Goal: Task Accomplishment & Management: Manage account settings

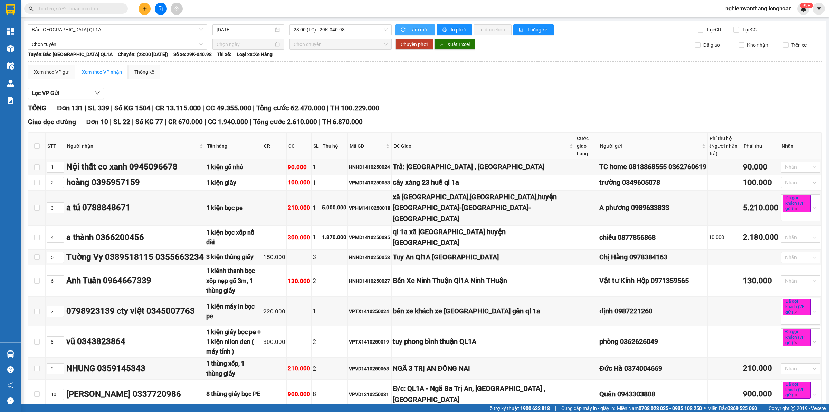
click at [409, 31] on span "Làm mới" at bounding box center [419, 30] width 20 height 8
click at [392, 193] on td "VPHM1410250018" at bounding box center [370, 207] width 44 height 35
drag, startPoint x: 410, startPoint y: 193, endPoint x: 407, endPoint y: 197, distance: 4.6
click at [392, 195] on td "VPHM1410250018" at bounding box center [370, 207] width 44 height 35
click at [390, 204] on div "VPHM1410250018" at bounding box center [369, 208] width 41 height 8
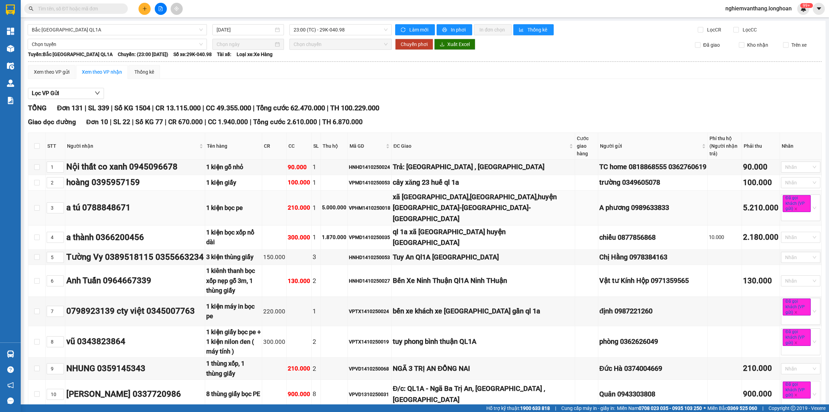
drag, startPoint x: 407, startPoint y: 197, endPoint x: 403, endPoint y: 197, distance: 3.8
click at [390, 204] on div "VPHM1410250018" at bounding box center [369, 208] width 41 height 8
copy div "VPHM1410250018"
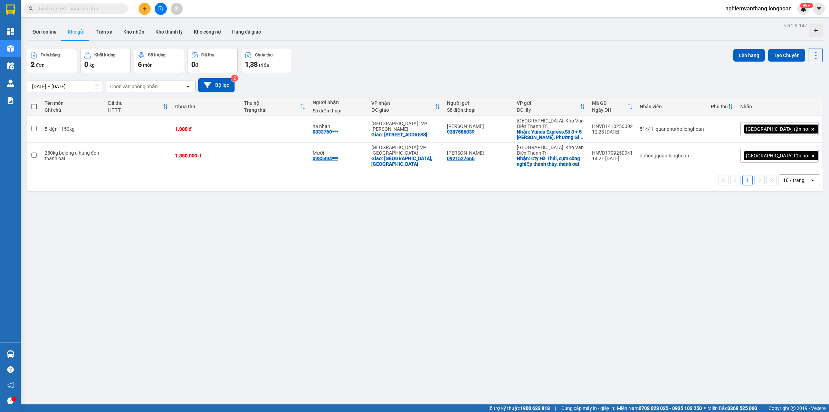
click at [161, 6] on icon "file-add" at bounding box center [160, 8] width 5 height 5
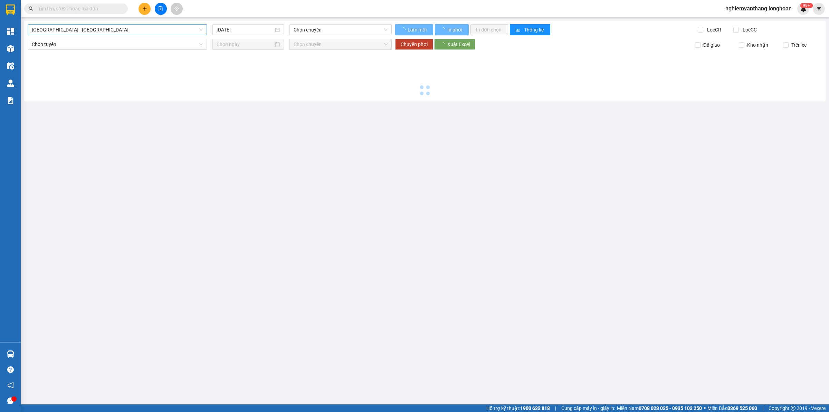
type input "[DATE]"
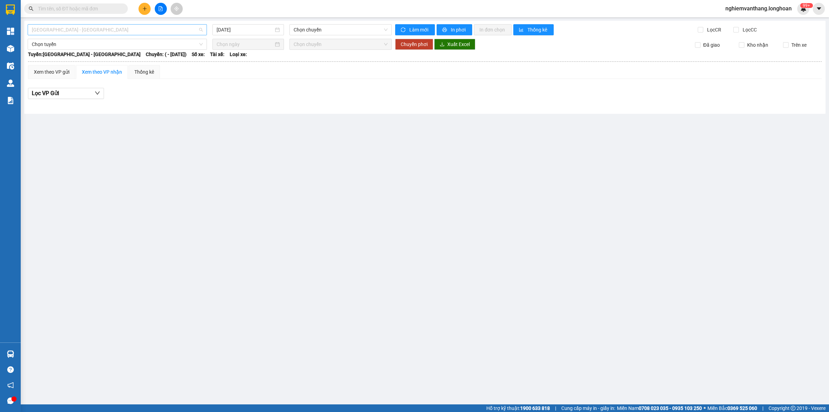
click at [68, 31] on span "[GEOGRAPHIC_DATA] - [GEOGRAPHIC_DATA]" at bounding box center [117, 30] width 171 height 10
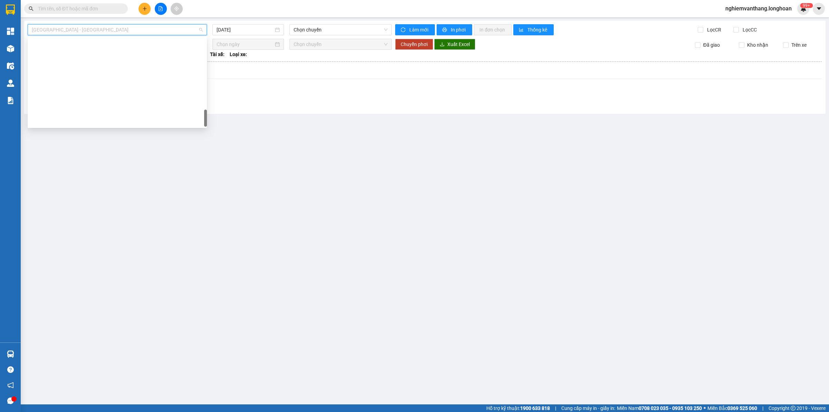
scroll to position [486, 0]
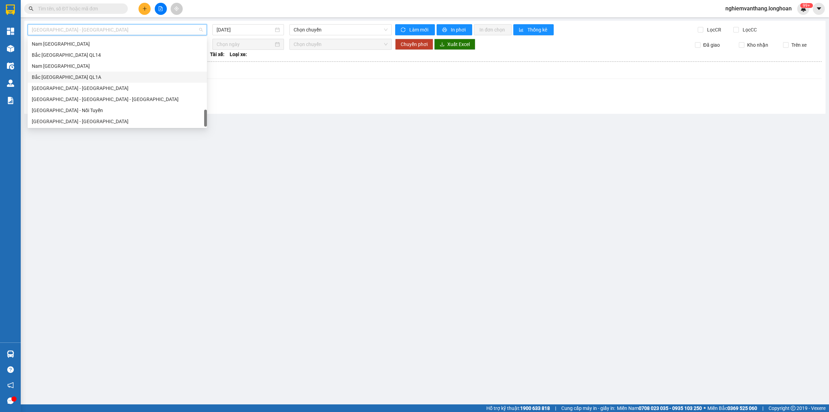
click at [81, 78] on div "Bắc [GEOGRAPHIC_DATA] QL1A" at bounding box center [117, 77] width 171 height 8
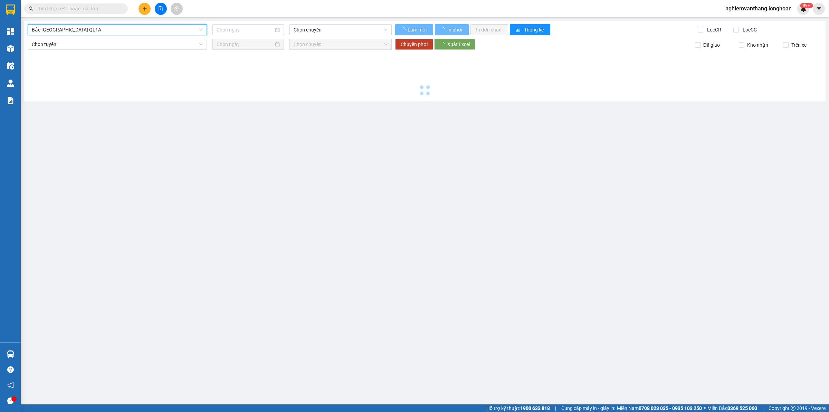
type input "[DATE]"
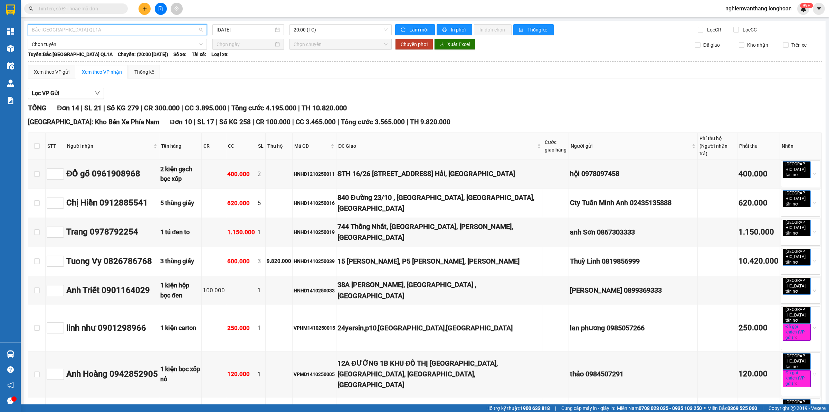
click at [73, 31] on span "Bắc [GEOGRAPHIC_DATA] QL1A" at bounding box center [117, 30] width 171 height 10
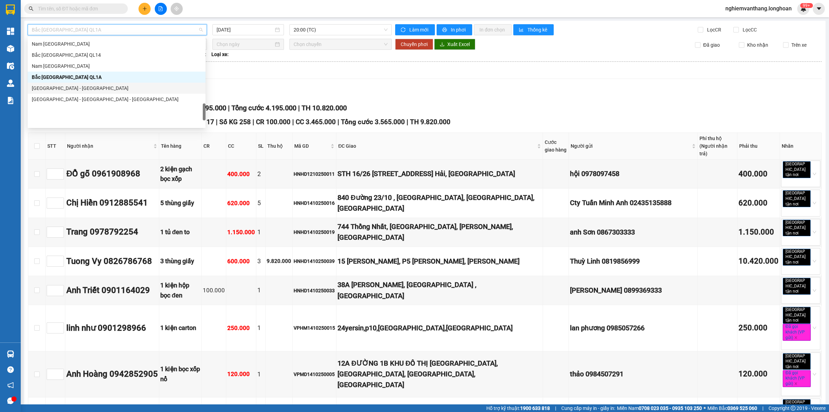
scroll to position [443, 0]
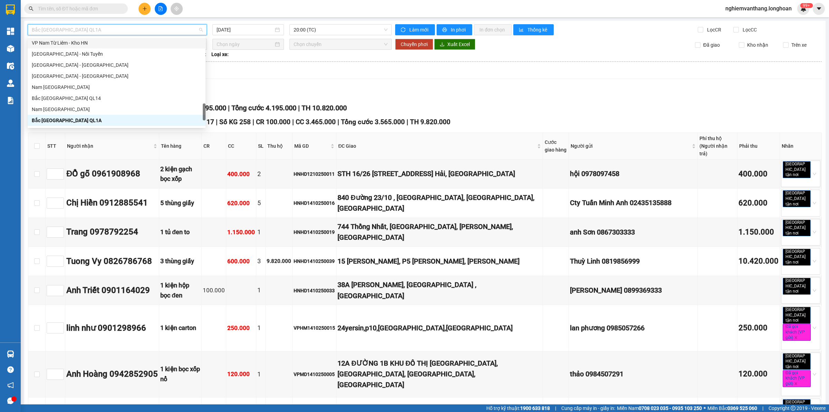
click at [83, 41] on div "VP Nam Từ Liêm - Kho HN" at bounding box center [117, 43] width 170 height 8
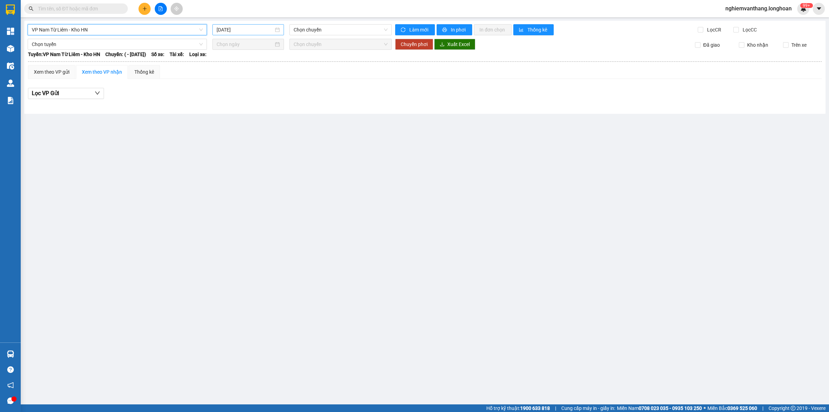
click at [256, 26] on input "[DATE]" at bounding box center [245, 30] width 57 height 8
click at [248, 90] on div "14" at bounding box center [248, 90] width 8 height 8
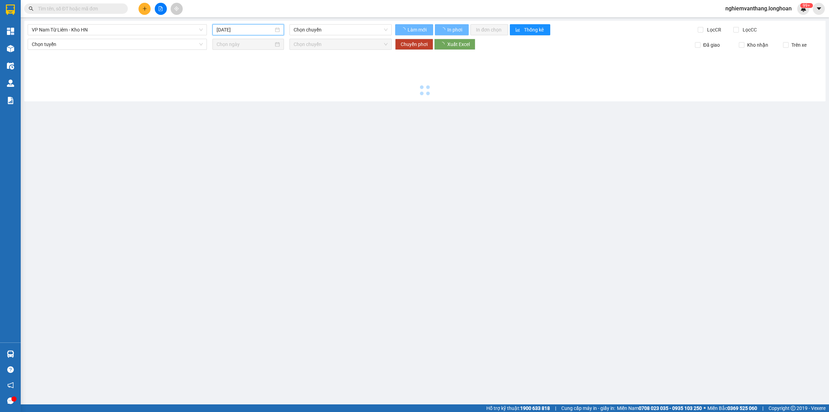
type input "[DATE]"
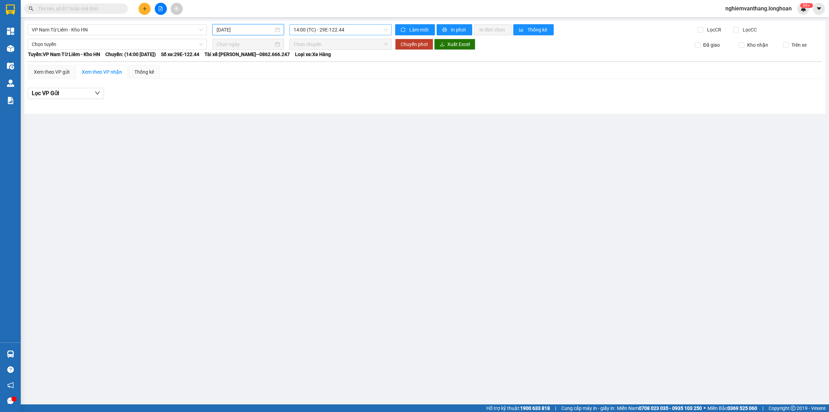
click at [329, 27] on span "14:00 (TC) - 29E-122.44" at bounding box center [341, 30] width 94 height 10
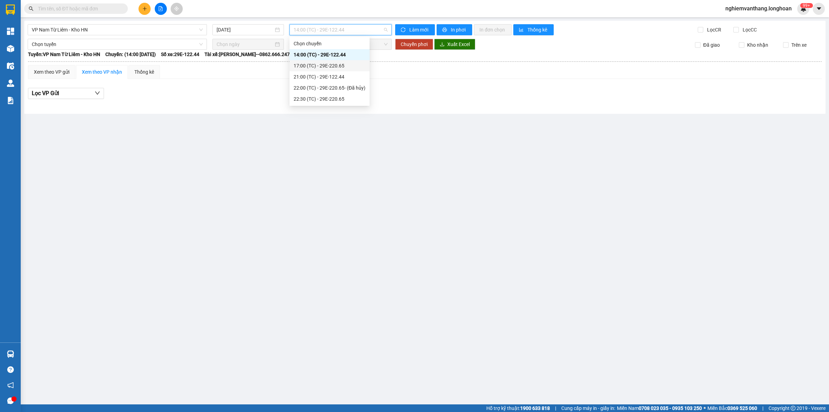
click at [313, 68] on div "17:00 (TC) - 29E-220.65" at bounding box center [330, 66] width 72 height 8
click at [327, 31] on span "17:00 (TC) - 29E-220.65" at bounding box center [341, 30] width 94 height 10
click at [322, 72] on div "Chọn chuyến 14:00 (TC) - 29E-122.44 17:00 (TC) - 29E-220.65 21:00 (TC) - 29E-12…" at bounding box center [330, 71] width 80 height 66
click at [322, 73] on div "21:00 (TC) - 29E-122.44" at bounding box center [330, 77] width 72 height 8
click at [331, 30] on span "21:00 (TC) - 29E-122.44" at bounding box center [341, 30] width 94 height 10
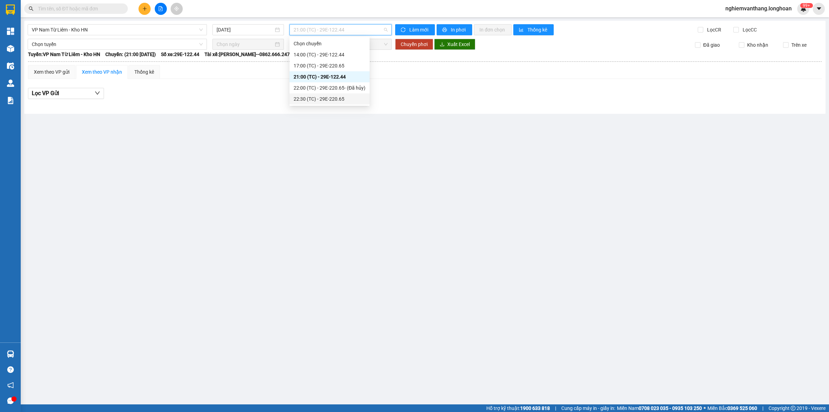
click at [318, 97] on div "22:30 (TC) - 29E-220.65" at bounding box center [330, 99] width 72 height 8
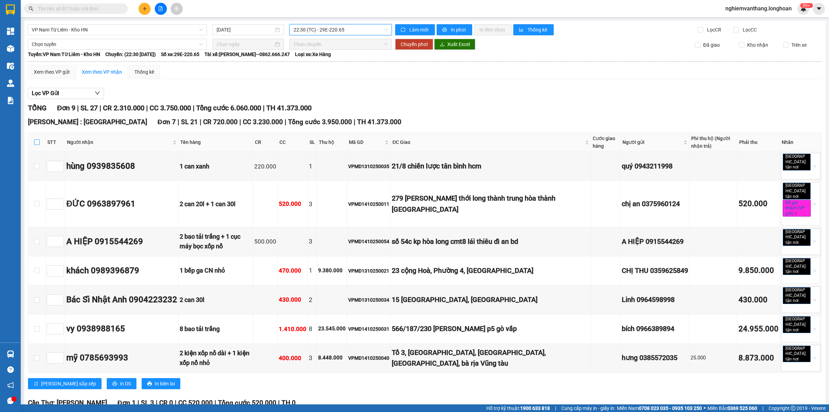
click at [34, 142] on input "checkbox" at bounding box center [37, 142] width 6 height 6
checkbox input "true"
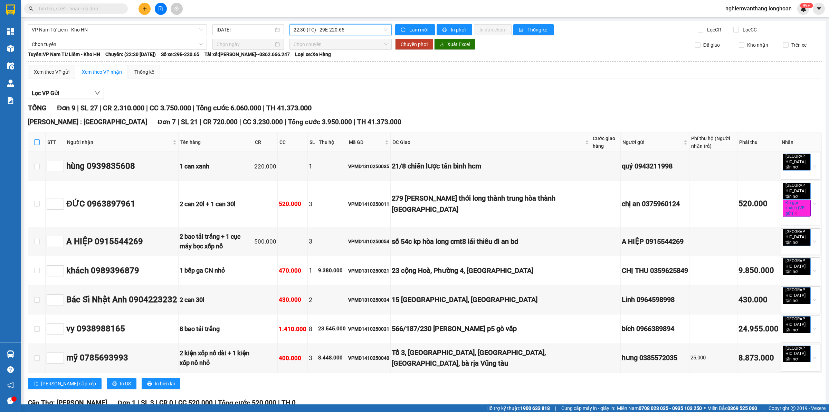
checkbox input "true"
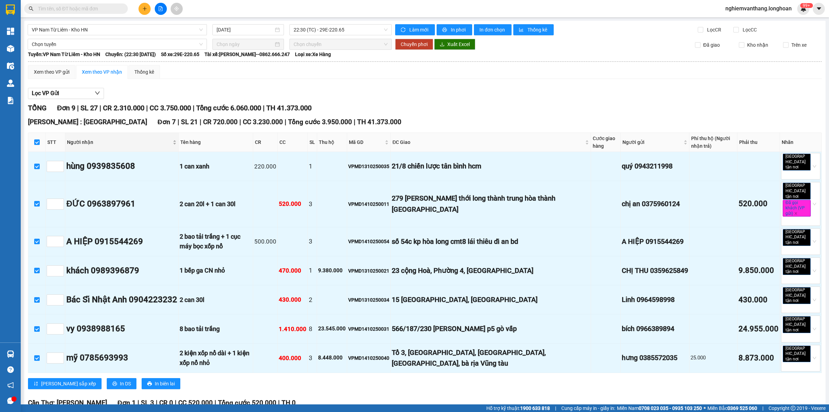
scroll to position [134, 0]
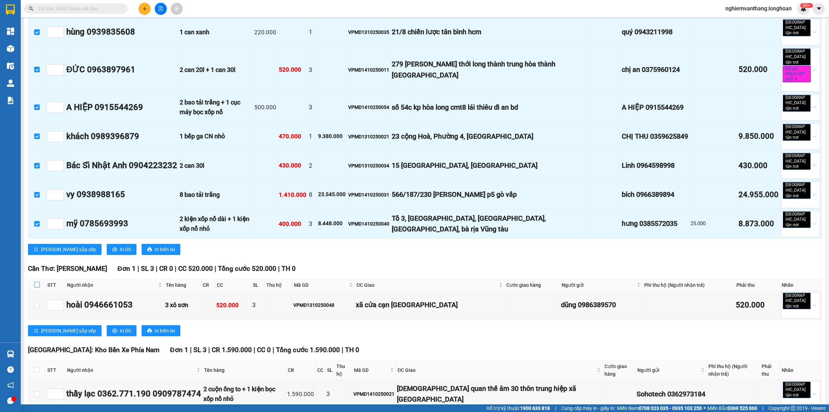
click at [33, 279] on th at bounding box center [36, 284] width 17 height 11
click at [36, 367] on input "checkbox" at bounding box center [37, 370] width 6 height 6
checkbox input "true"
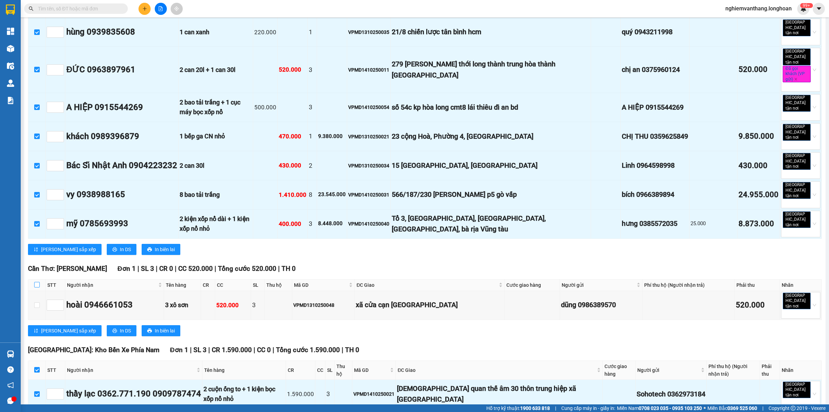
click at [37, 282] on input "checkbox" at bounding box center [37, 285] width 6 height 6
checkbox input "true"
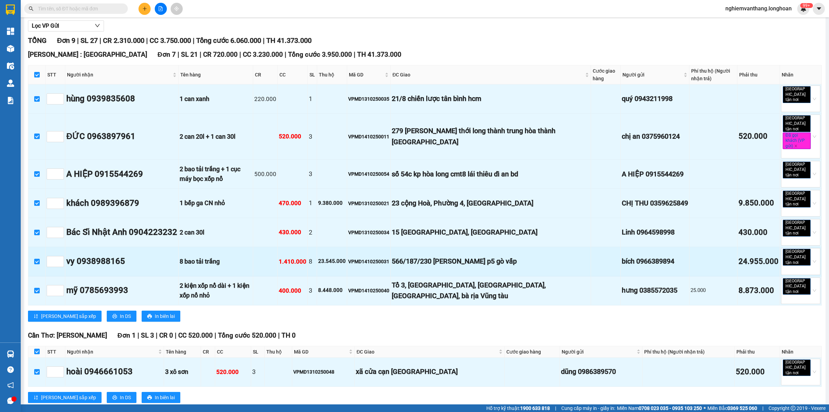
scroll to position [0, 0]
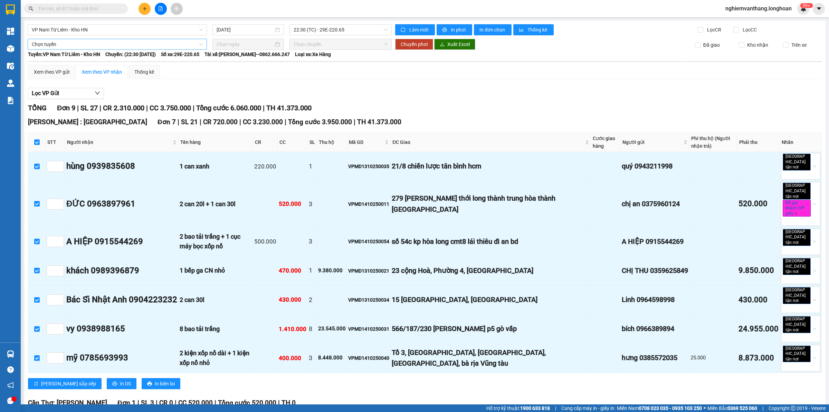
click at [73, 39] on span "Chọn tuyến" at bounding box center [117, 44] width 171 height 10
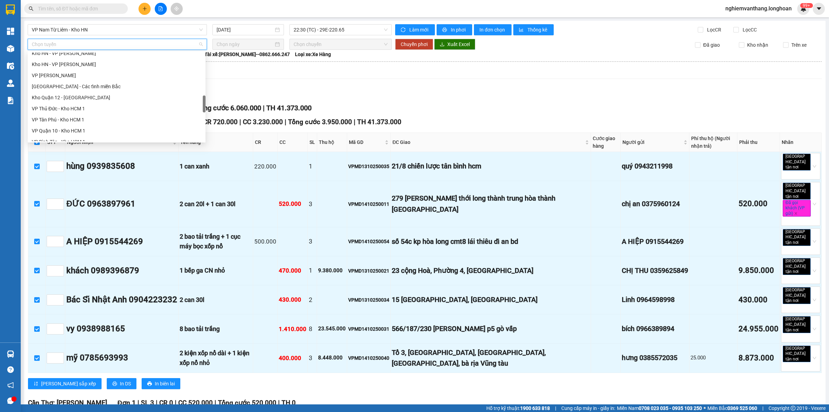
scroll to position [486, 0]
click at [75, 91] on div "Bắc [GEOGRAPHIC_DATA] QL1A" at bounding box center [117, 92] width 170 height 8
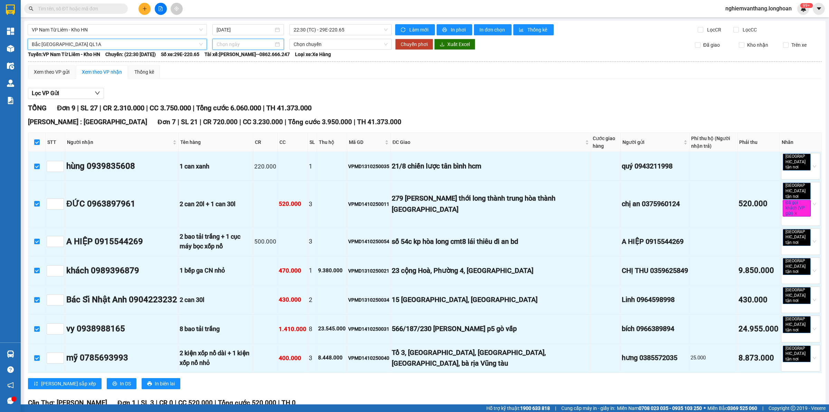
click at [224, 45] on input at bounding box center [245, 44] width 57 height 8
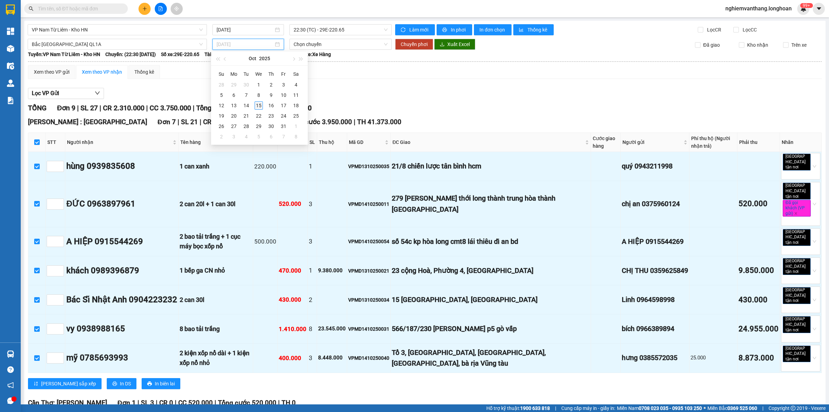
type input "[DATE]"
click at [261, 105] on div "15" at bounding box center [259, 105] width 8 height 8
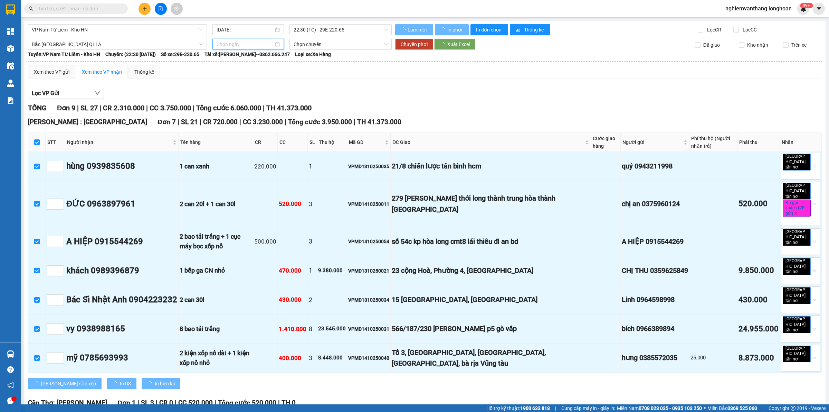
type input "[DATE]"
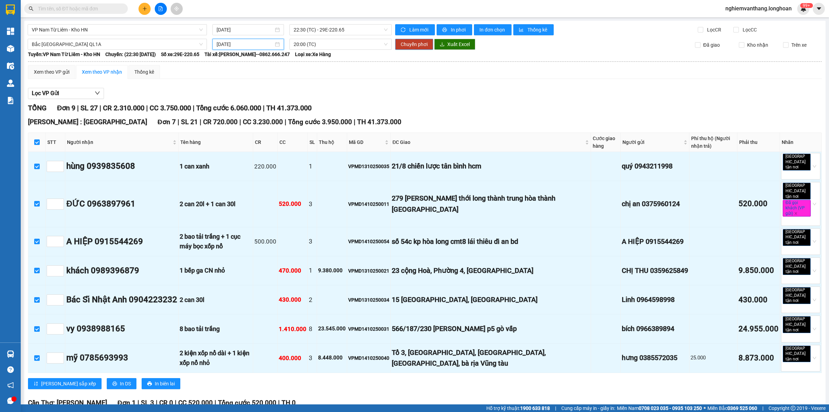
click at [417, 44] on span "Chuyển phơi" at bounding box center [414, 44] width 27 height 8
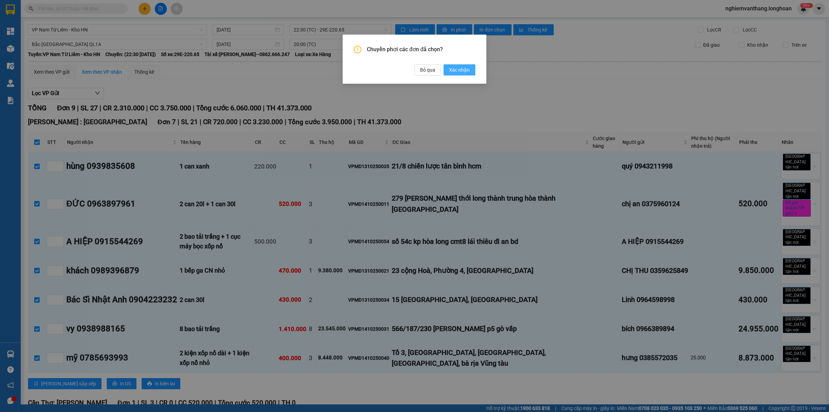
click at [466, 70] on span "Xác nhận" at bounding box center [459, 70] width 21 height 8
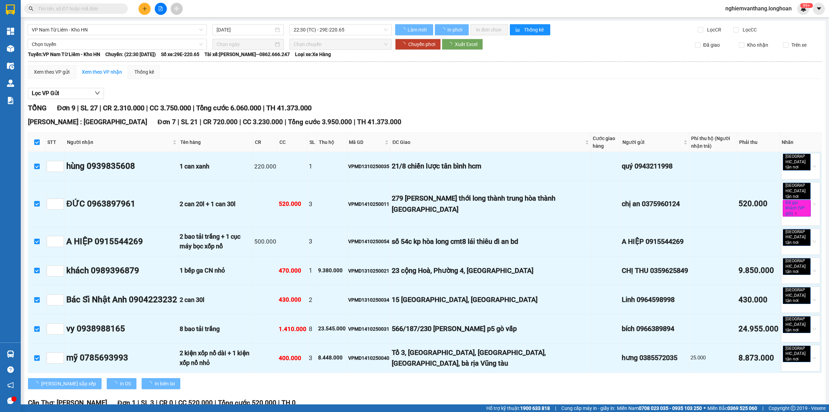
checkbox input "false"
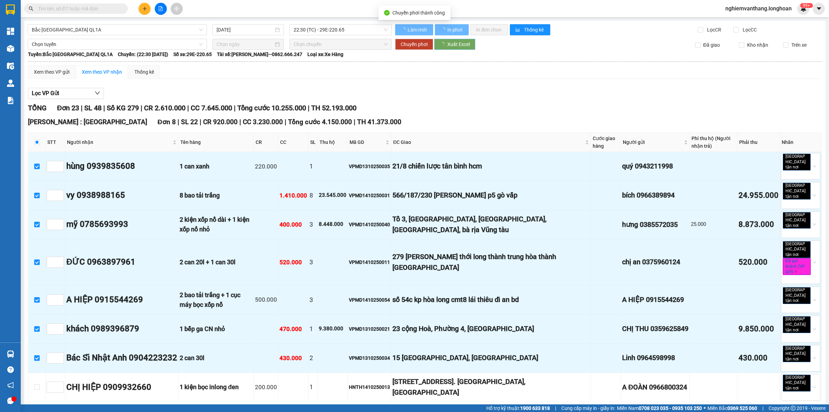
checkbox input "false"
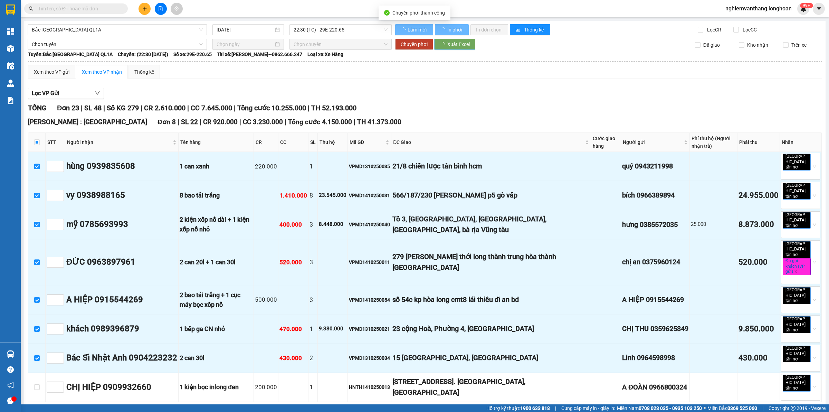
checkbox input "false"
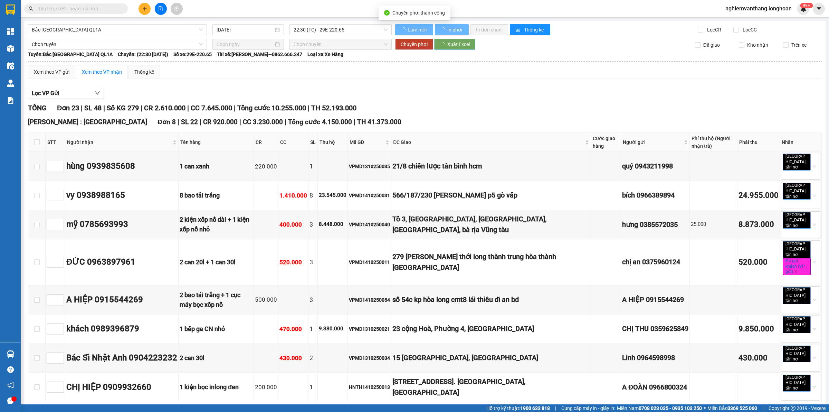
checkbox input "false"
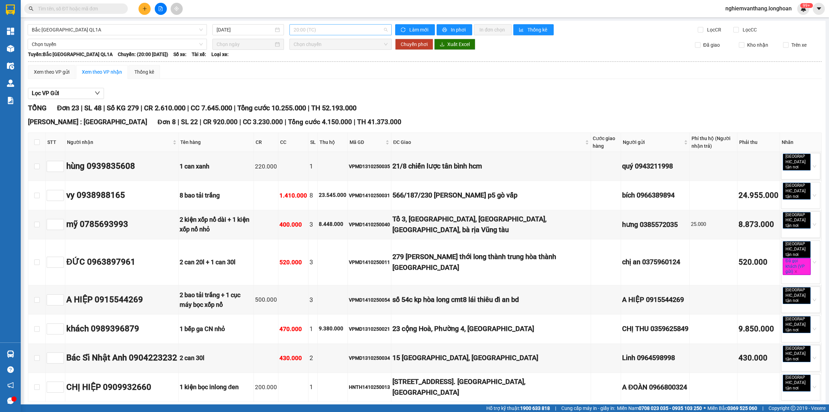
click at [324, 30] on span "20:00 (TC)" at bounding box center [341, 30] width 94 height 10
click at [241, 27] on input "[DATE]" at bounding box center [245, 30] width 57 height 8
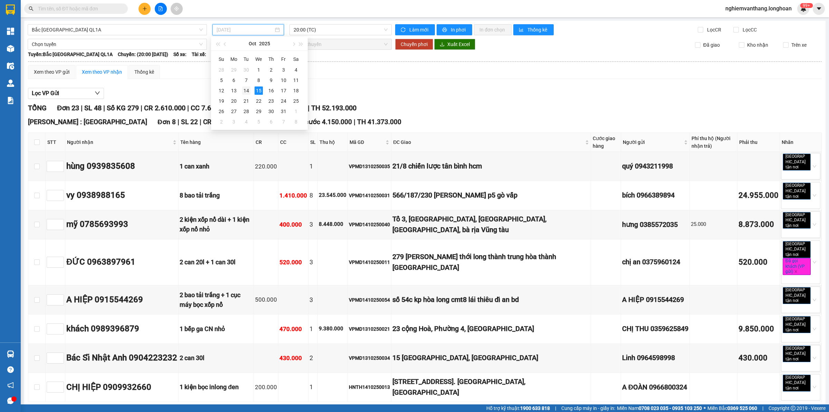
click at [246, 92] on div "14" at bounding box center [246, 90] width 8 height 8
type input "[DATE]"
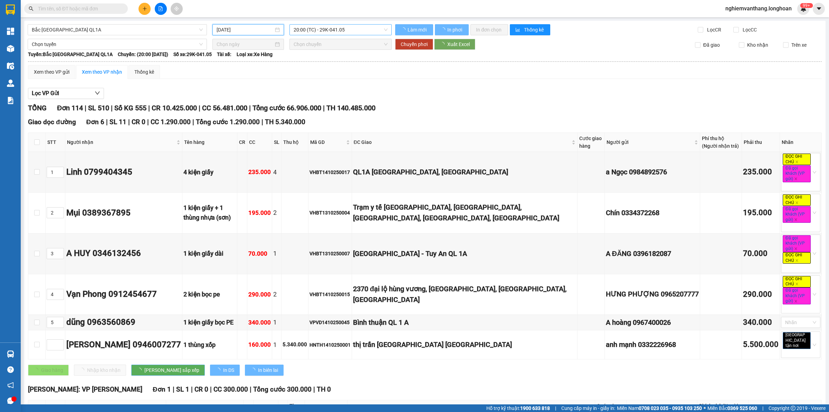
click at [311, 27] on span "20:00 (TC) - 29K-041.05" at bounding box center [341, 30] width 94 height 10
click at [318, 67] on body "Kết quả tìm kiếm ( 0 ) Bộ lọc No Data nghiemvanthang.longhoan 99+ Tổng Quan Kho…" at bounding box center [414, 206] width 829 height 412
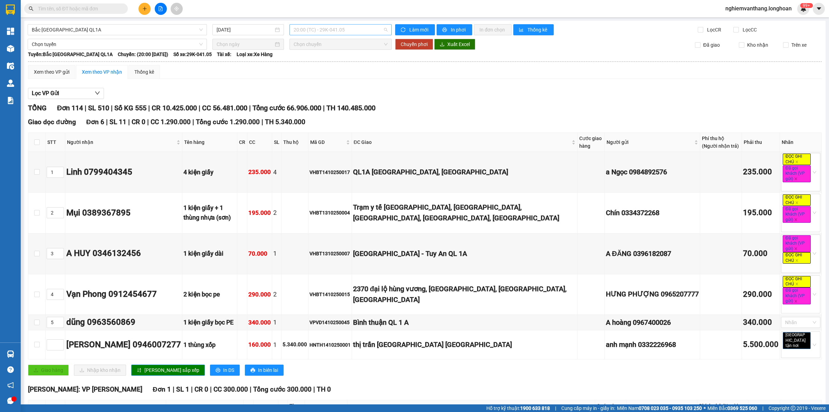
click at [325, 26] on span "20:00 (TC) - 29K-041.05" at bounding box center [341, 30] width 94 height 10
click at [324, 63] on div "23:00 (TC) - 29K-040.98" at bounding box center [319, 66] width 54 height 8
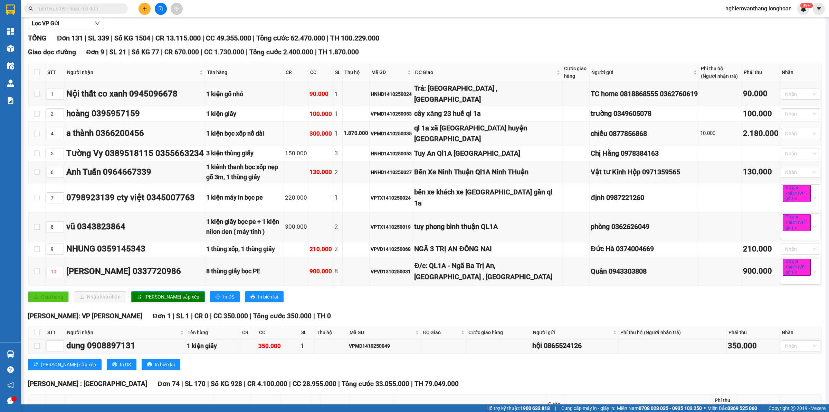
scroll to position [86, 0]
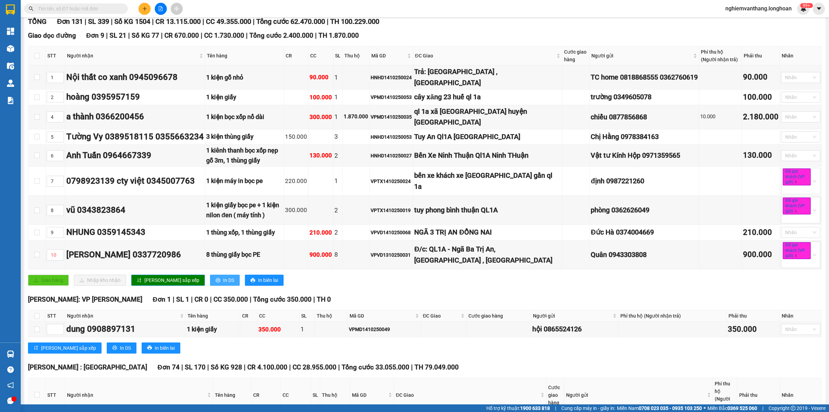
click at [210, 280] on button "In DS" at bounding box center [225, 279] width 30 height 11
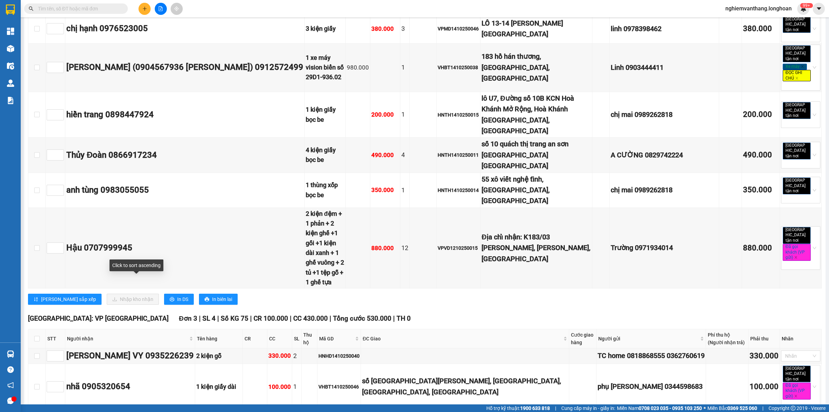
scroll to position [4439, 0]
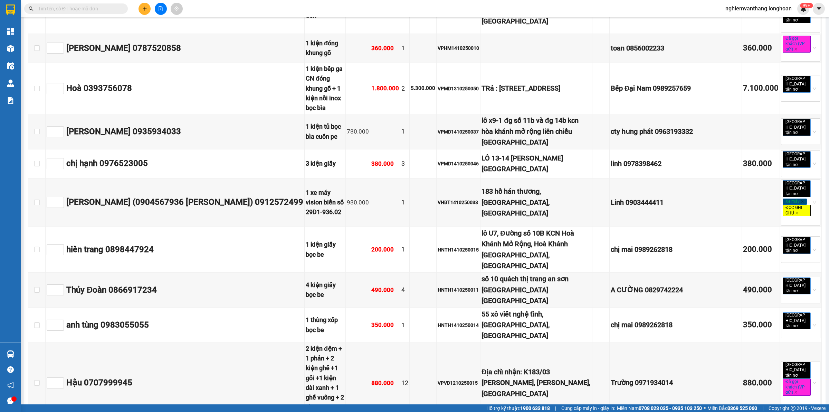
scroll to position [4223, 0]
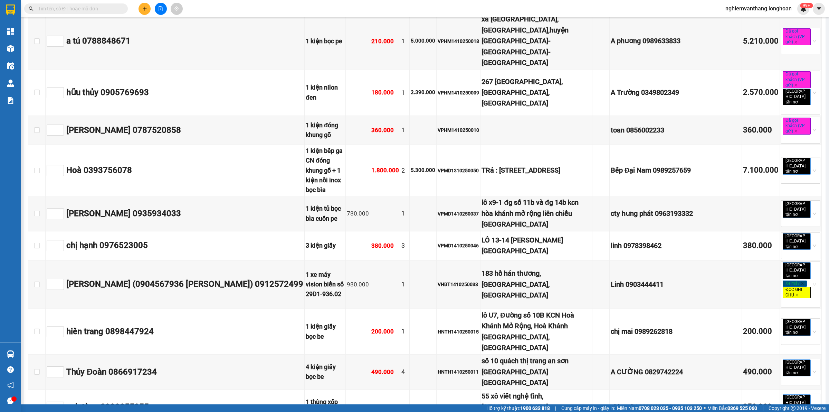
drag, startPoint x: 98, startPoint y: 367, endPoint x: 99, endPoint y: 359, distance: 8.6
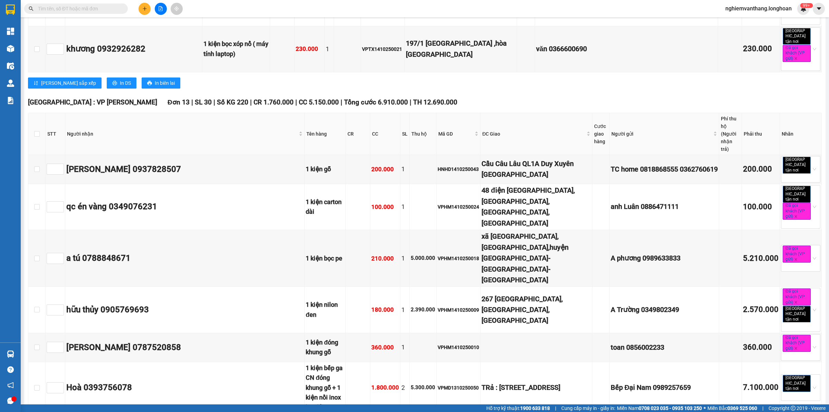
scroll to position [4094, 0]
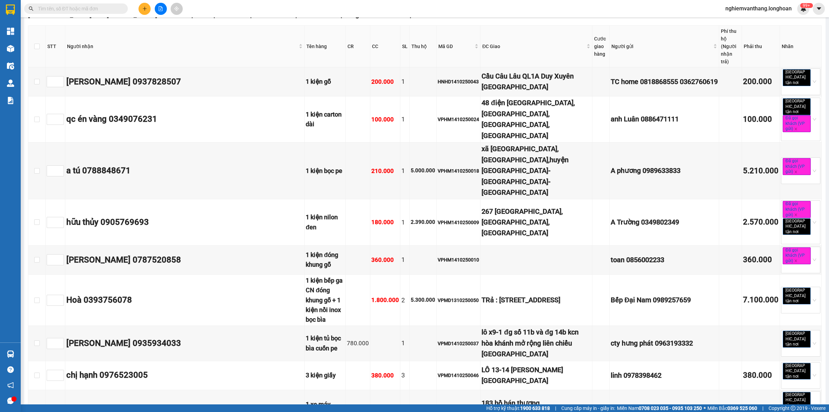
drag, startPoint x: 37, startPoint y: 121, endPoint x: 283, endPoint y: 134, distance: 247.0
checkbox input "true"
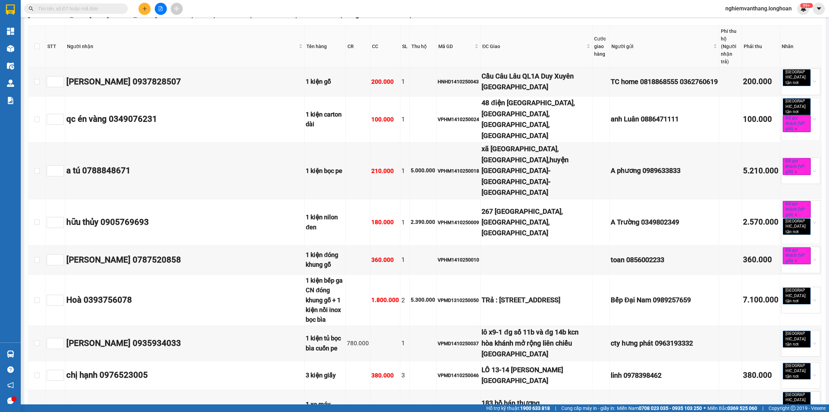
checkbox input "true"
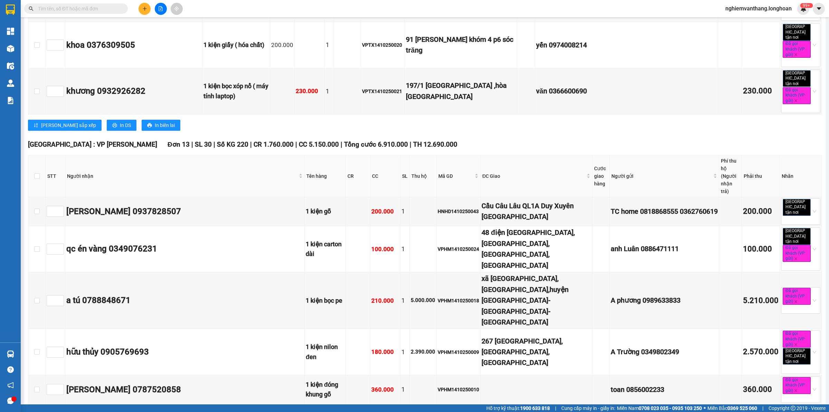
scroll to position [0, 0]
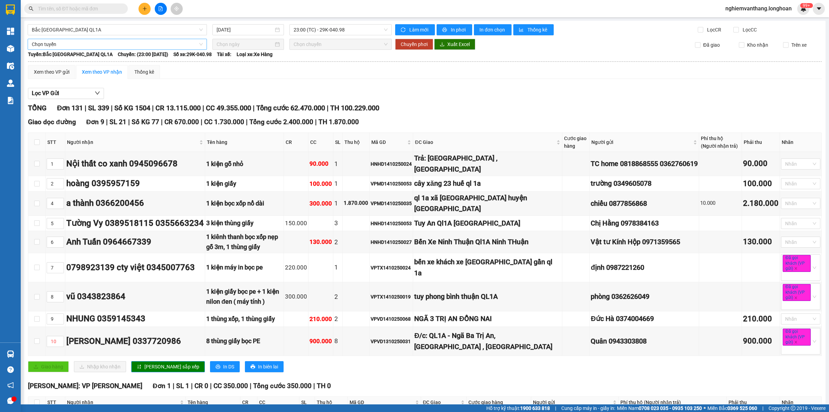
click at [63, 44] on span "Chọn tuyến" at bounding box center [117, 44] width 171 height 10
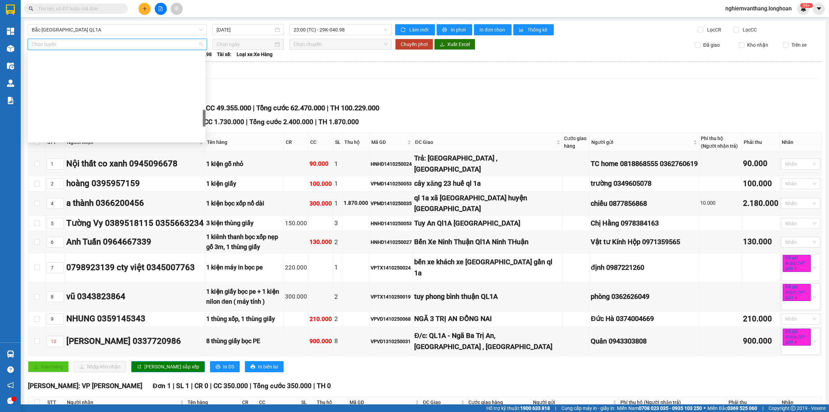
scroll to position [486, 0]
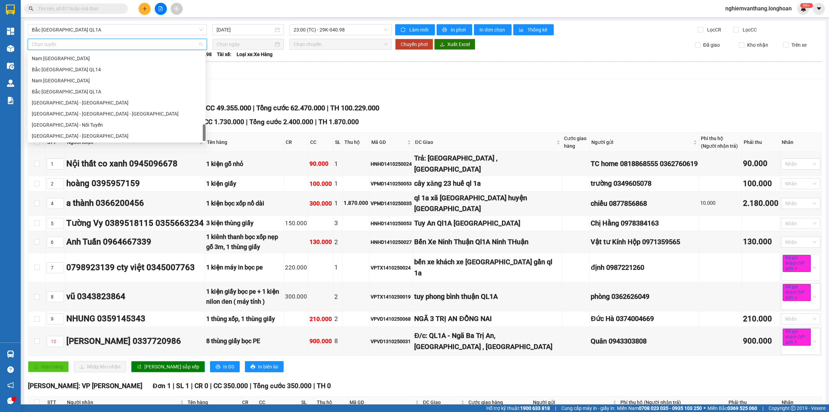
drag, startPoint x: 78, startPoint y: 91, endPoint x: 218, endPoint y: 50, distance: 146.0
click at [78, 91] on div "Bắc [GEOGRAPHIC_DATA] QL1A" at bounding box center [117, 92] width 170 height 8
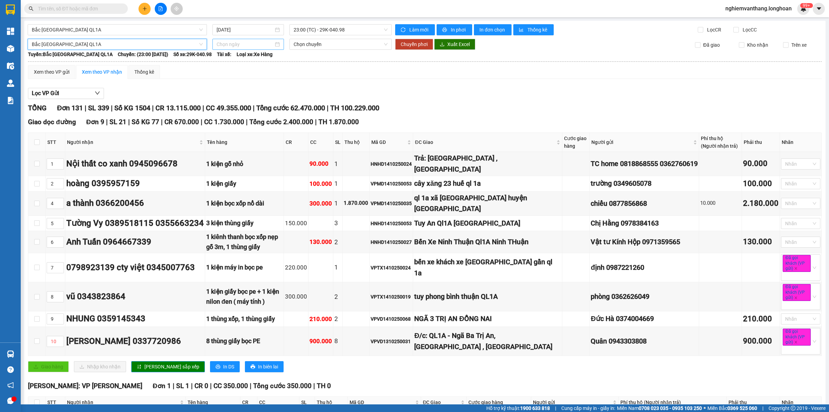
click at [218, 45] on input at bounding box center [245, 44] width 57 height 8
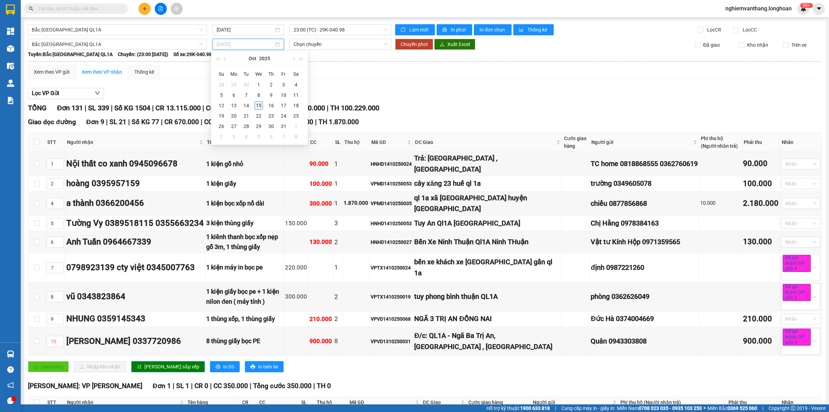
type input "[DATE]"
click at [258, 107] on div "15" at bounding box center [259, 105] width 8 height 8
type input "[DATE]"
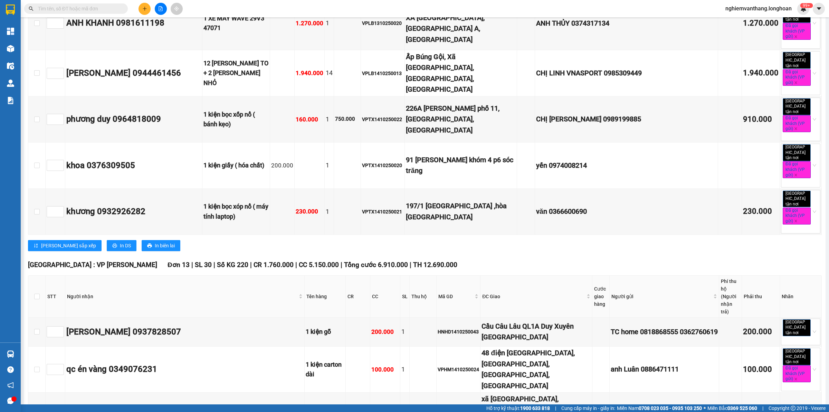
scroll to position [3801, 0]
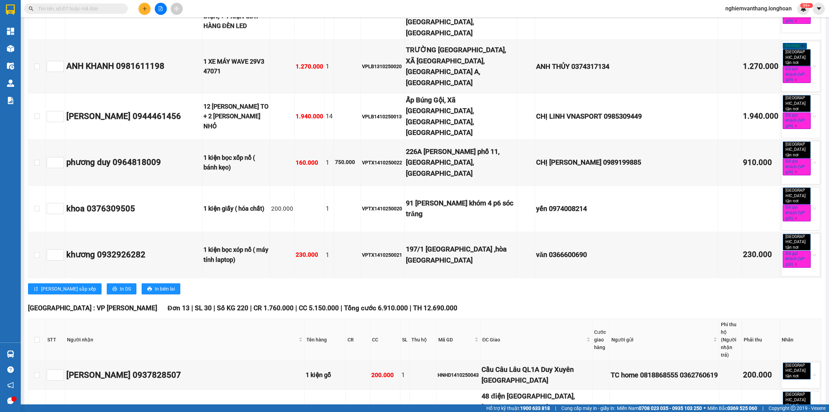
drag, startPoint x: 35, startPoint y: 206, endPoint x: 157, endPoint y: 179, distance: 124.7
checkbox input "true"
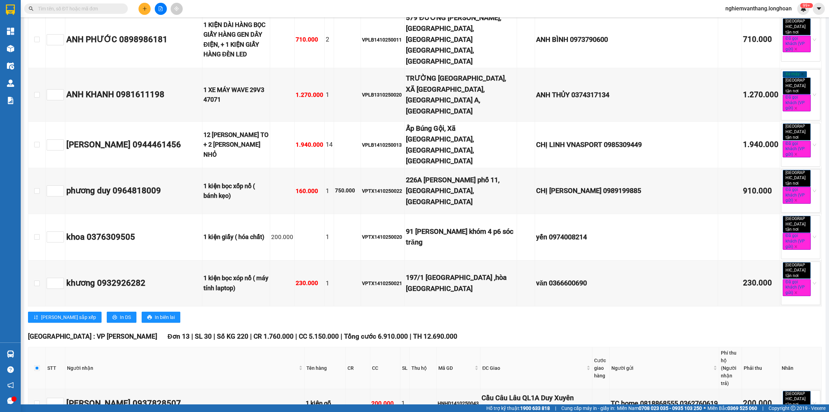
scroll to position [3758, 0]
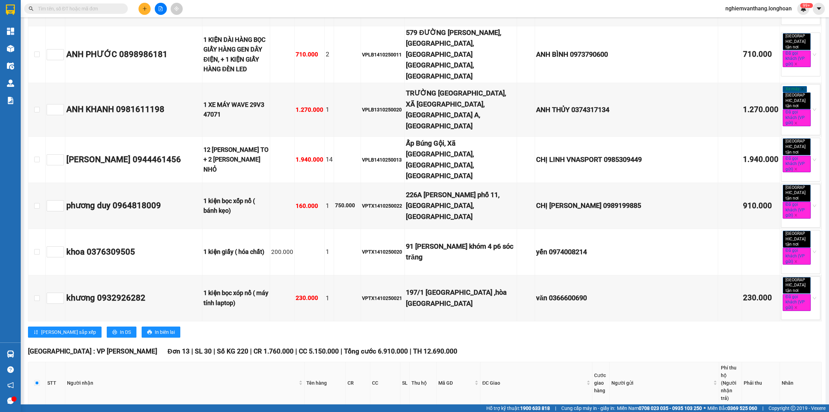
drag, startPoint x: 35, startPoint y: 155, endPoint x: 44, endPoint y: 158, distance: 8.5
checkbox input "true"
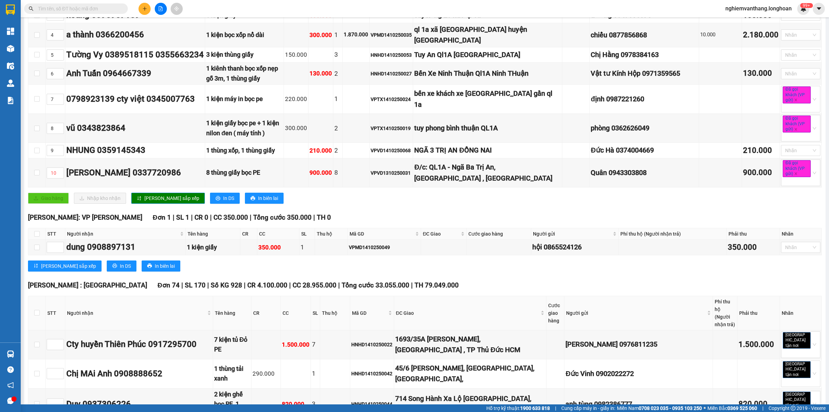
scroll to position [0, 0]
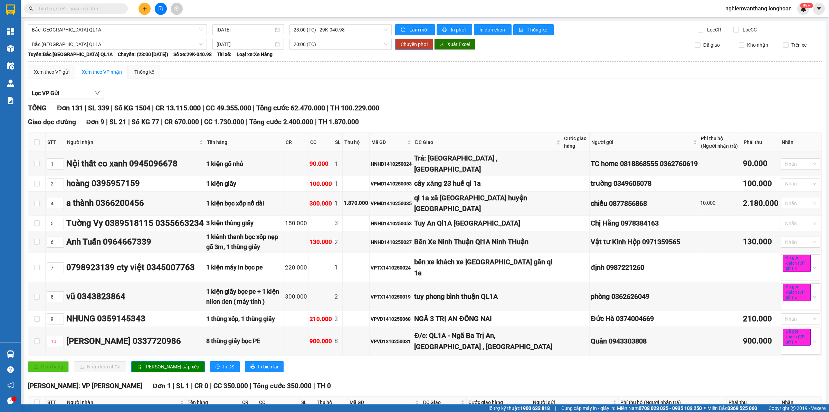
click at [418, 42] on span "Chuyển phơi" at bounding box center [414, 44] width 27 height 8
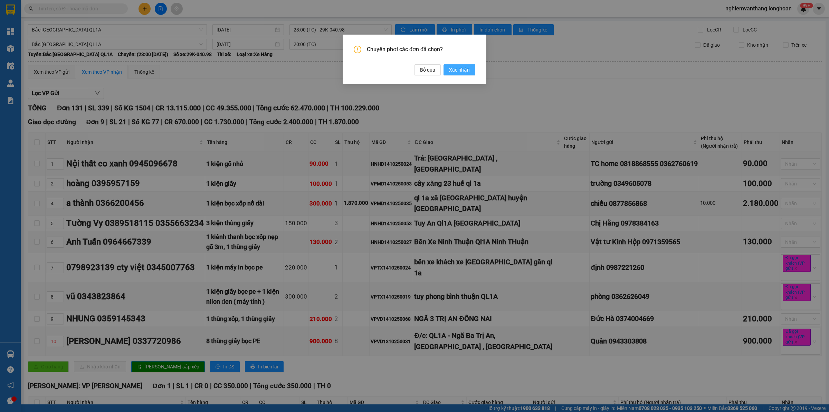
click at [453, 68] on span "Xác nhận" at bounding box center [459, 70] width 21 height 8
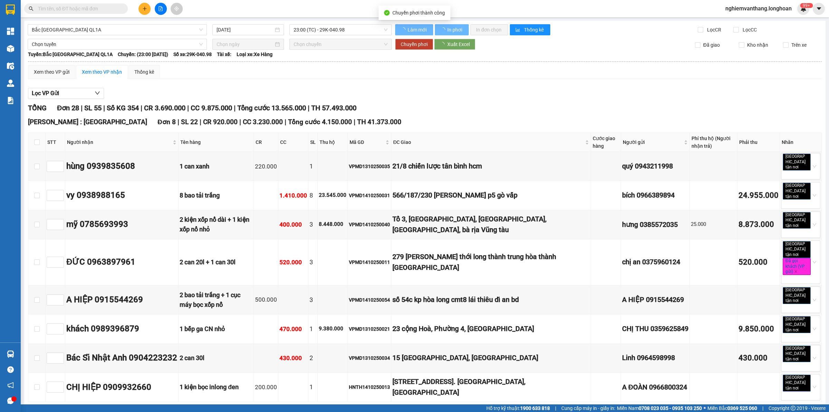
checkbox input "false"
click at [249, 28] on input "[DATE]" at bounding box center [245, 30] width 57 height 8
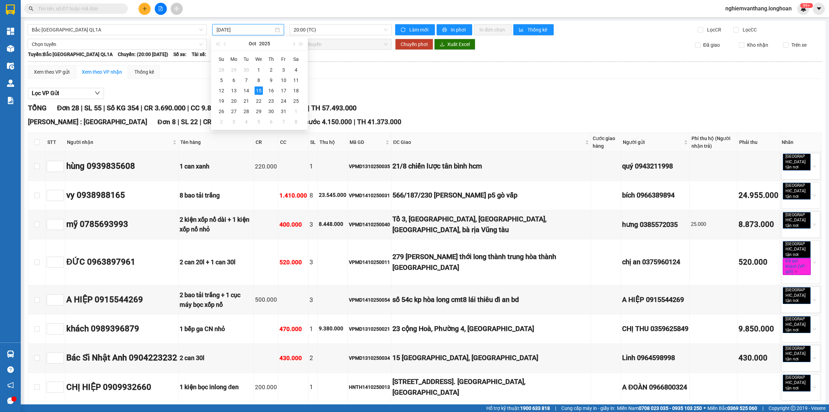
click at [358, 76] on div "Xem theo VP gửi Xem theo VP nhận Thống kê" at bounding box center [425, 72] width 794 height 14
click at [244, 30] on input "[DATE]" at bounding box center [245, 30] width 57 height 8
click at [244, 89] on div "14" at bounding box center [246, 90] width 8 height 8
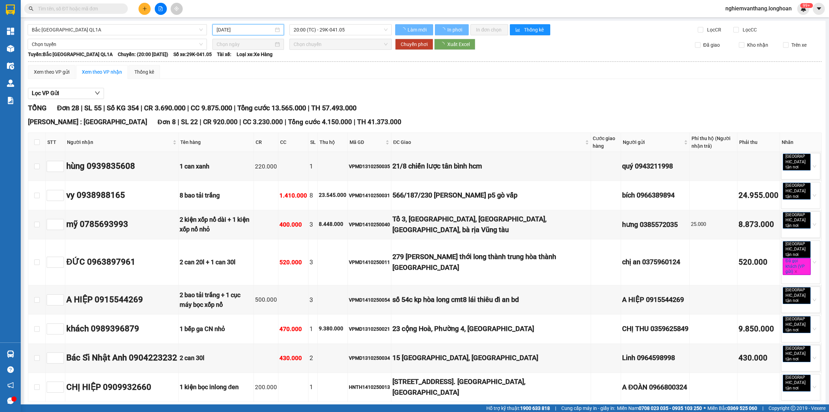
type input "[DATE]"
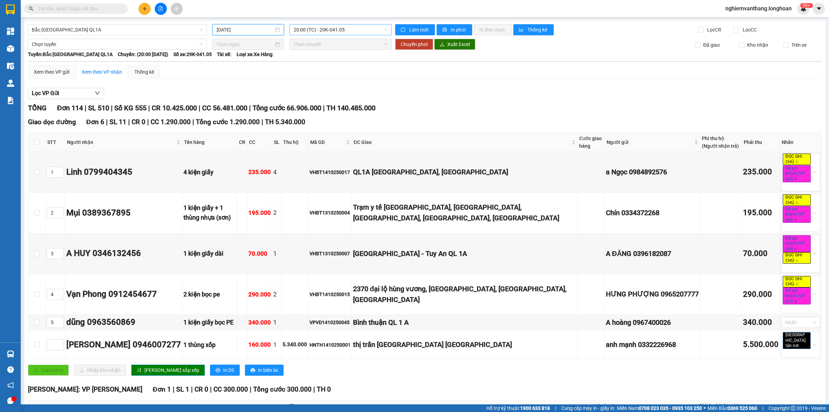
click at [324, 27] on span "20:00 (TC) - 29K-041.05" at bounding box center [341, 30] width 94 height 10
click at [320, 63] on div "23:00 (TC) - 29K-040.98" at bounding box center [319, 66] width 54 height 8
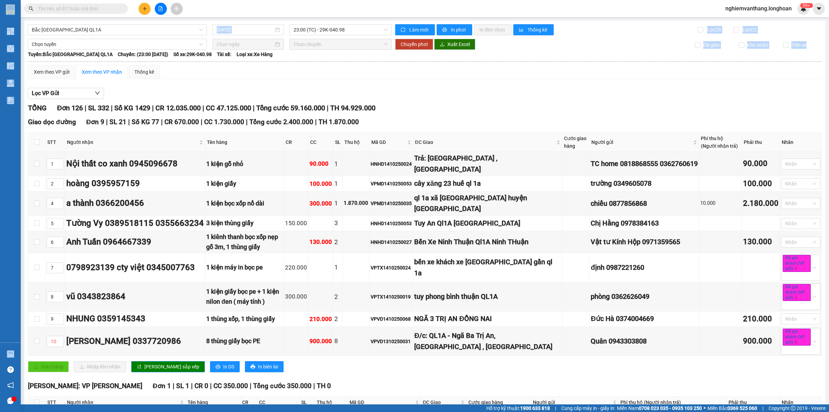
drag, startPoint x: 827, startPoint y: 17, endPoint x: 825, endPoint y: 52, distance: 35.3
click at [825, 52] on section "Kết quả tìm kiếm ( 0 ) Bộ lọc No Data nghiemvanthang.longhoan 99+ Tổng Quan Kho…" at bounding box center [414, 206] width 829 height 412
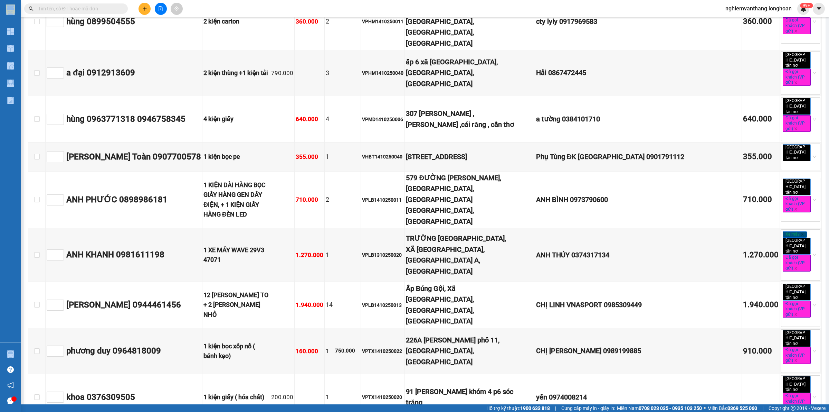
scroll to position [4449, 0]
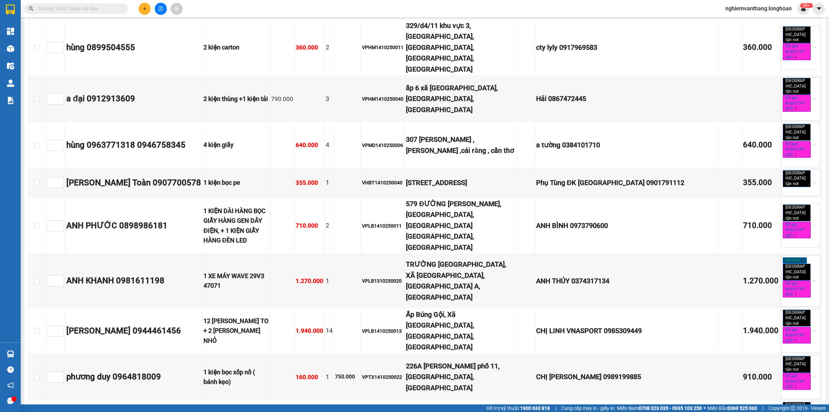
scroll to position [3586, 0]
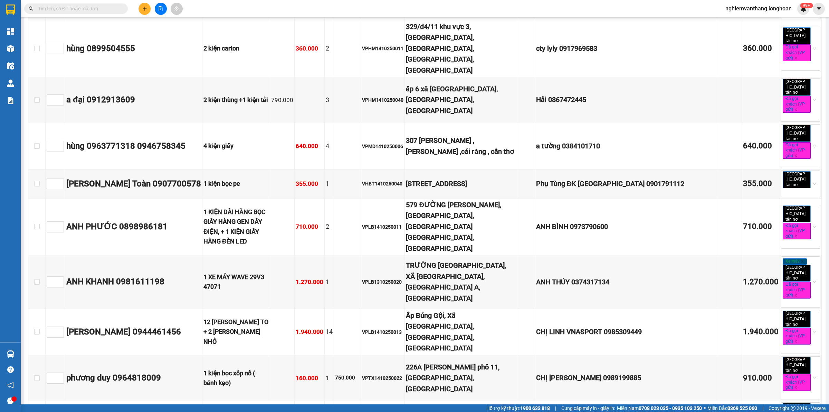
click at [57, 9] on input "text" at bounding box center [79, 9] width 82 height 8
paste input "VPHM1410250016"
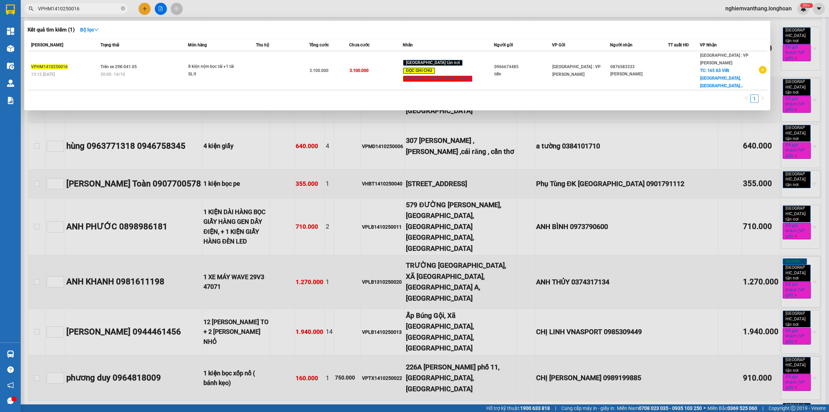
type input "VPHM1410250016"
click at [528, 115] on div at bounding box center [414, 206] width 829 height 412
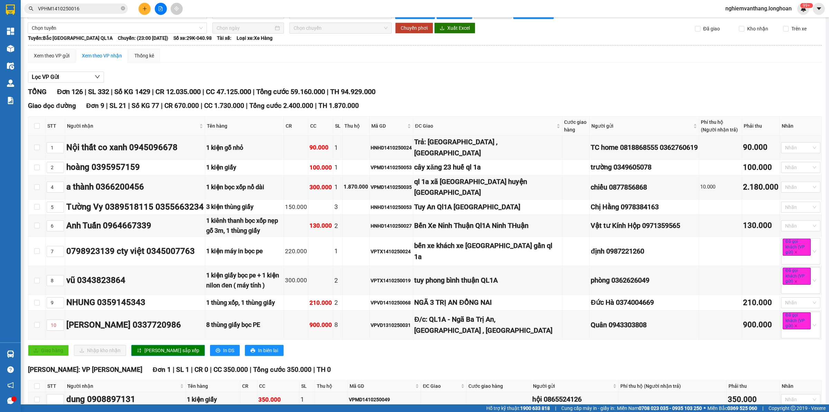
scroll to position [0, 0]
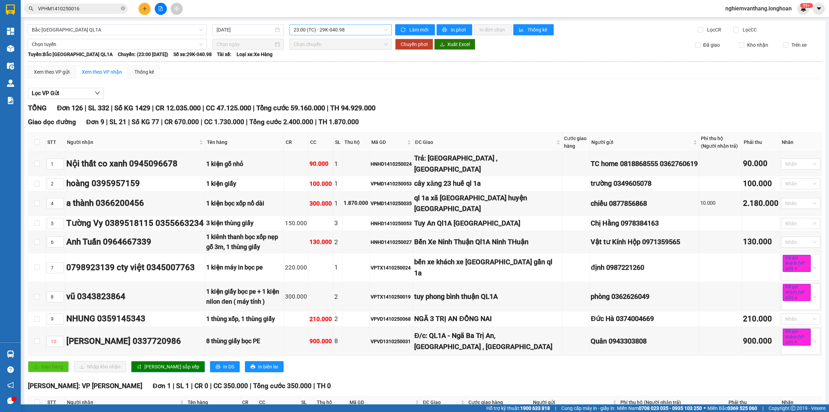
click at [357, 32] on span "23:00 (TC) - 29K-040.98" at bounding box center [341, 30] width 94 height 10
click at [339, 53] on div "20:00 (TC) - 29K-041.05" at bounding box center [319, 55] width 54 height 8
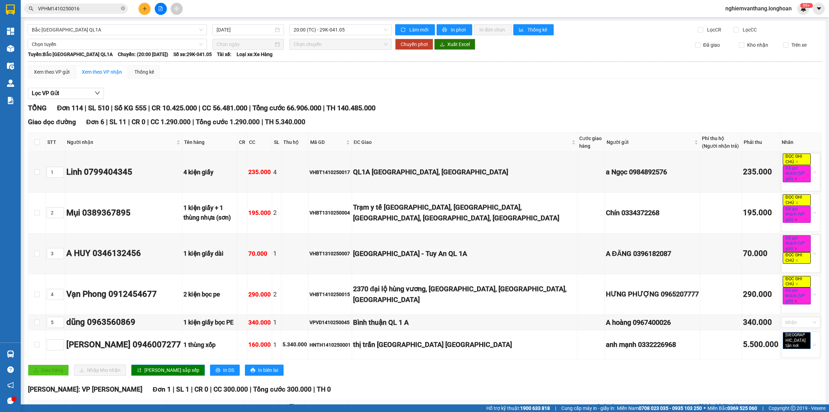
scroll to position [3679, 0]
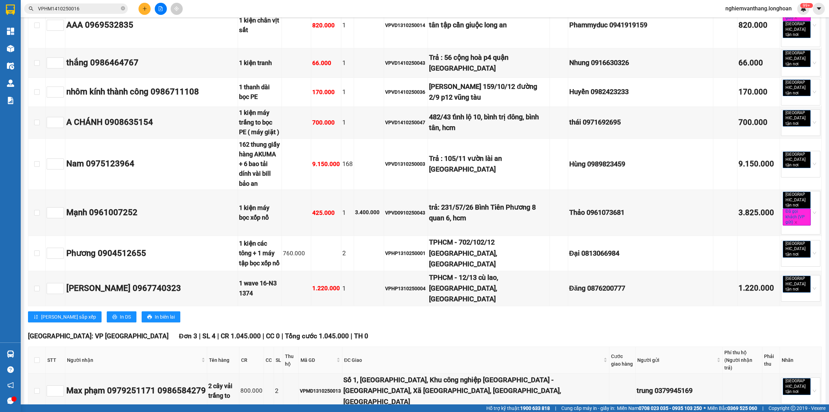
checkbox input "true"
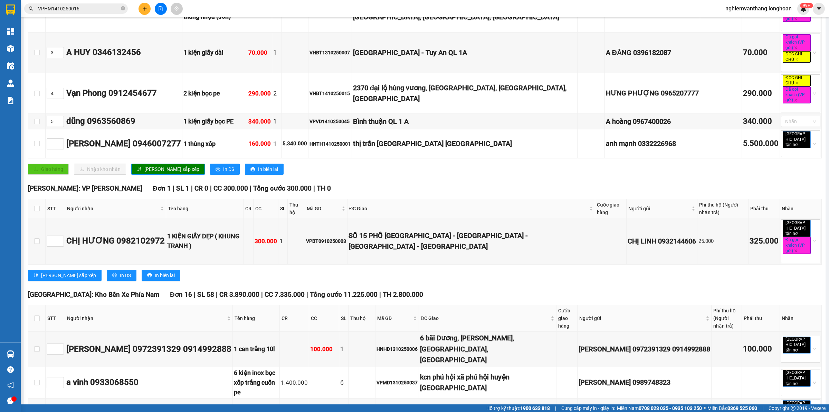
scroll to position [0, 0]
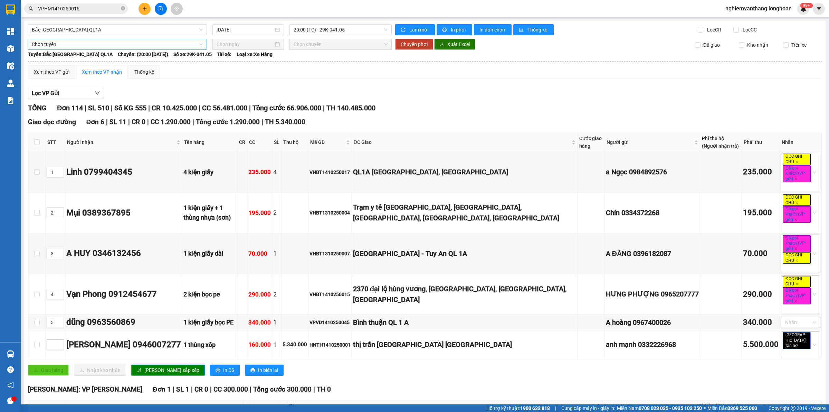
click at [73, 39] on span "Chọn tuyến" at bounding box center [117, 44] width 171 height 10
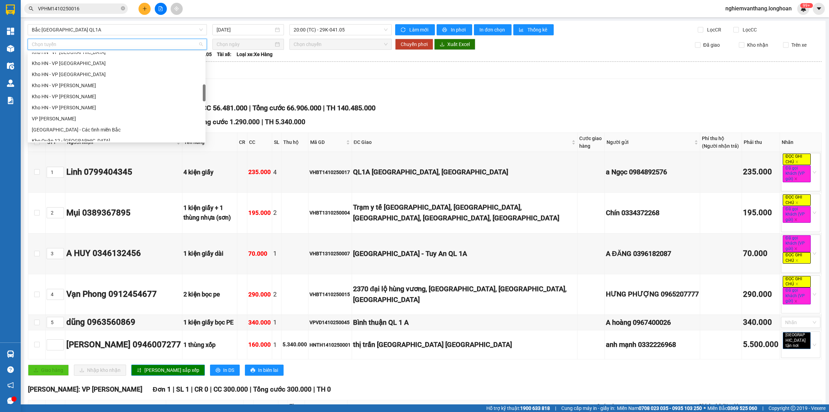
scroll to position [486, 0]
click at [74, 90] on div "Bắc [GEOGRAPHIC_DATA] QL1A" at bounding box center [117, 92] width 170 height 8
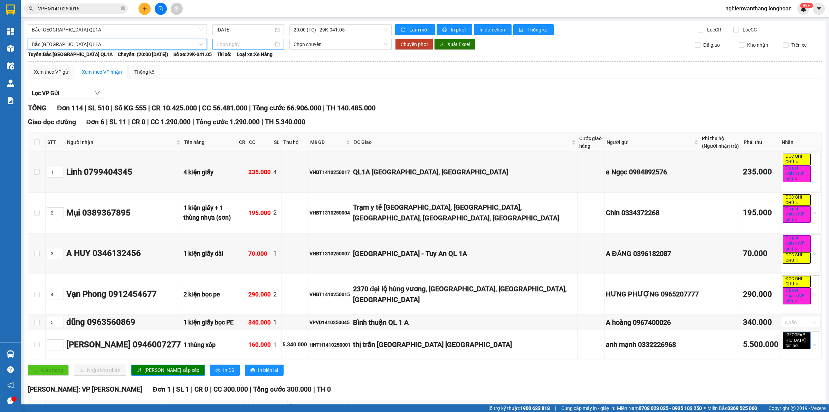
click at [237, 41] on input at bounding box center [245, 44] width 57 height 8
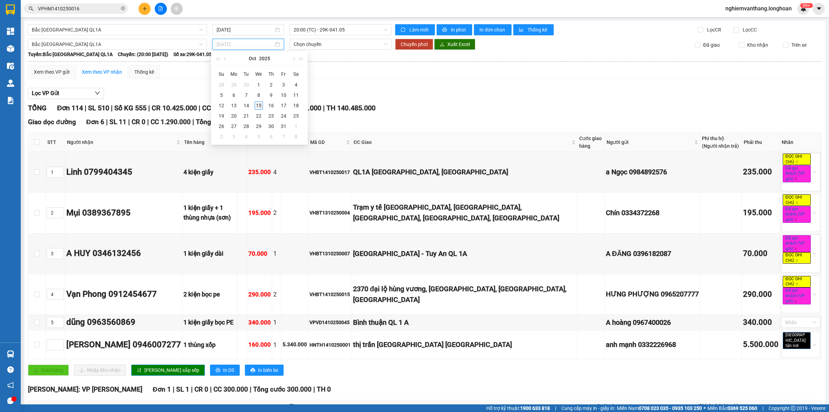
type input "[DATE]"
click at [259, 104] on div "15" at bounding box center [259, 105] width 8 height 8
click at [311, 50] on th "Tuyến: [GEOGRAPHIC_DATA] QL1A Chuyến: (20:00 [DATE]) Số xe: 29K-041.05 Tài xế: …" at bounding box center [425, 54] width 795 height 8
click at [213, 41] on div "[DATE]" at bounding box center [249, 44] width 72 height 11
click at [253, 107] on td "15" at bounding box center [259, 105] width 12 height 10
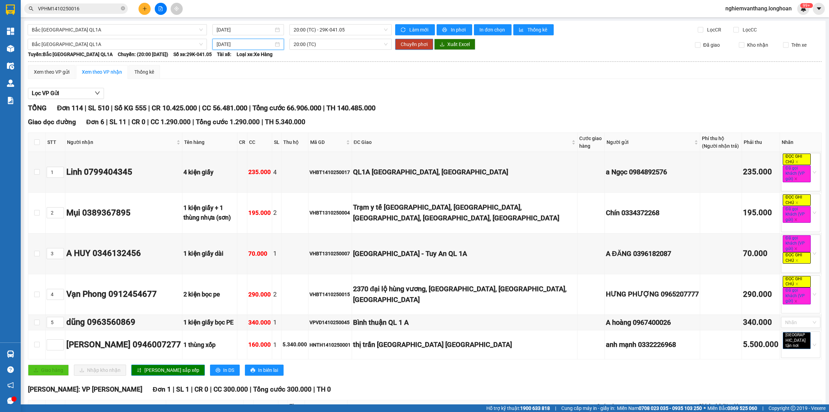
click at [233, 41] on input "[DATE]" at bounding box center [245, 44] width 57 height 8
click at [246, 107] on div "14" at bounding box center [246, 105] width 8 height 8
type input "[DATE]"
click at [318, 47] on span "20:00 (TC) - 29K-041.05" at bounding box center [341, 44] width 94 height 10
click at [321, 78] on div "23:00 (TC) - 29K-040.98" at bounding box center [319, 80] width 54 height 8
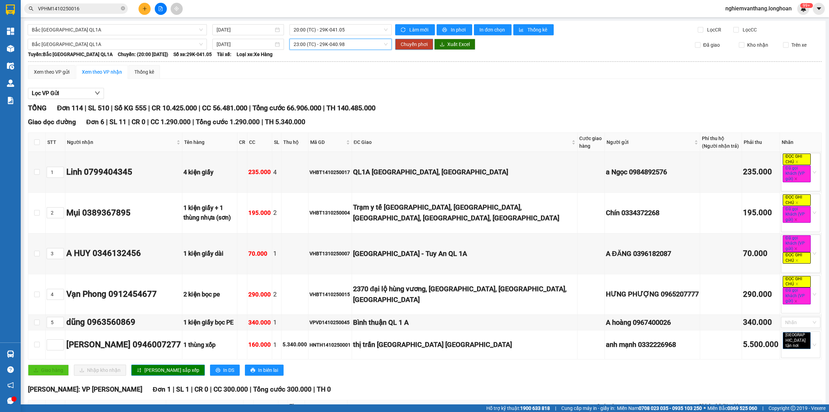
click at [413, 44] on span "Chuyển phơi" at bounding box center [414, 44] width 27 height 8
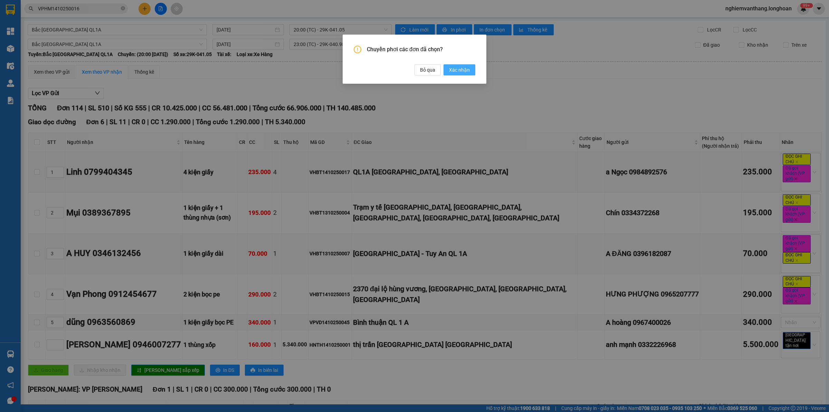
click at [458, 72] on span "Xác nhận" at bounding box center [459, 70] width 21 height 8
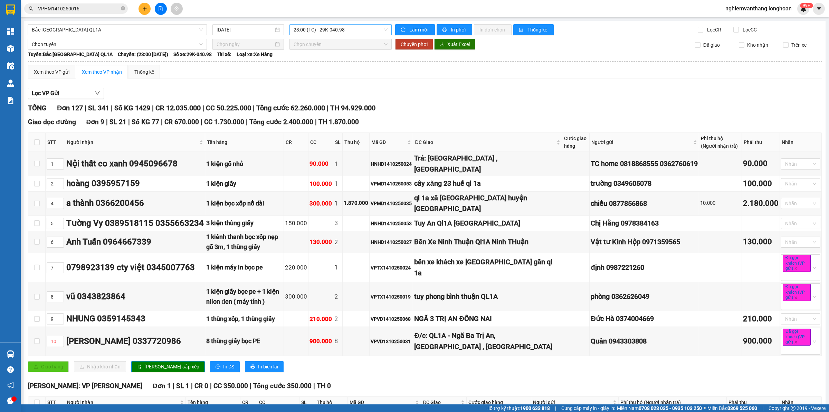
click at [338, 31] on span "23:00 (TC) - 29K-040.98" at bounding box center [341, 30] width 94 height 10
click at [317, 60] on div "23:00 (TC) - 29K-040.98" at bounding box center [318, 65] width 62 height 11
drag, startPoint x: 334, startPoint y: 30, endPoint x: 346, endPoint y: 39, distance: 15.3
click at [334, 30] on span "23:00 (TC) - 29K-040.98" at bounding box center [341, 30] width 94 height 10
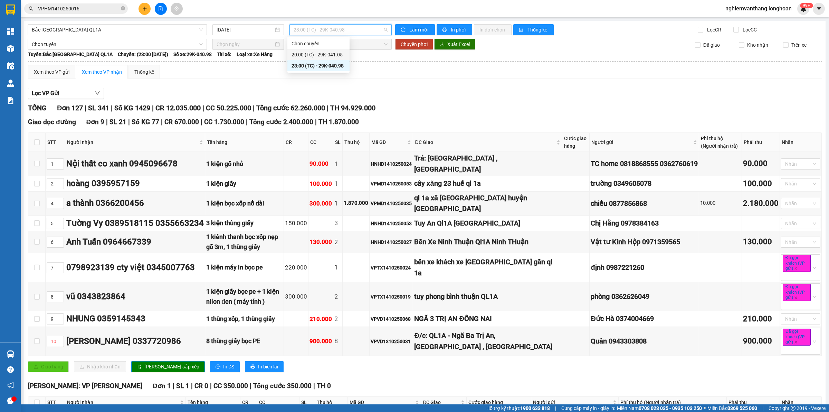
click at [334, 54] on div "20:00 (TC) - 29K-041.05" at bounding box center [319, 55] width 54 height 8
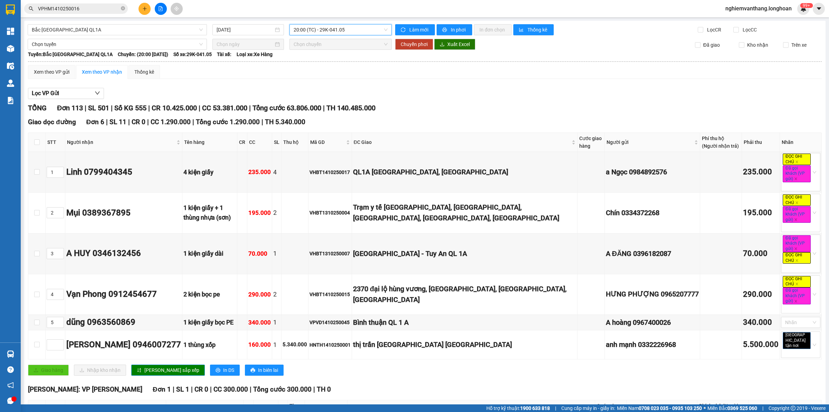
click at [337, 26] on span "20:00 (TC) - 29K-041.05" at bounding box center [341, 30] width 94 height 10
click at [329, 66] on div "23:00 (TC) - 29K-040.98" at bounding box center [319, 66] width 54 height 8
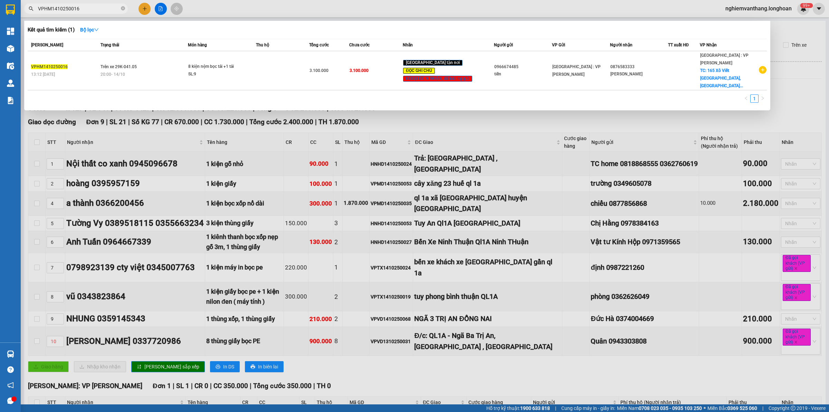
click at [97, 8] on input "VPHM1410250016" at bounding box center [79, 9] width 82 height 8
drag, startPoint x: 263, startPoint y: 13, endPoint x: 185, endPoint y: 17, distance: 78.2
click at [263, 12] on div at bounding box center [414, 206] width 829 height 412
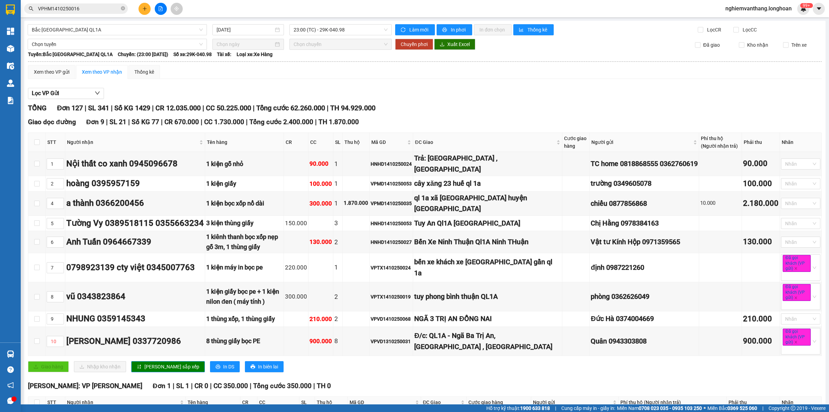
click at [100, 7] on input "VPHM1410250016" at bounding box center [79, 9] width 82 height 8
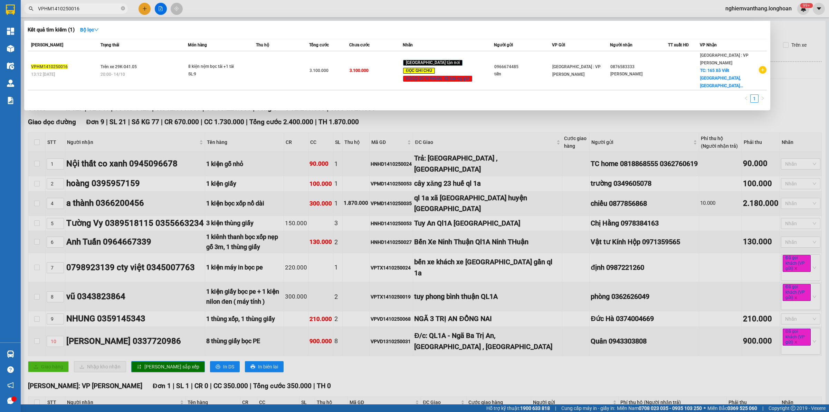
click at [100, 7] on input "VPHM1410250016" at bounding box center [79, 9] width 82 height 8
paste input "0929969922"
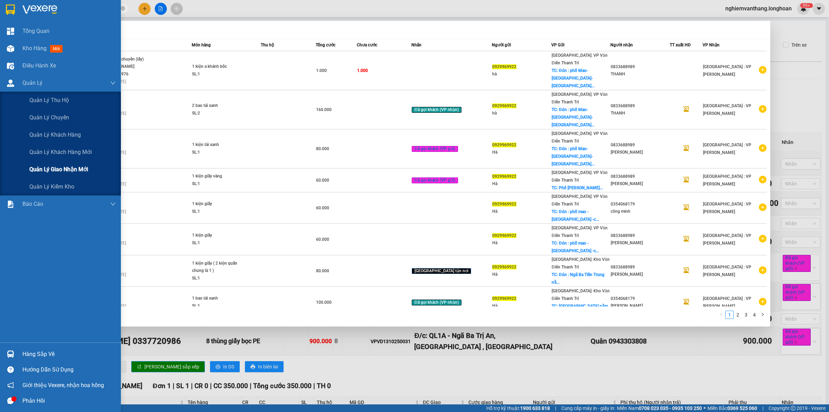
type input "0929969922"
drag, startPoint x: 54, startPoint y: 171, endPoint x: 66, endPoint y: 172, distance: 12.4
click at [54, 172] on span "Quản lý giao nhận mới" at bounding box center [58, 169] width 59 height 9
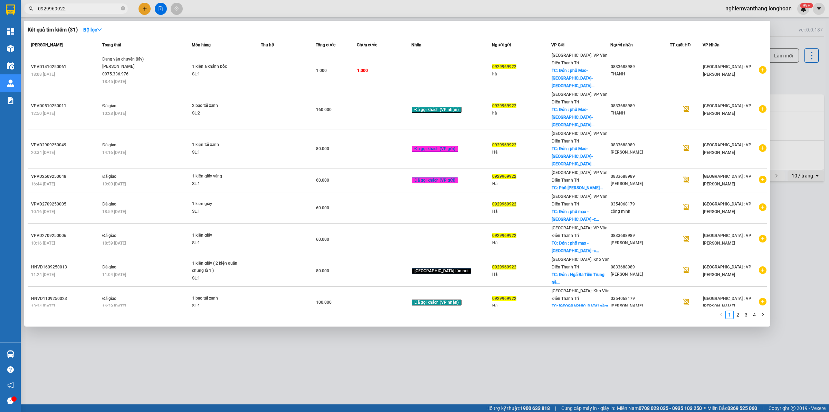
click at [277, 10] on div at bounding box center [414, 206] width 829 height 412
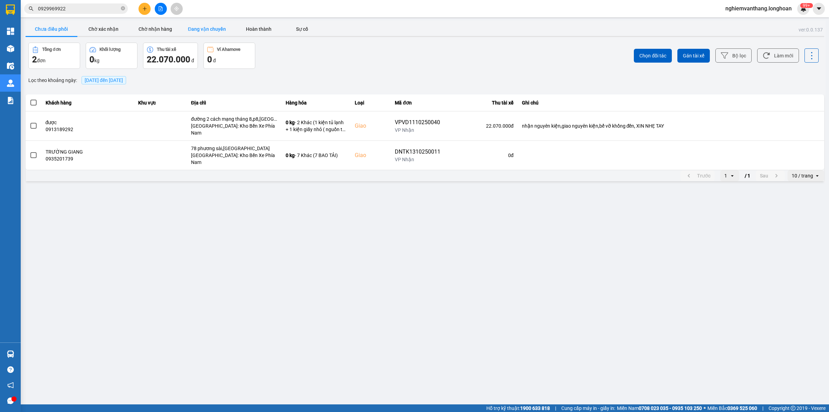
click at [203, 28] on button "Đang vận chuyển" at bounding box center [207, 29] width 52 height 14
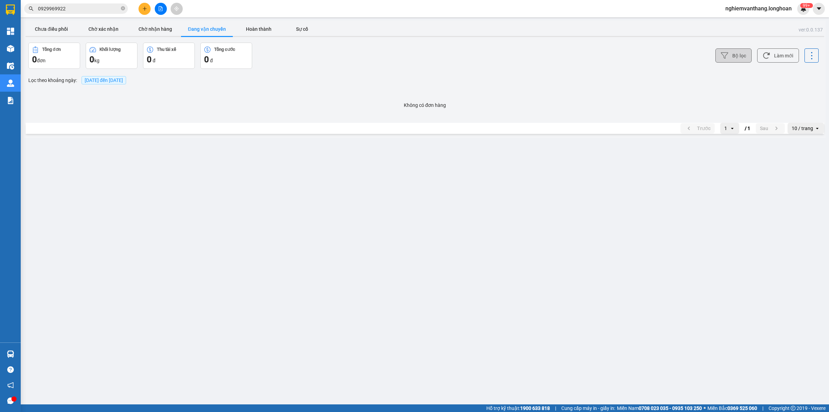
click at [722, 54] on icon at bounding box center [724, 55] width 7 height 7
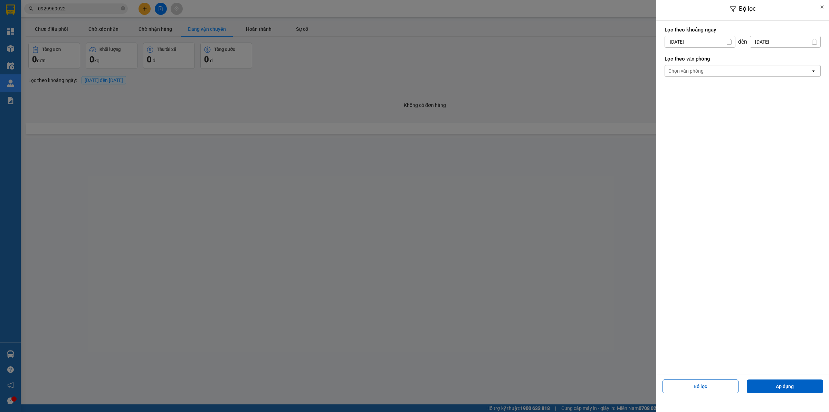
click at [673, 40] on input "[DATE]" at bounding box center [700, 41] width 70 height 11
click at [700, 93] on div "1" at bounding box center [697, 92] width 10 height 8
type input "[DATE]"
click at [697, 69] on div "Chọn văn phòng" at bounding box center [686, 70] width 35 height 7
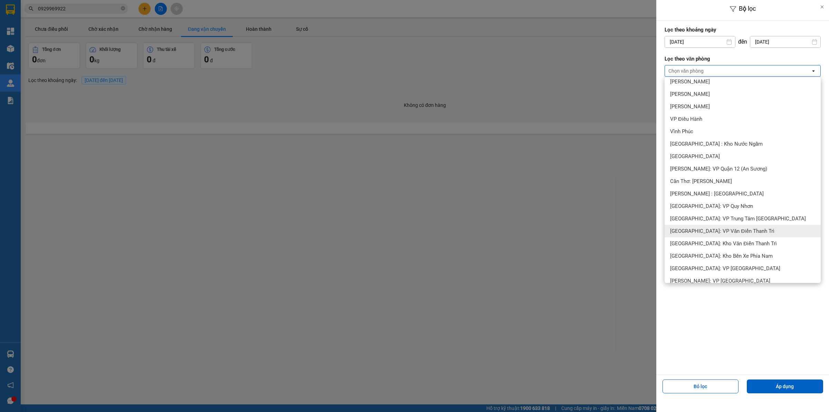
scroll to position [216, 0]
click at [740, 232] on span "[GEOGRAPHIC_DATA]: Kho Văn Điển Thanh Trì" at bounding box center [723, 230] width 107 height 7
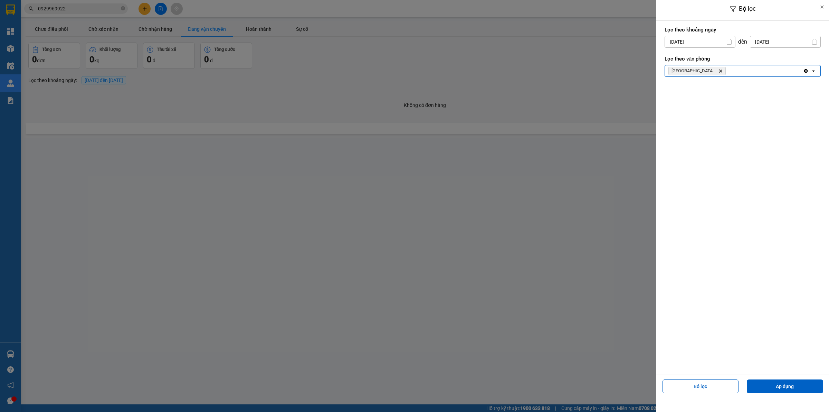
click at [796, 393] on div "Bỏ lọc Áp dụng" at bounding box center [742, 388] width 169 height 25
click at [792, 388] on button "Áp dụng" at bounding box center [785, 386] width 76 height 14
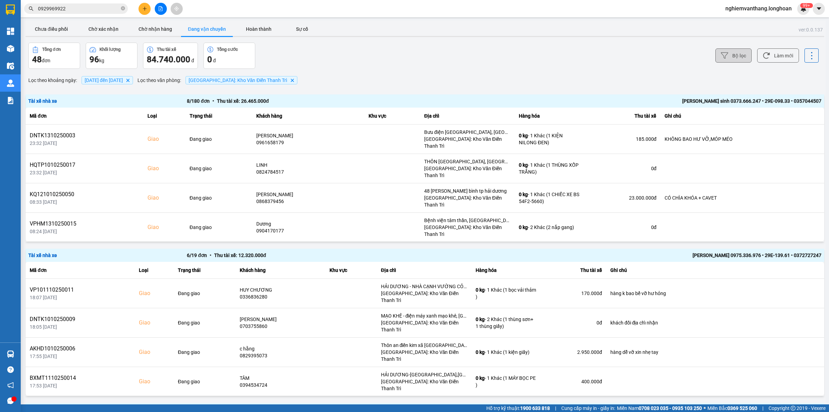
click at [721, 56] on icon at bounding box center [724, 55] width 7 height 7
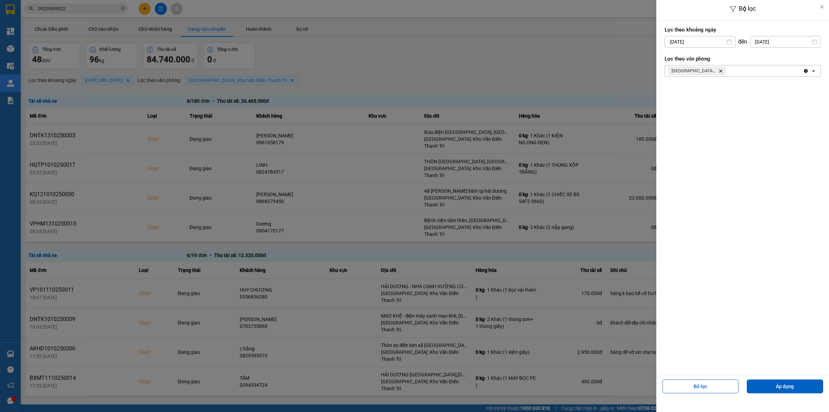
click at [746, 67] on div "[GEOGRAPHIC_DATA]: [PERSON_NAME] Trì Delete" at bounding box center [734, 70] width 138 height 11
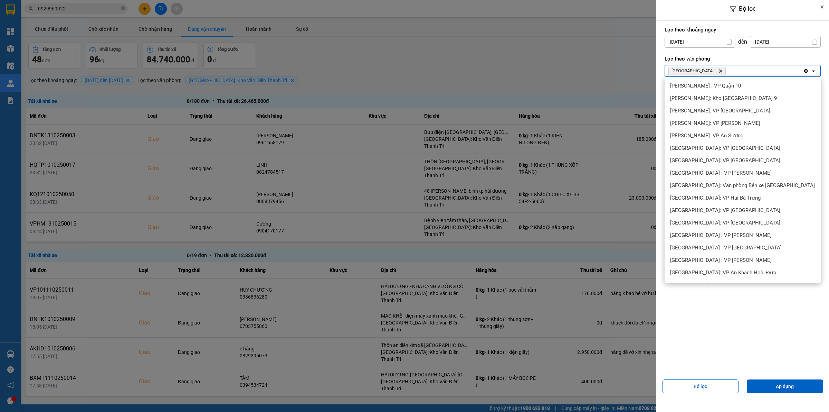
scroll to position [266, 0]
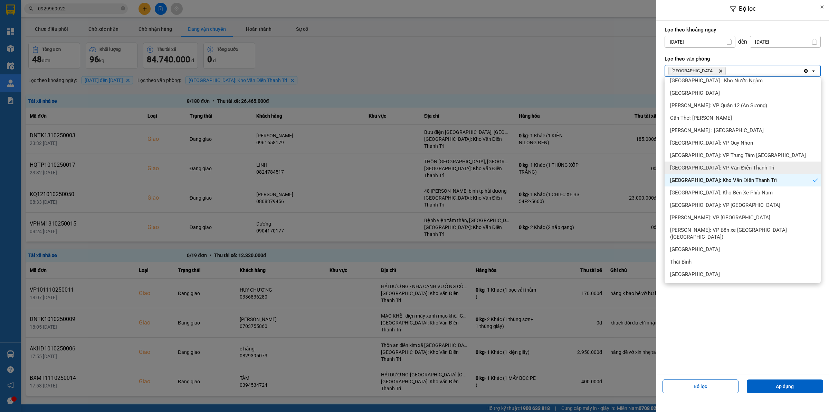
click at [716, 168] on span "[GEOGRAPHIC_DATA]: VP Văn Điển Thanh Trì" at bounding box center [722, 167] width 104 height 7
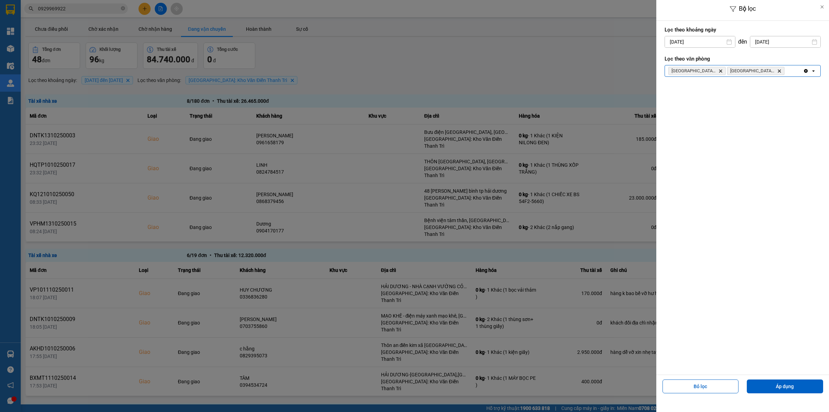
click at [767, 393] on div "Bỏ lọc Áp dụng" at bounding box center [742, 388] width 169 height 25
click at [767, 389] on button "Áp dụng" at bounding box center [785, 386] width 76 height 14
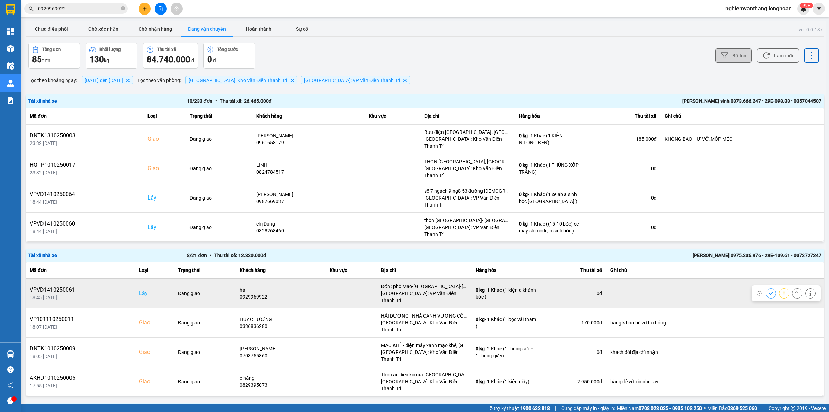
click at [795, 291] on icon at bounding box center [797, 293] width 5 height 5
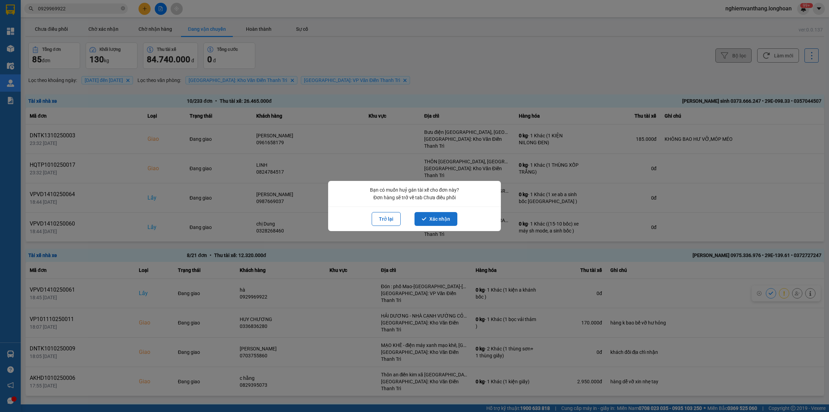
click at [436, 214] on button "Xác nhận" at bounding box center [436, 219] width 43 height 14
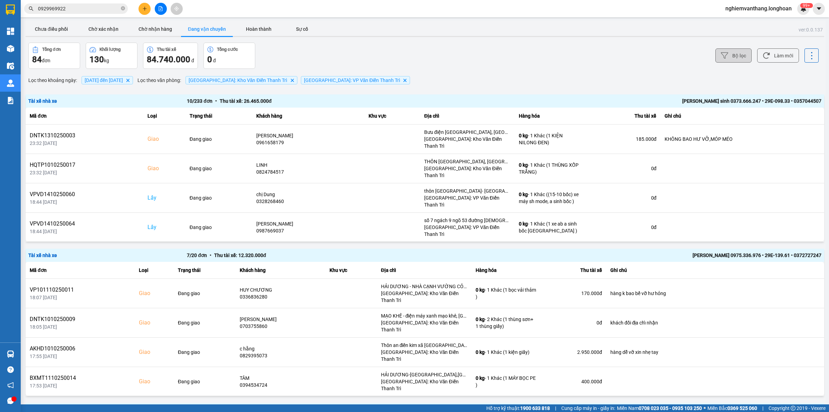
click at [83, 10] on input "0929969922" at bounding box center [79, 9] width 82 height 8
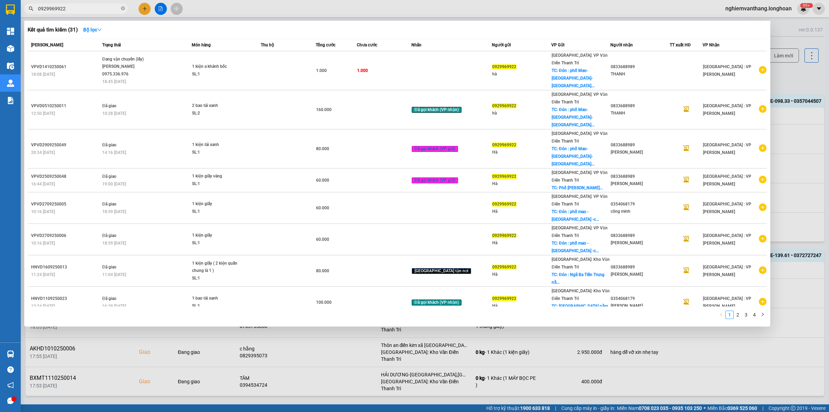
click at [83, 10] on input "0929969922" at bounding box center [79, 9] width 82 height 8
paste input "87669037"
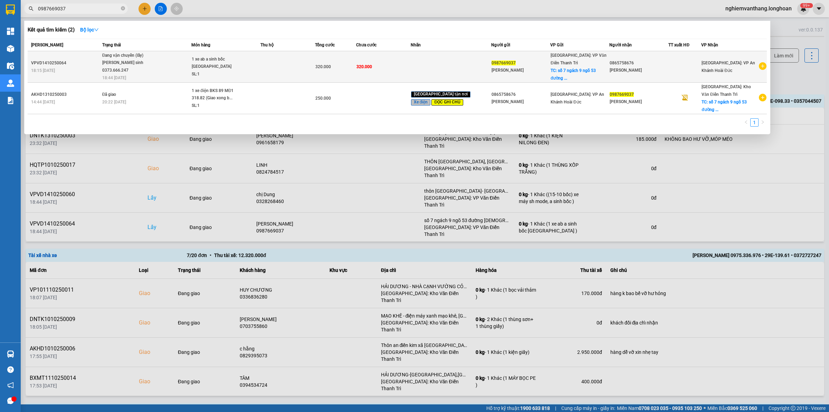
type input "0987669037"
click at [254, 62] on span "1 xe ab a sinh bốc hưng yên SL: 1" at bounding box center [226, 67] width 68 height 22
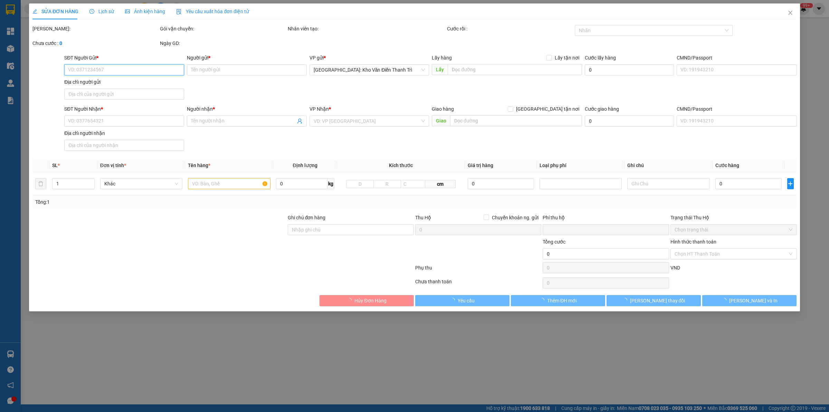
type input "0987669037"
type input "[PERSON_NAME]"
checkbox input "true"
type input "số 7 ngách 9 ngõ 53 đường [DEMOGRAPHIC_DATA] đông [GEOGRAPHIC_DATA] nam tỉnh [G…"
type input "0865758676"
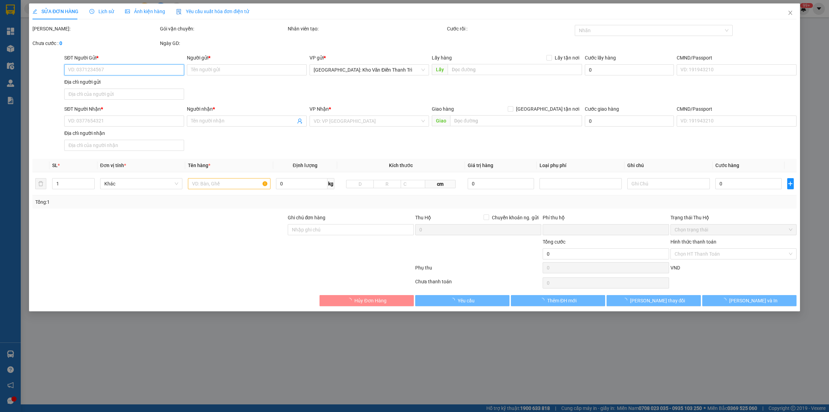
type input "[PERSON_NAME]"
type input "0"
type input "320.000"
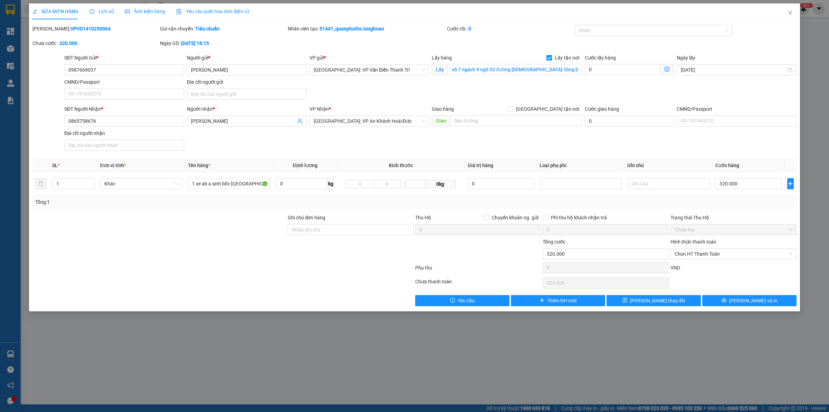
click at [77, 30] on b "VPVD1410250064" at bounding box center [90, 29] width 40 height 6
click at [85, 66] on input "0987669037" at bounding box center [124, 69] width 120 height 11
click at [84, 67] on input "0987669037" at bounding box center [124, 69] width 120 height 11
click at [791, 16] on icon "close" at bounding box center [791, 13] width 6 height 6
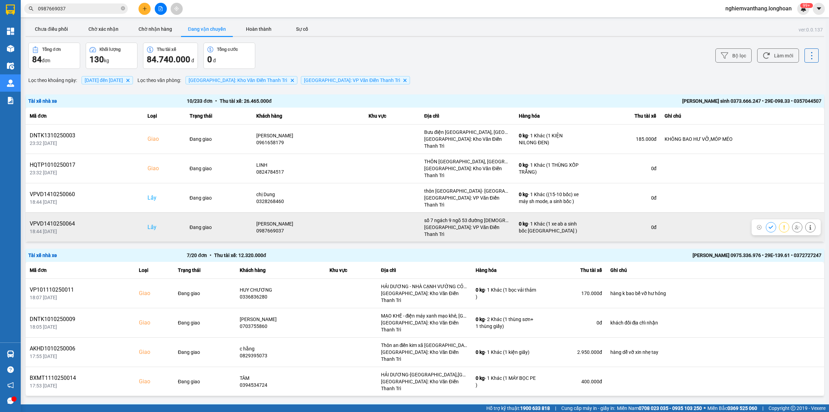
click at [793, 221] on button at bounding box center [798, 227] width 10 height 12
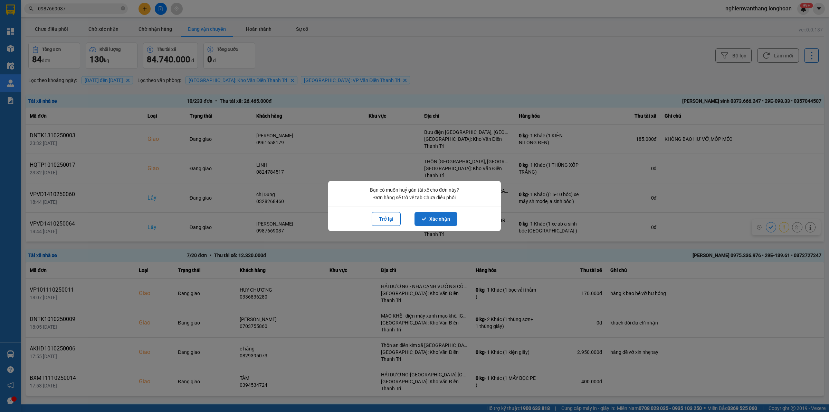
click at [450, 219] on button "Xác nhận" at bounding box center [436, 219] width 43 height 14
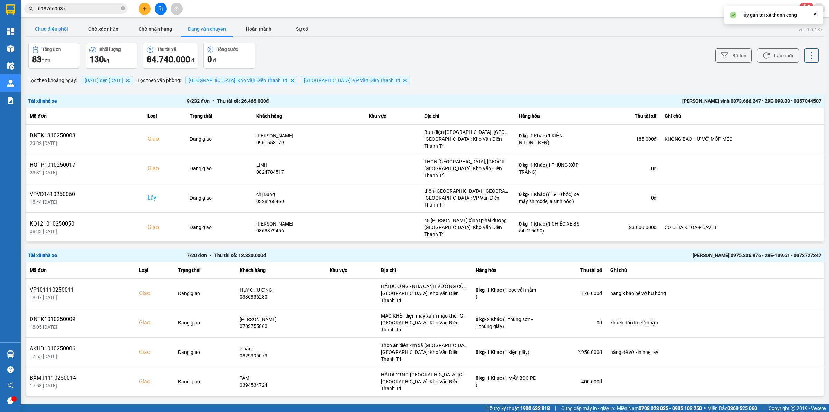
click at [50, 25] on button "Chưa điều phối" at bounding box center [52, 29] width 52 height 14
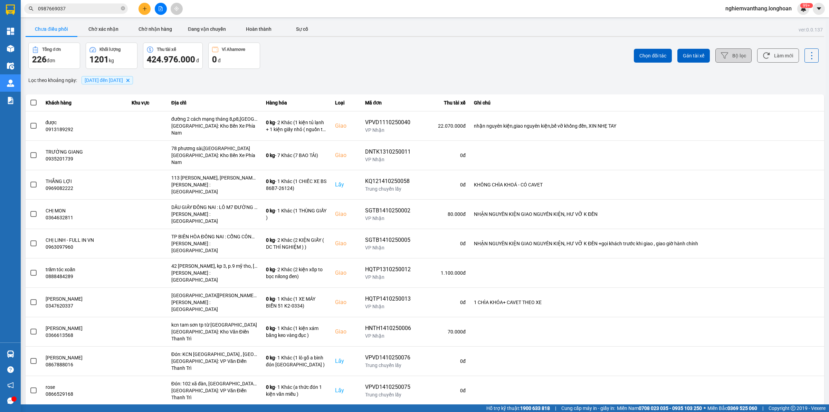
click at [731, 51] on button "Bộ lọc" at bounding box center [734, 55] width 36 height 14
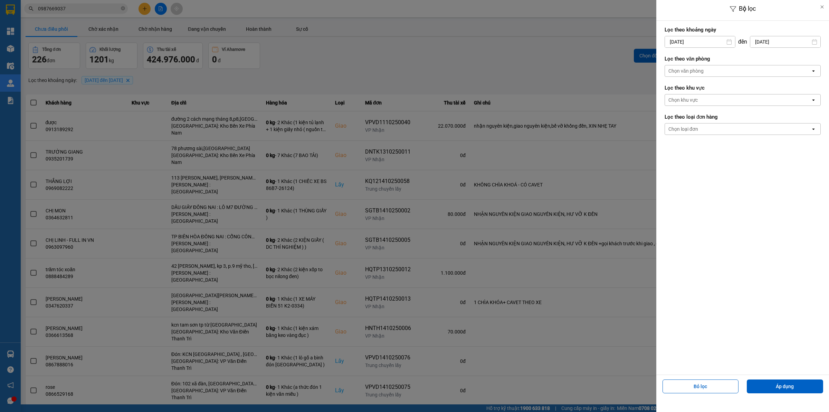
click at [689, 40] on input "[DATE]" at bounding box center [700, 41] width 70 height 11
drag, startPoint x: 696, startPoint y: 94, endPoint x: 711, endPoint y: 87, distance: 16.8
click at [696, 94] on div "1" at bounding box center [697, 92] width 10 height 8
click at [716, 69] on div "Chọn văn phòng" at bounding box center [738, 70] width 146 height 11
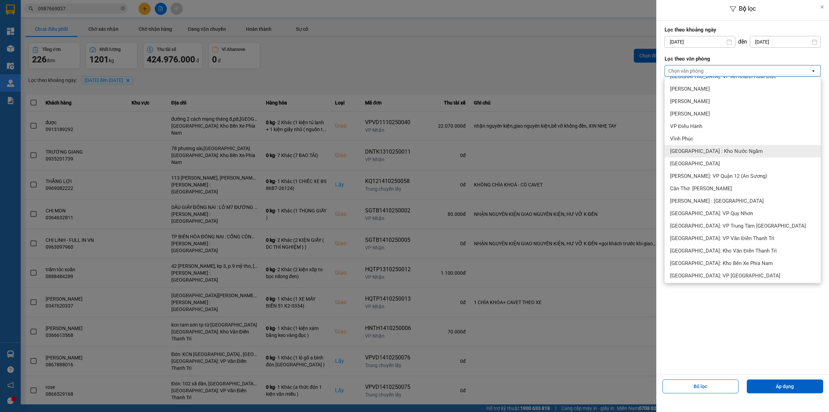
scroll to position [302, 0]
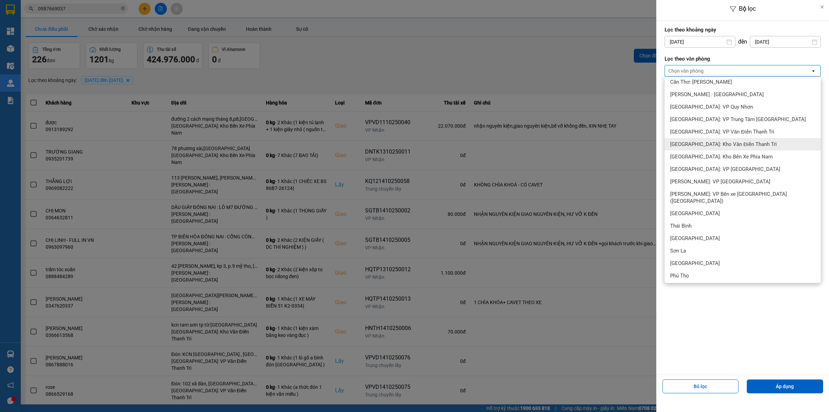
click at [732, 145] on span "[GEOGRAPHIC_DATA]: Kho Văn Điển Thanh Trì" at bounding box center [723, 144] width 107 height 7
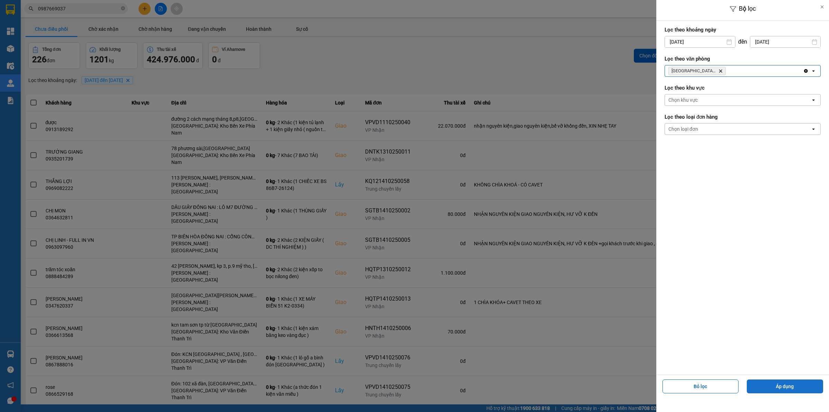
click at [787, 389] on button "Áp dụng" at bounding box center [785, 386] width 76 height 14
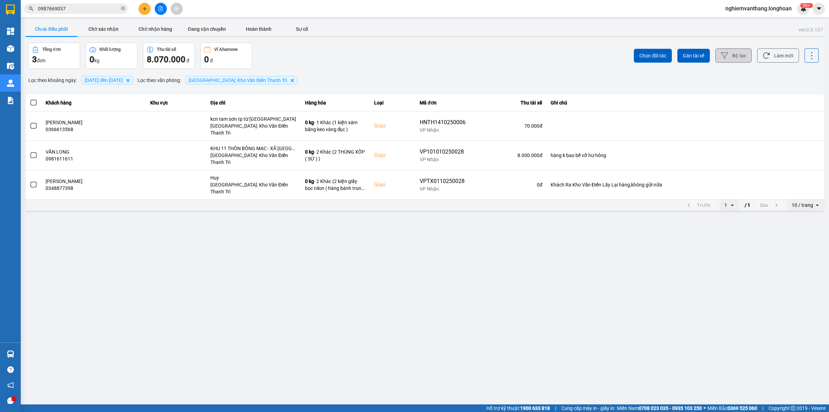
click at [752, 56] on button "Bộ lọc" at bounding box center [734, 55] width 36 height 14
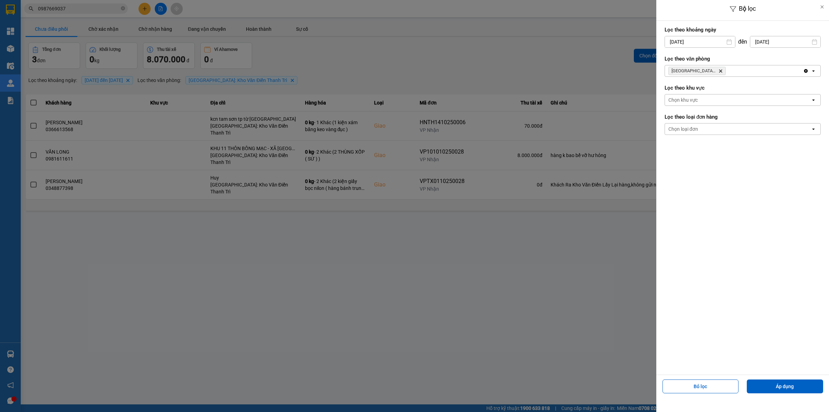
click at [757, 71] on div "[GEOGRAPHIC_DATA]: [PERSON_NAME] Trì Delete" at bounding box center [734, 70] width 138 height 11
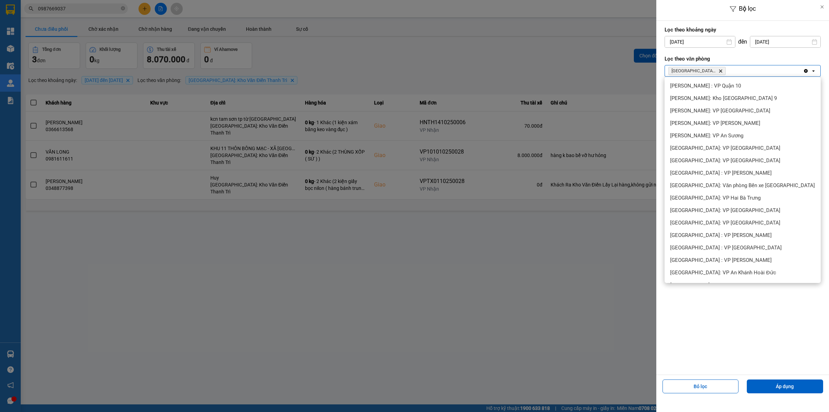
scroll to position [266, 0]
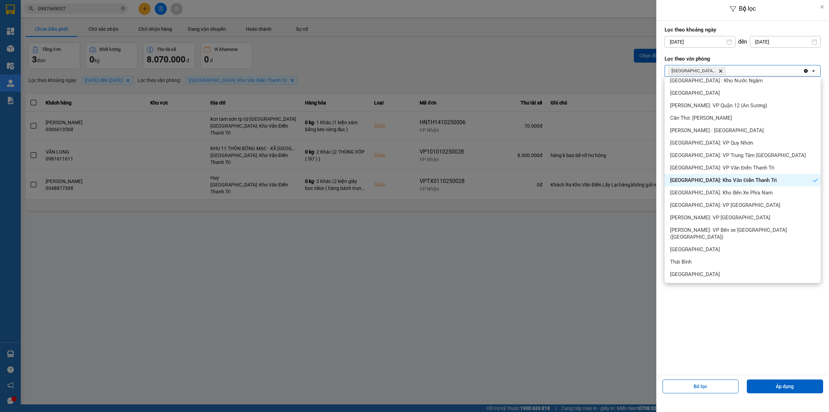
click at [718, 169] on span "[GEOGRAPHIC_DATA]: VP Văn Điển Thanh Trì" at bounding box center [722, 167] width 104 height 7
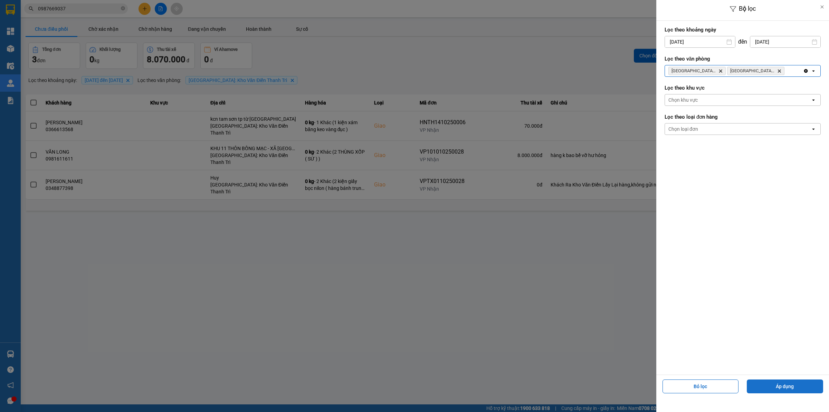
click at [767, 381] on button "Áp dụng" at bounding box center [785, 386] width 76 height 14
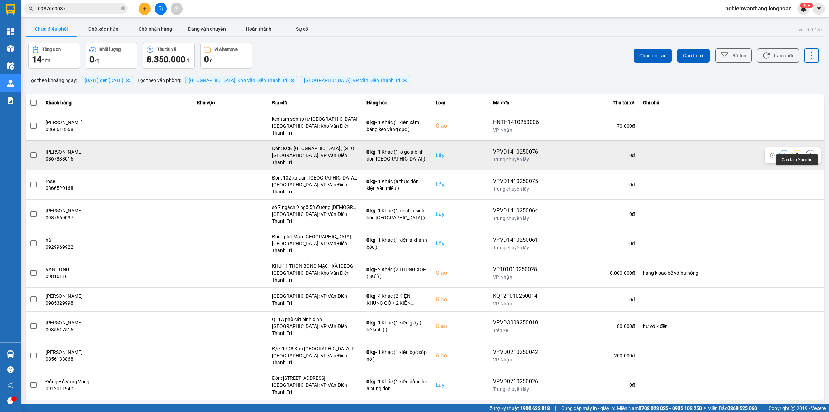
click at [797, 153] on icon at bounding box center [797, 155] width 5 height 4
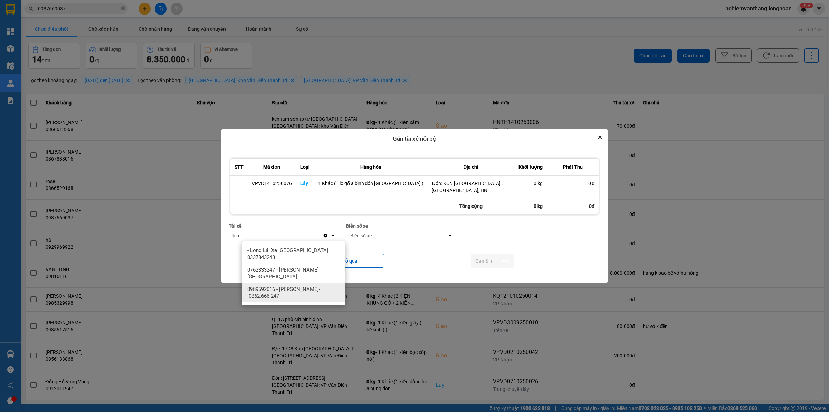
type input "bìn"
drag, startPoint x: 273, startPoint y: 290, endPoint x: 310, endPoint y: 284, distance: 37.4
click at [274, 289] on span "0989592016 - [PERSON_NAME]--0862.666.247" at bounding box center [294, 292] width 95 height 14
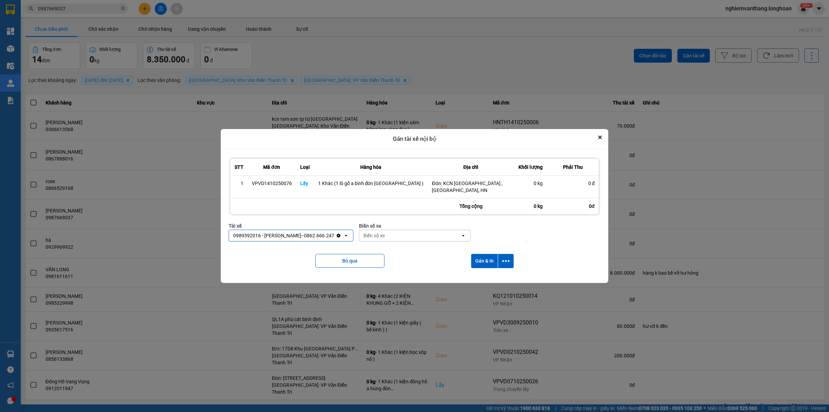
click at [402, 232] on div "Biển số xe" at bounding box center [409, 235] width 101 height 11
type input "3"
type input "44"
drag, startPoint x: 400, startPoint y: 252, endPoint x: 459, endPoint y: 253, distance: 59.1
click at [400, 252] on span "29E-122.44" at bounding box center [387, 250] width 25 height 7
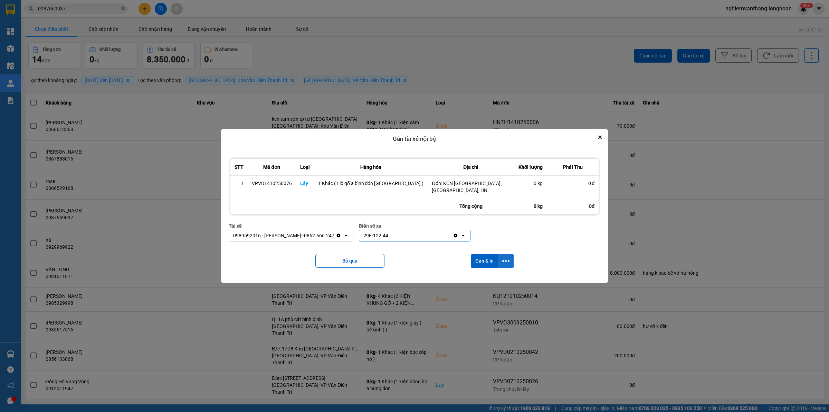
click at [502, 262] on icon "dialog" at bounding box center [505, 260] width 7 height 7
click at [478, 280] on span "Chỉ gán tài" at bounding box center [474, 279] width 23 height 7
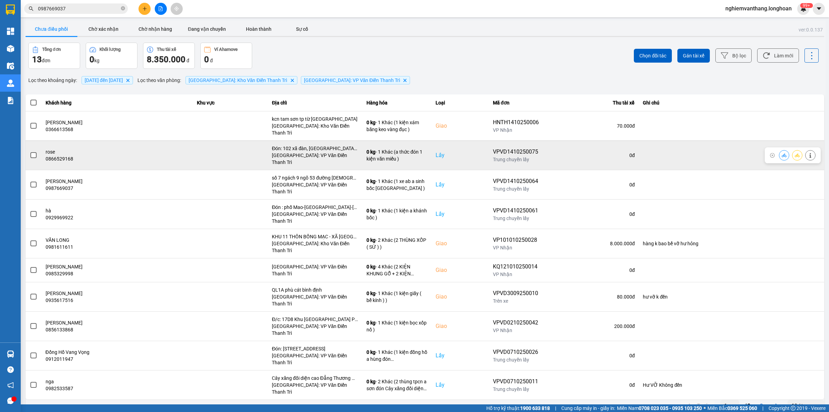
click at [35, 152] on span at bounding box center [33, 155] width 6 height 6
click at [30, 151] on input "checkbox" at bounding box center [30, 151] width 0 height 0
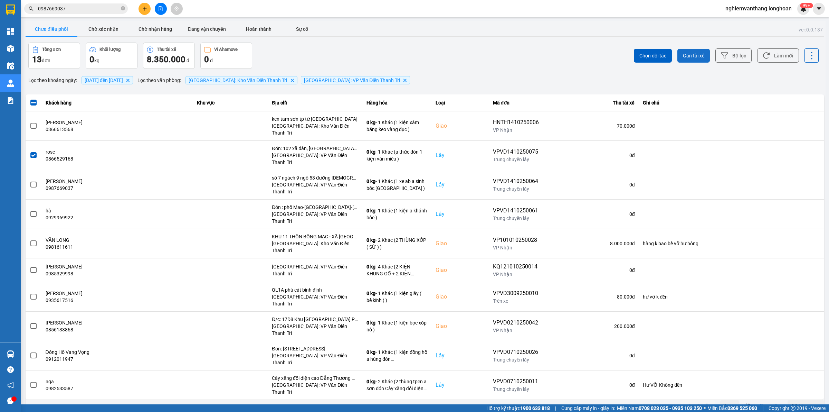
click at [704, 56] on span "Gán tài xế" at bounding box center [693, 55] width 21 height 7
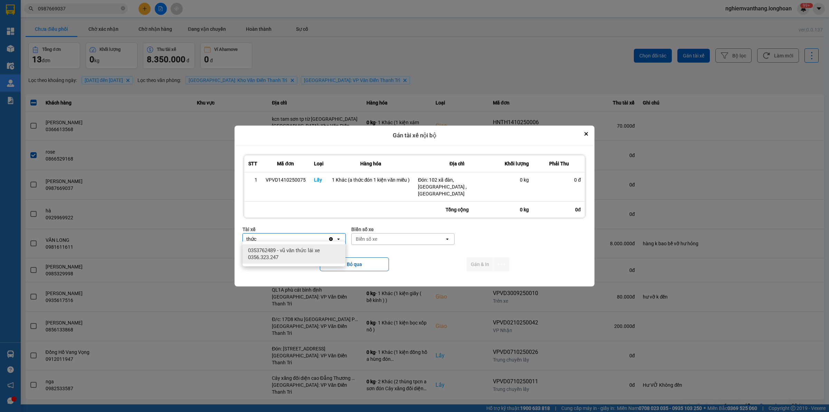
type input "thức"
drag, startPoint x: 306, startPoint y: 249, endPoint x: 322, endPoint y: 250, distance: 15.6
click at [308, 250] on span "0353762489 - vũ văn thức lái xe 0356.323.247" at bounding box center [295, 254] width 95 height 14
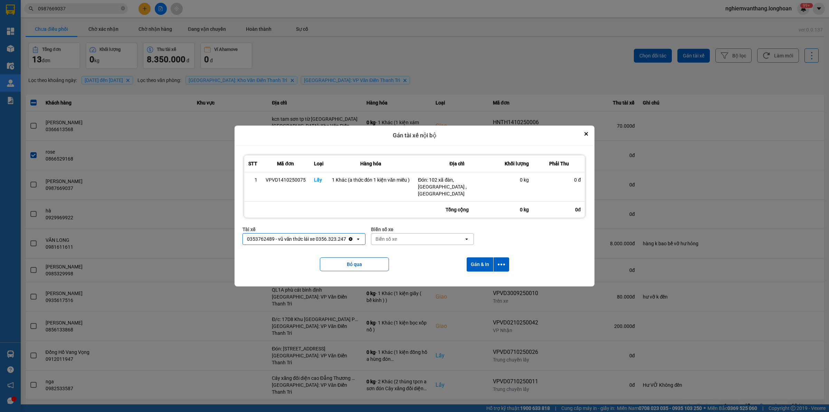
click at [389, 235] on div "Biển số xe" at bounding box center [386, 238] width 21 height 7
type input "45"
click at [410, 248] on div "29E-121.45" at bounding box center [422, 250] width 103 height 12
click at [504, 263] on icon "dialog" at bounding box center [501, 264] width 7 height 2
click at [469, 281] on span "Chỉ gán tài" at bounding box center [474, 279] width 23 height 7
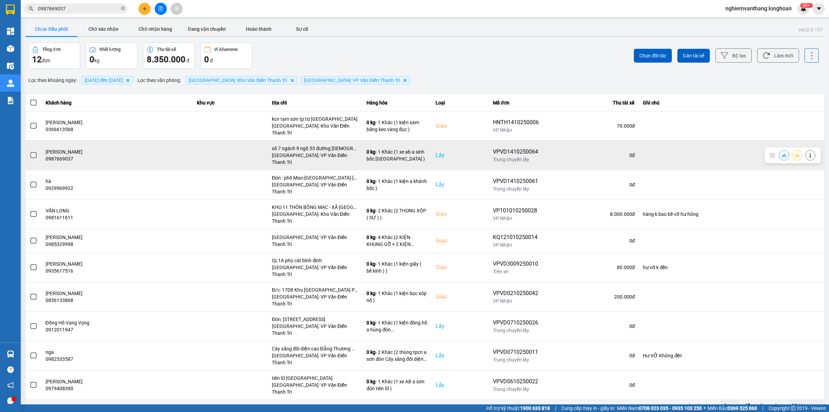
click at [797, 153] on icon at bounding box center [797, 155] width 5 height 4
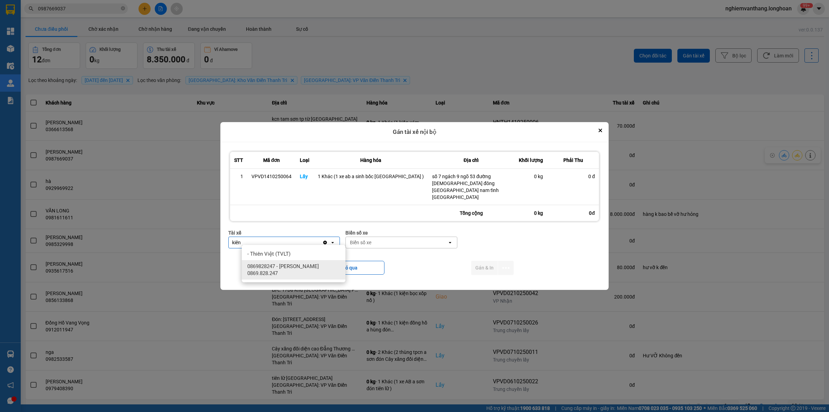
type input "kiên"
click at [304, 264] on span "0869828247 - [PERSON_NAME] 0869.828.247" at bounding box center [294, 270] width 95 height 14
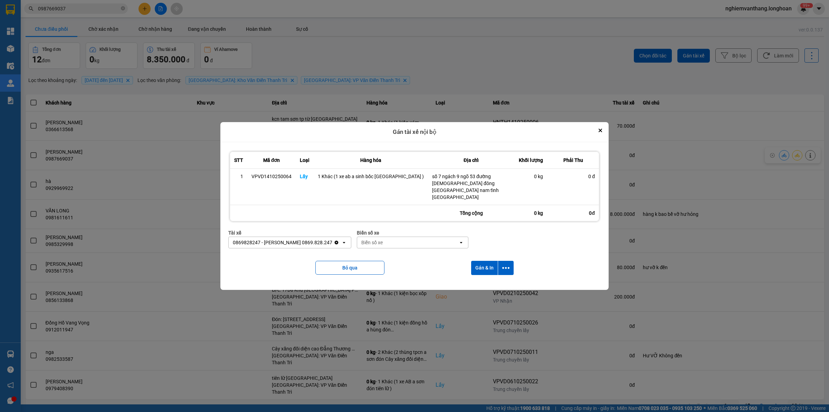
click at [380, 232] on div "Biển số xe" at bounding box center [413, 233] width 112 height 8
drag, startPoint x: 380, startPoint y: 232, endPoint x: 381, endPoint y: 242, distance: 9.7
click at [380, 235] on div "Biển số xe Biển số xe open" at bounding box center [413, 241] width 112 height 25
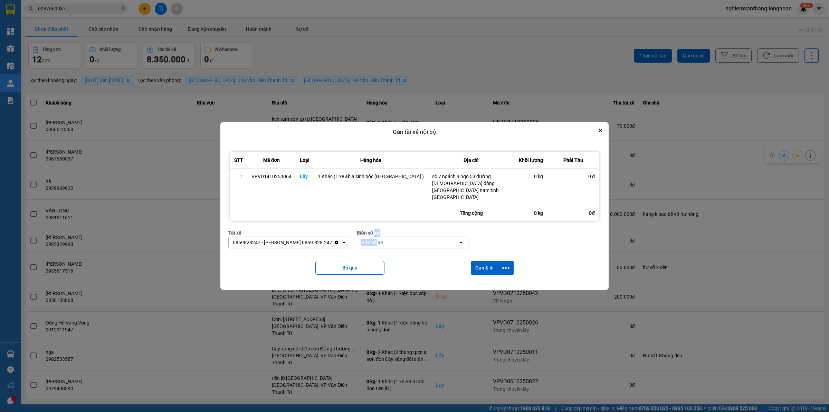
click at [381, 242] on div "Biển số xe" at bounding box center [371, 242] width 21 height 7
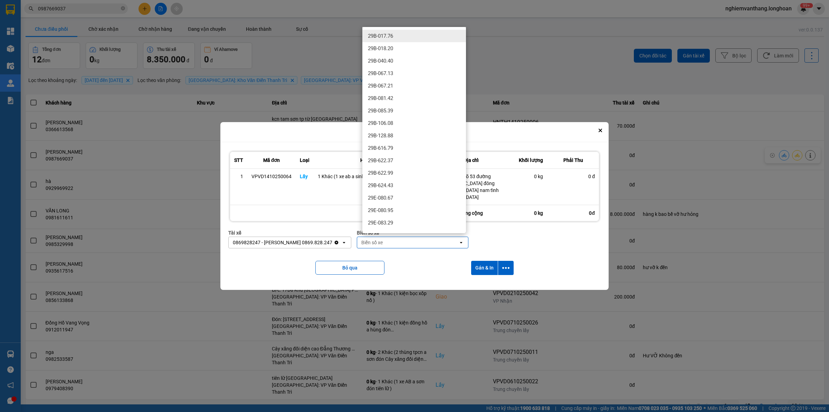
click at [383, 240] on div "Biển số xe" at bounding box center [371, 242] width 21 height 7
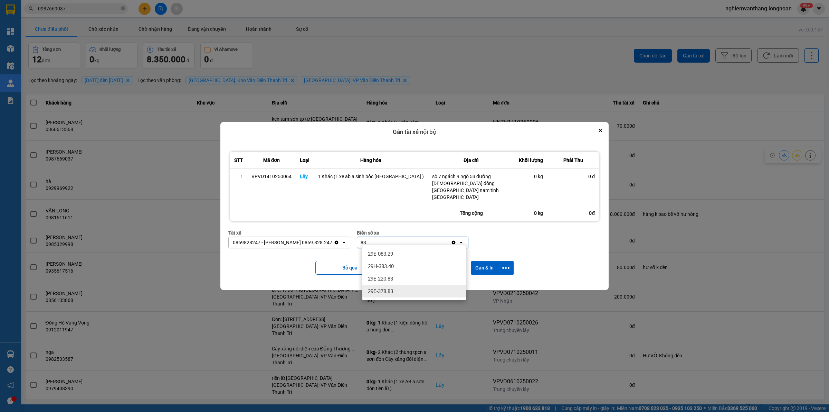
type input "83"
click at [397, 290] on div "29E-378.83" at bounding box center [414, 291] width 104 height 12
drag, startPoint x: 509, startPoint y: 262, endPoint x: 503, endPoint y: 266, distance: 7.2
click at [508, 263] on button "dialog" at bounding box center [506, 268] width 16 height 14
click at [502, 266] on icon "dialog" at bounding box center [505, 267] width 7 height 7
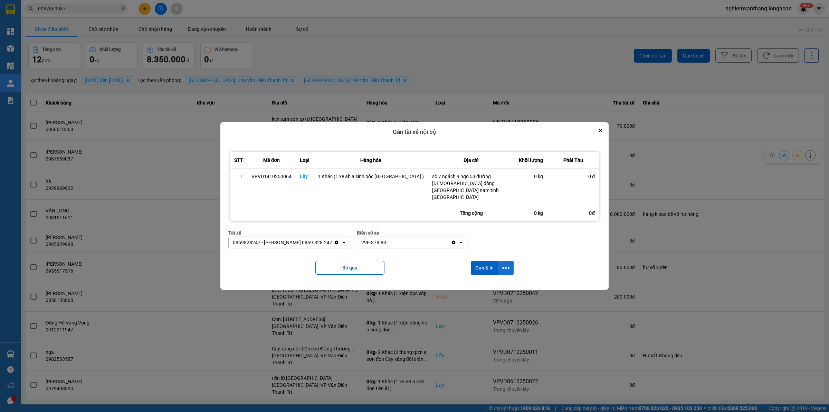
click at [502, 264] on icon "dialog" at bounding box center [505, 267] width 7 height 7
click at [477, 284] on span "Chỉ gán tài" at bounding box center [474, 283] width 23 height 7
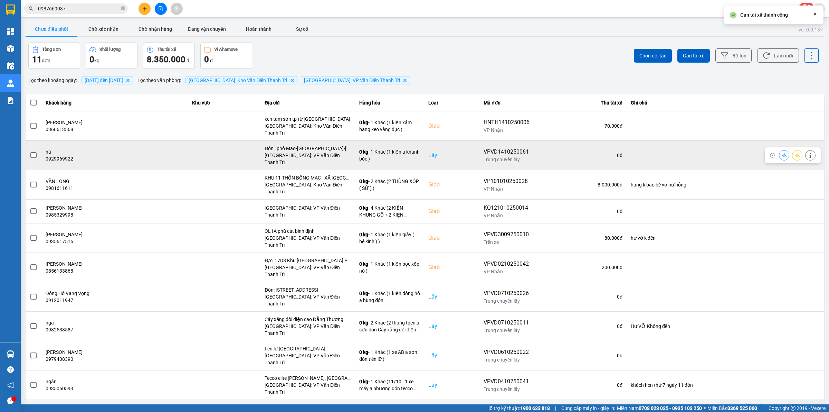
click at [796, 153] on icon at bounding box center [797, 155] width 5 height 5
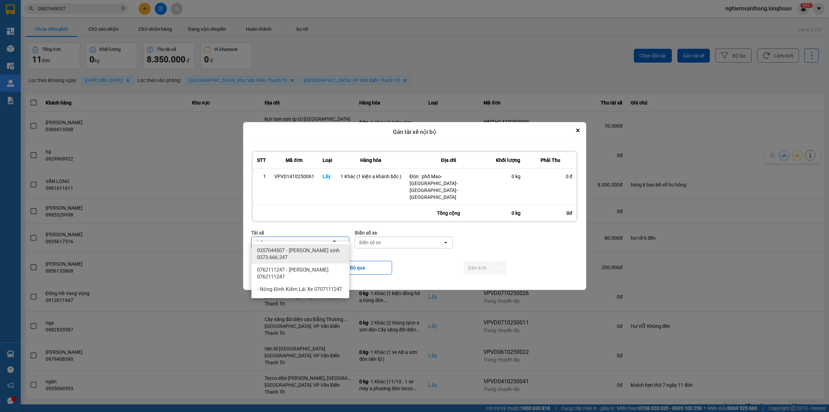
type input "sinh"
click at [325, 260] on span "0357044507 - [PERSON_NAME] sinh 0373.666.247" at bounding box center [301, 254] width 89 height 14
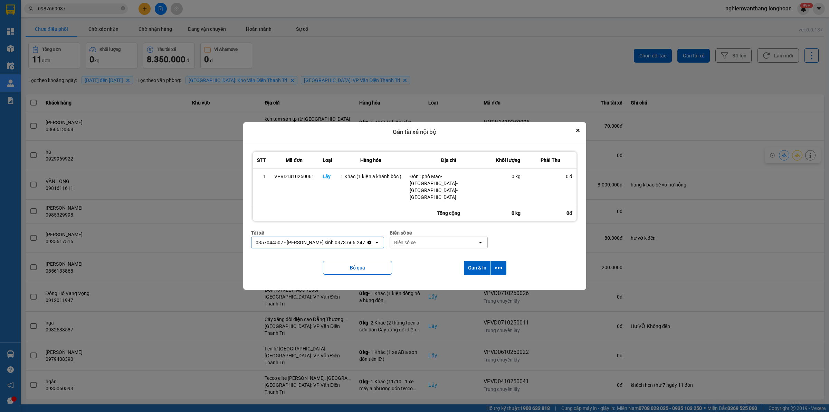
click at [396, 237] on div "Biển số xe" at bounding box center [434, 242] width 88 height 11
type input "4"
type input "33"
drag, startPoint x: 399, startPoint y: 249, endPoint x: 434, endPoint y: 253, distance: 35.2
click at [399, 248] on div "29E-098.33" at bounding box center [416, 250] width 98 height 12
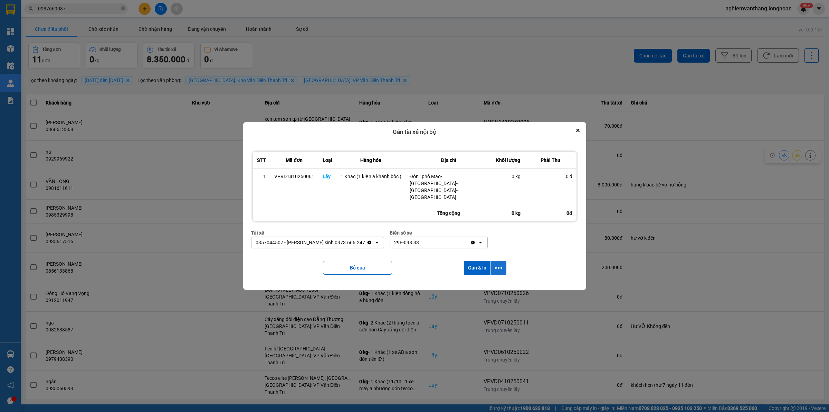
click at [500, 264] on icon "dialog" at bounding box center [498, 267] width 7 height 7
click at [479, 278] on span "Chỉ gán tài" at bounding box center [471, 279] width 23 height 7
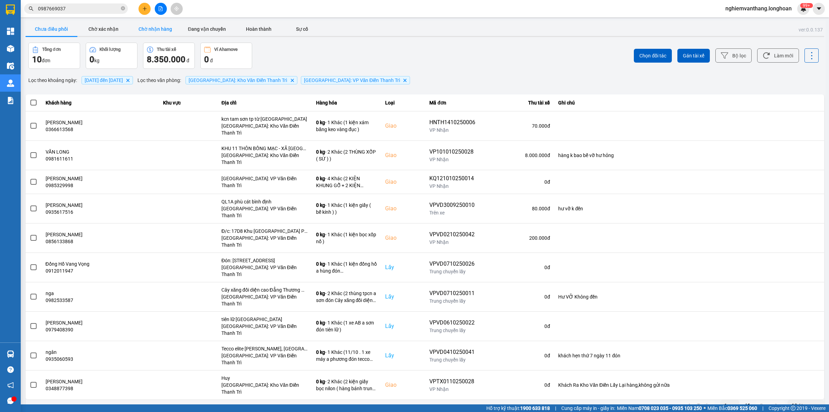
click at [149, 35] on button "Chờ nhận hàng" at bounding box center [155, 29] width 52 height 14
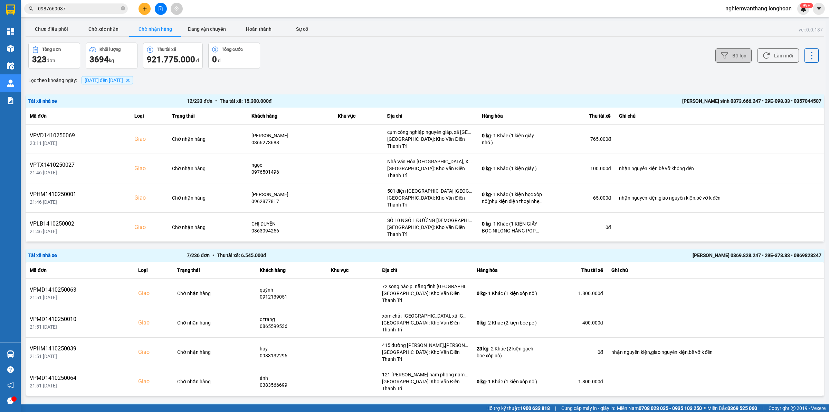
click at [732, 59] on button "Bộ lọc" at bounding box center [734, 55] width 36 height 14
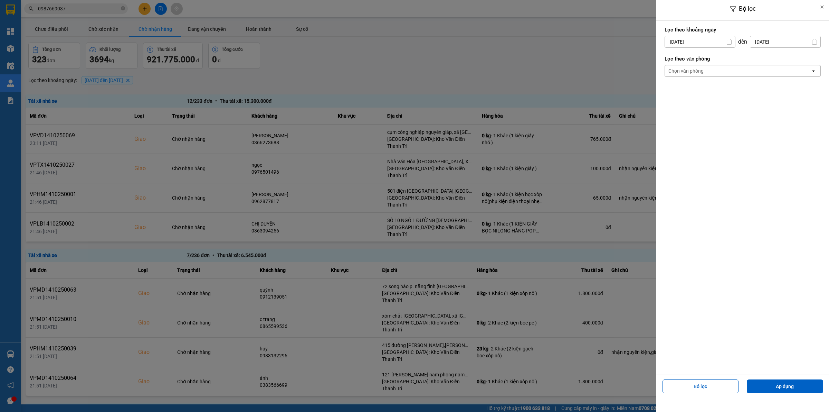
click at [716, 71] on div "Chọn văn phòng" at bounding box center [738, 70] width 146 height 11
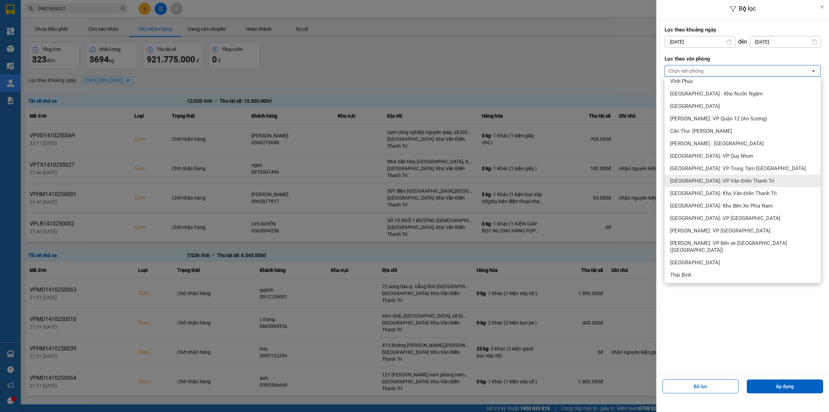
scroll to position [259, 0]
click at [732, 189] on span "[GEOGRAPHIC_DATA]: Kho Văn Điển Thanh Trì" at bounding box center [723, 187] width 107 height 7
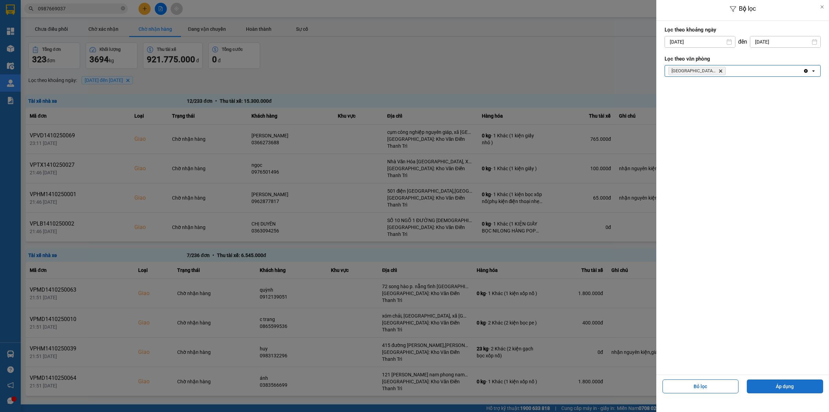
click at [787, 384] on button "Áp dụng" at bounding box center [785, 386] width 76 height 14
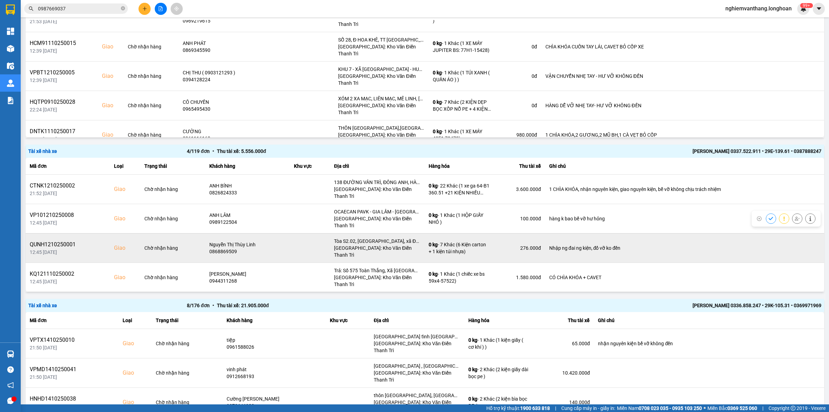
scroll to position [1229, 0]
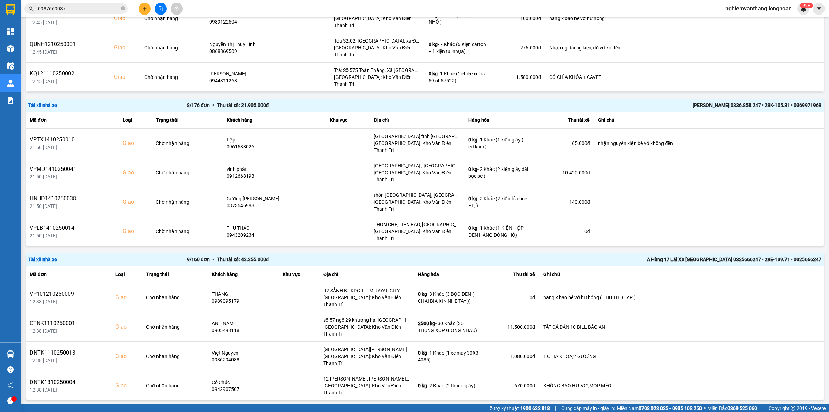
click at [800, 409] on div "10 / trang" at bounding box center [802, 412] width 21 height 7
click at [799, 375] on div "100 / trang" at bounding box center [799, 375] width 25 height 7
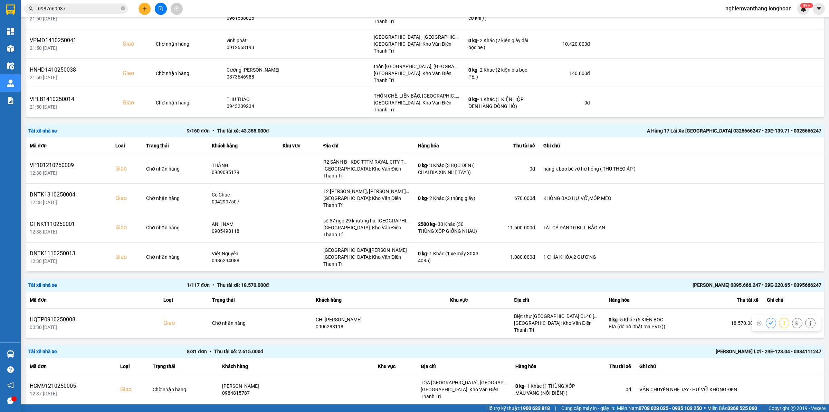
scroll to position [1444, 0]
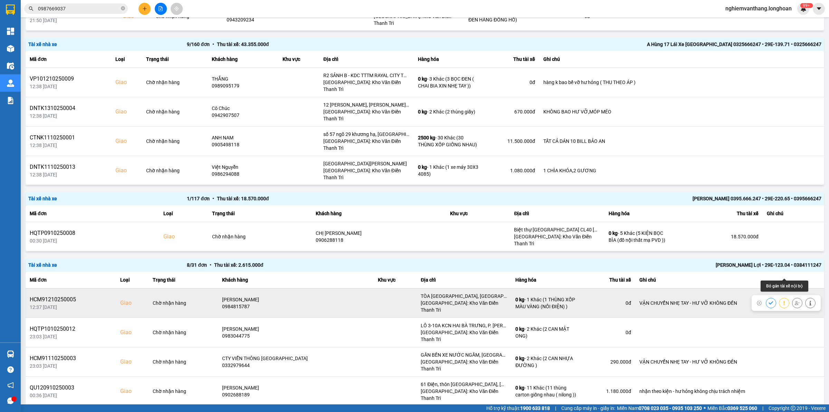
click at [793, 296] on button at bounding box center [798, 302] width 10 height 12
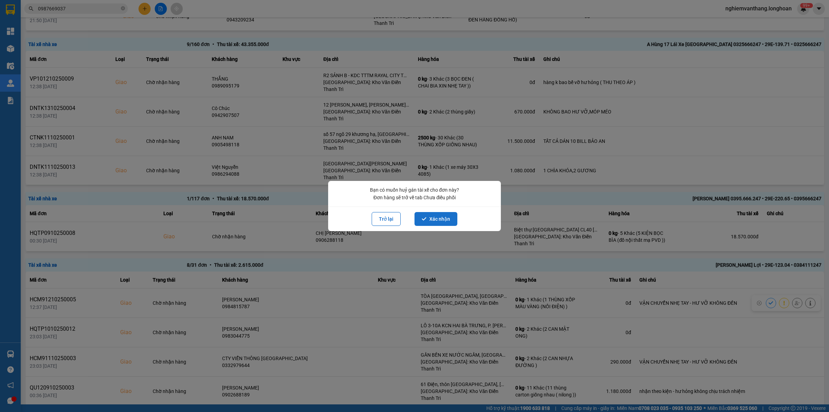
click at [429, 221] on button "Xác nhận" at bounding box center [436, 219] width 43 height 14
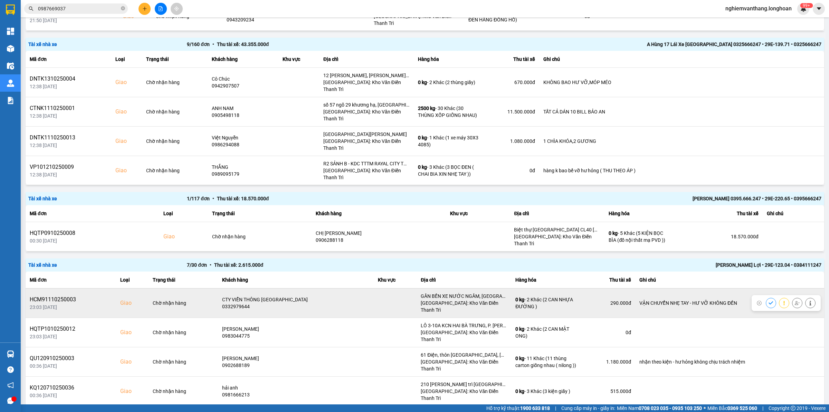
click at [795, 300] on icon at bounding box center [797, 302] width 5 height 5
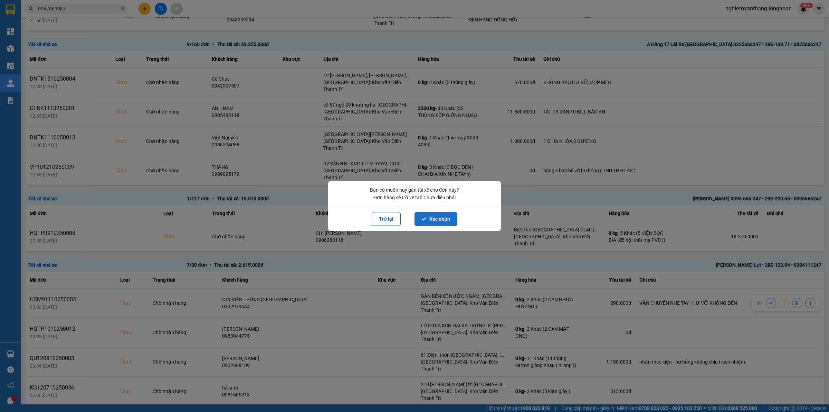
click at [443, 218] on button "Xác nhận" at bounding box center [436, 219] width 43 height 14
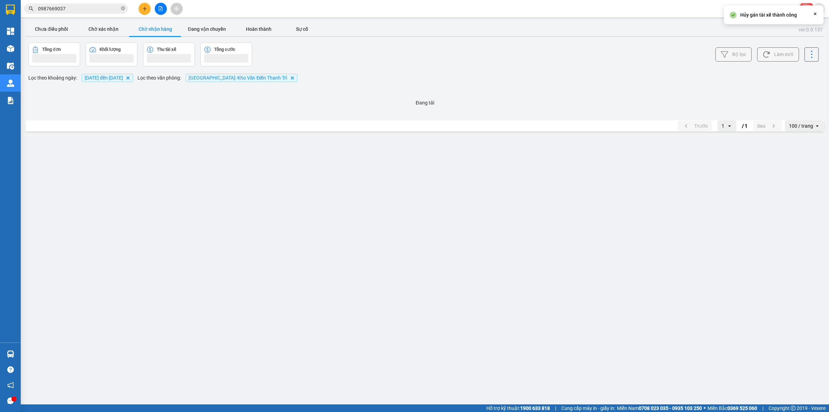
scroll to position [0, 0]
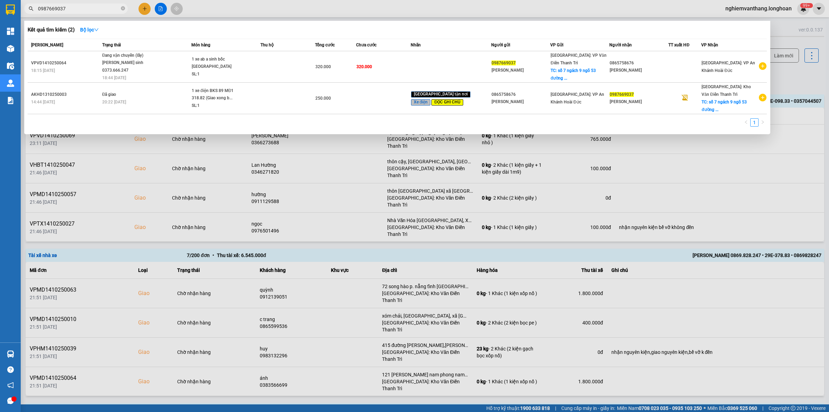
click at [79, 9] on input "0987669037" at bounding box center [79, 9] width 82 height 8
paste input "29969922"
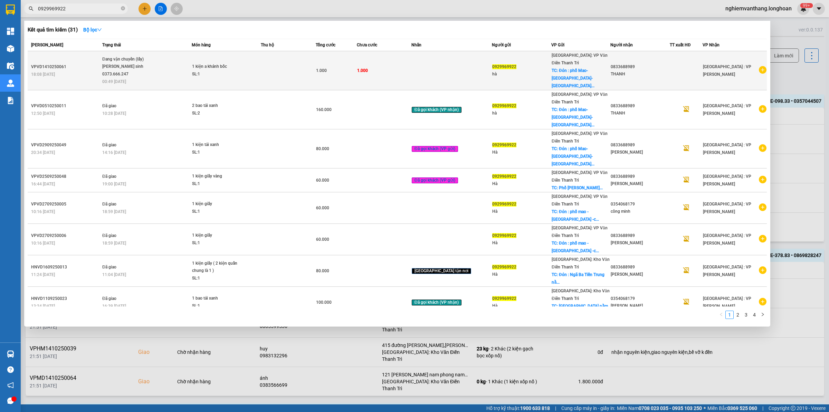
type input "0929969922"
click at [143, 66] on td "Đang vận chuyển (lấy) [PERSON_NAME] sinh 0373.666.247 00:49 [DATE]" at bounding box center [146, 70] width 91 height 39
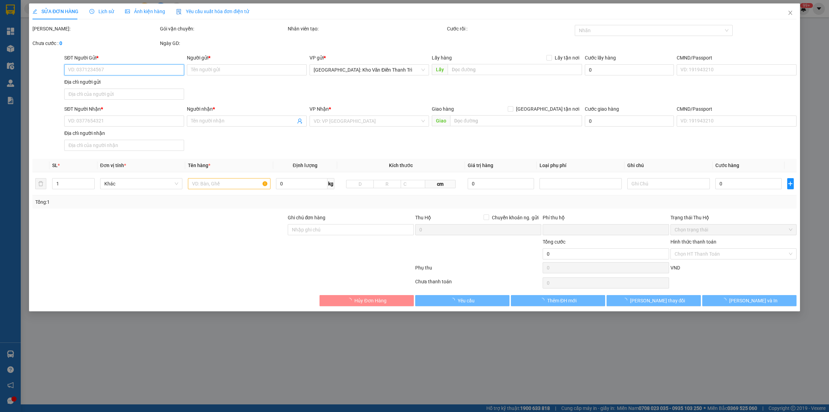
type input "0929969922"
type input "hà"
checkbox input "true"
type input "Đón : phố Mao-[GEOGRAPHIC_DATA]-[GEOGRAPHIC_DATA]-[GEOGRAPHIC_DATA]"
type input "0833688989"
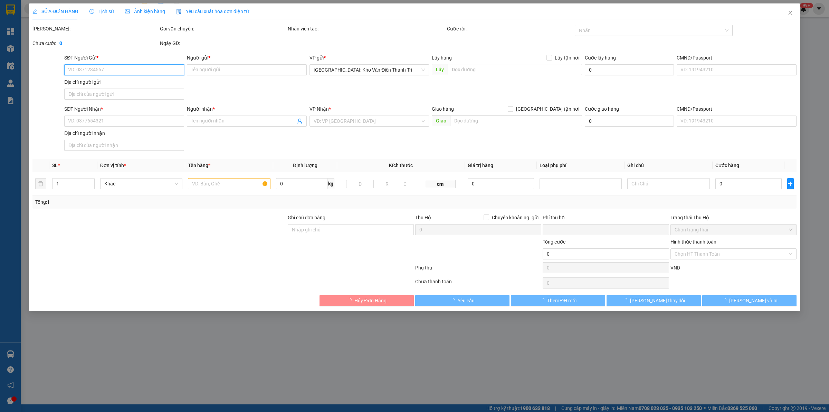
type input "THANH"
type input "0"
type input "1.000"
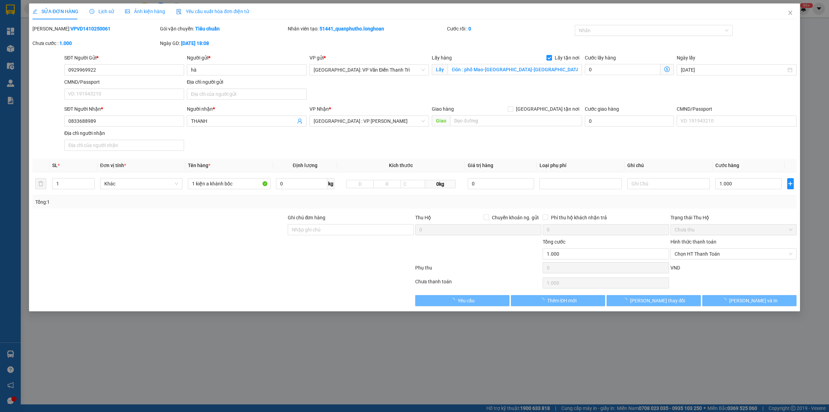
click at [105, 13] on span "Lịch sử" at bounding box center [101, 12] width 25 height 6
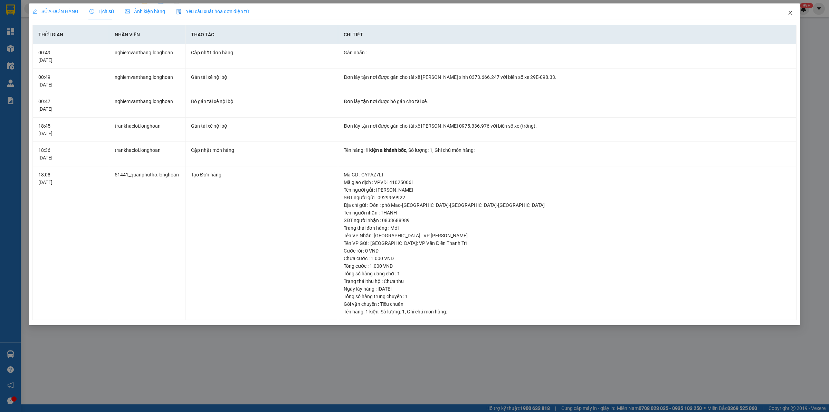
click at [790, 12] on icon "close" at bounding box center [791, 13] width 4 height 4
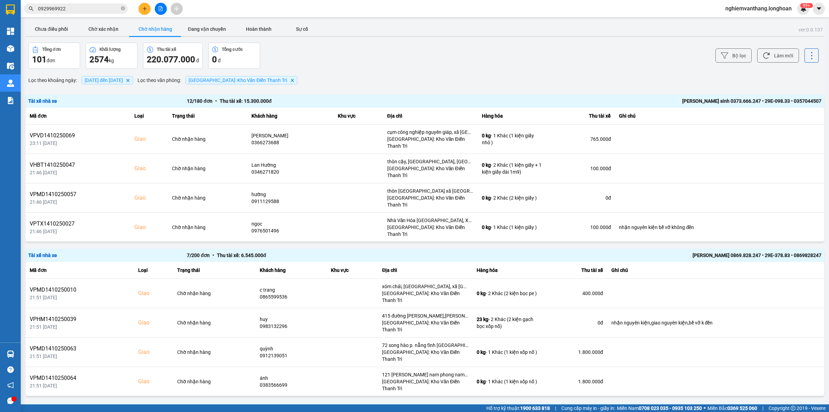
click at [95, 9] on input "0929969922" at bounding box center [79, 9] width 82 height 8
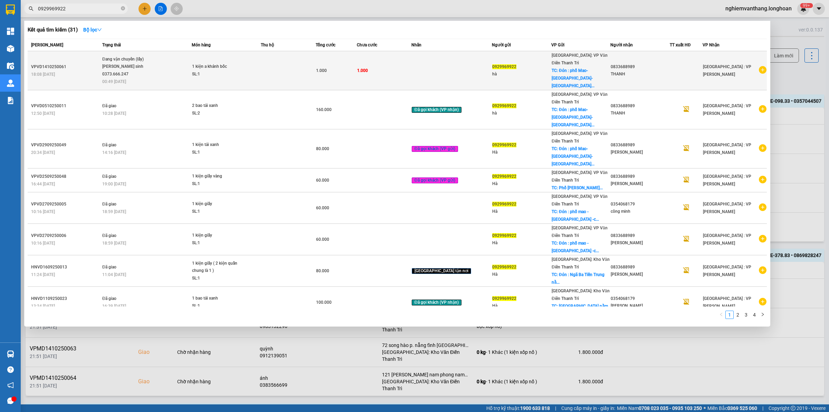
click at [261, 63] on span "1 kiện a khánh bốc SL: 1" at bounding box center [226, 70] width 69 height 15
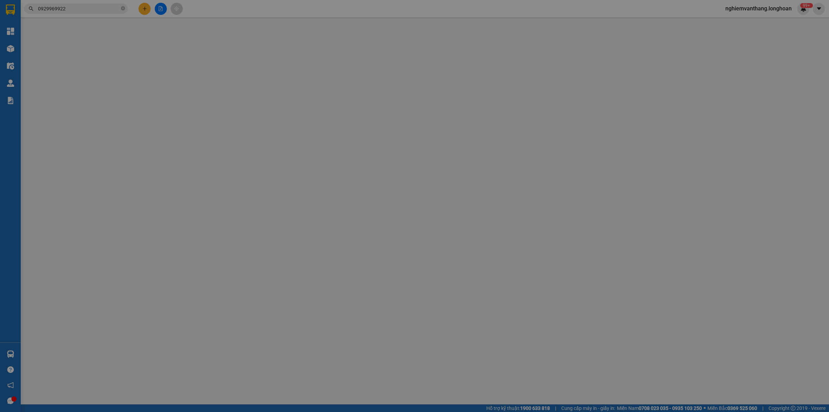
type input "0929969922"
type input "hà"
checkbox input "true"
type input "Đón : phố Mao-[GEOGRAPHIC_DATA]-[GEOGRAPHIC_DATA]-[GEOGRAPHIC_DATA]"
type input "0833688989"
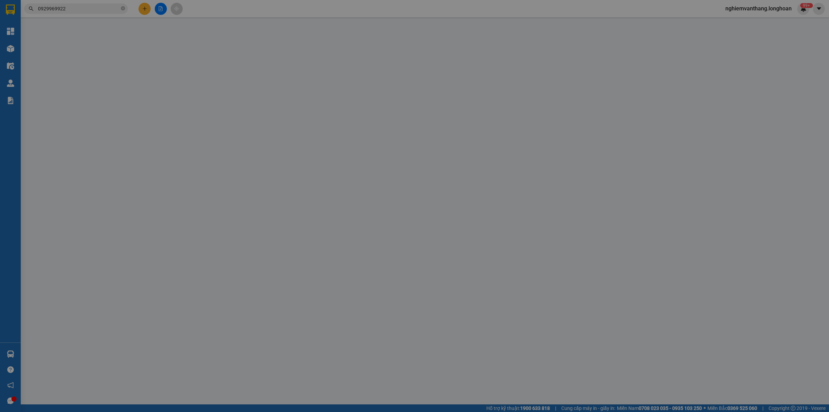
type input "THANH"
type input "0"
type input "1.000"
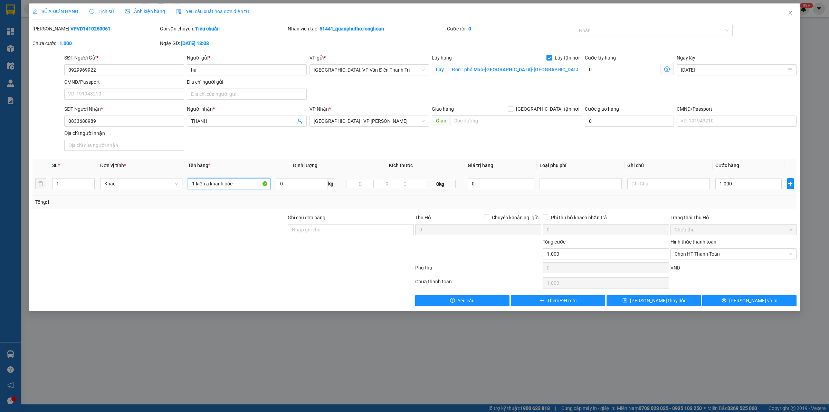
click at [237, 182] on input "1 kiện a khánh bốc" at bounding box center [229, 183] width 82 height 11
click at [222, 180] on input "1 kiện a khánh bốc" at bounding box center [229, 183] width 82 height 11
click at [245, 183] on input "1 kiện a Sinh Bốc bốc" at bounding box center [229, 183] width 82 height 11
type input "1 kiện a Sinh Bốc bốc ở [GEOGRAPHIC_DATA]"
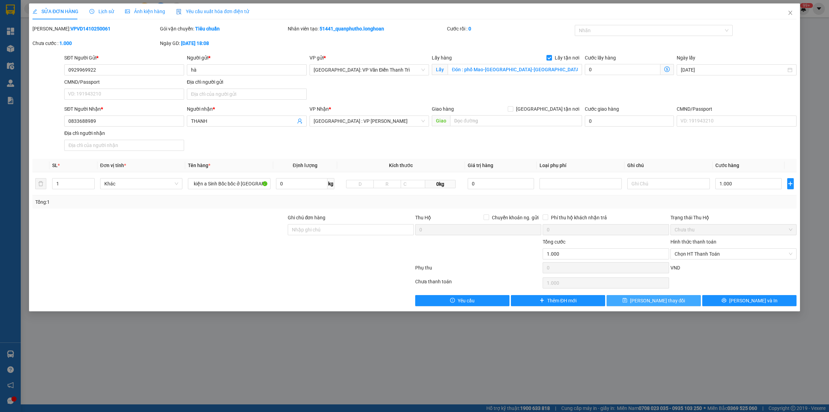
click at [674, 303] on button "[PERSON_NAME] thay đổi" at bounding box center [654, 300] width 94 height 11
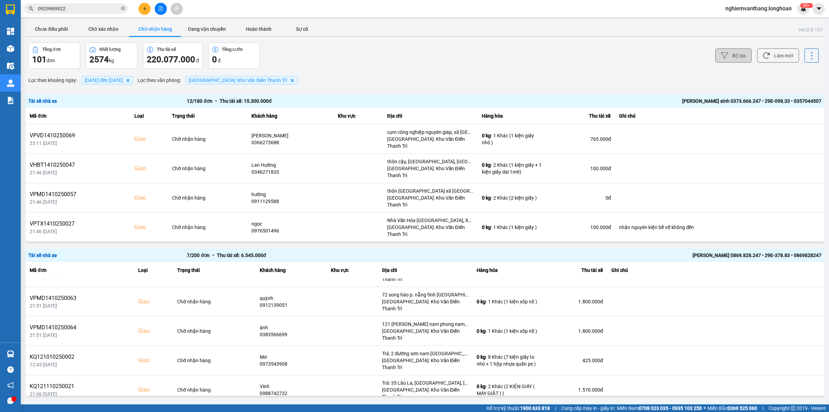
click at [724, 52] on button "Bộ lọc" at bounding box center [734, 55] width 36 height 14
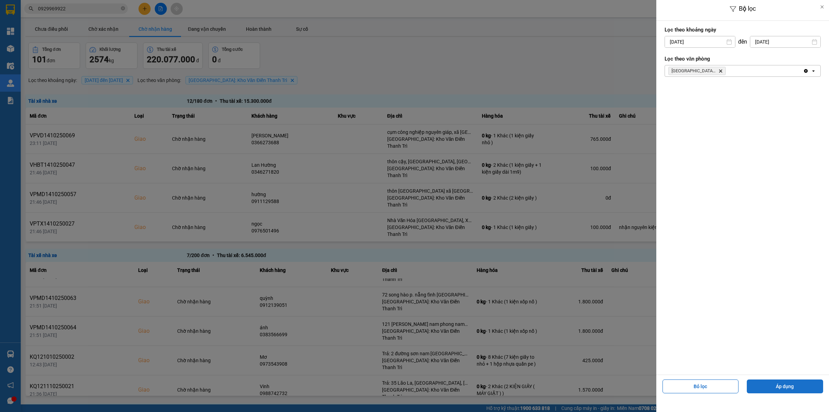
click at [796, 382] on button "Áp dụng" at bounding box center [785, 386] width 76 height 14
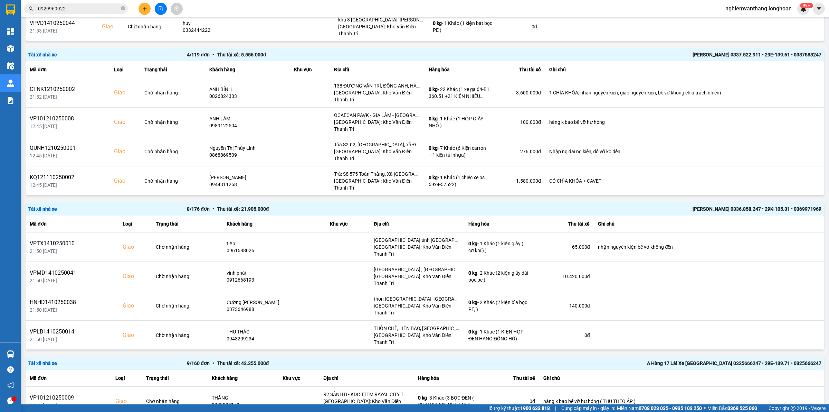
scroll to position [1229, 0]
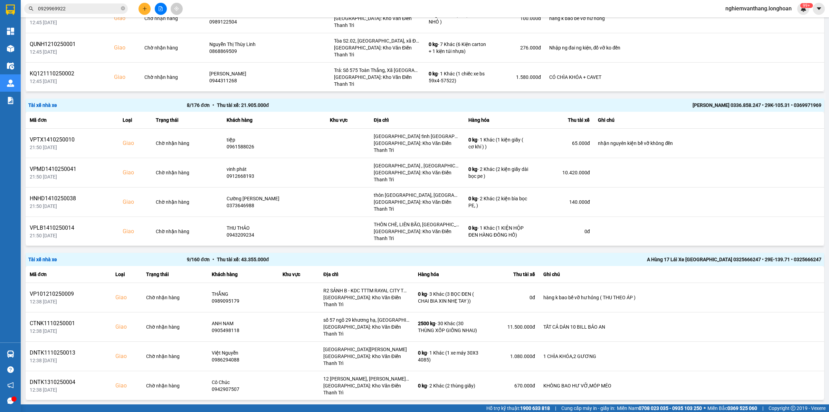
drag, startPoint x: 801, startPoint y: 391, endPoint x: 799, endPoint y: 386, distance: 5.6
click at [801, 409] on div "10 / trang" at bounding box center [802, 412] width 21 height 7
click at [799, 375] on div "100 / trang" at bounding box center [799, 375] width 25 height 7
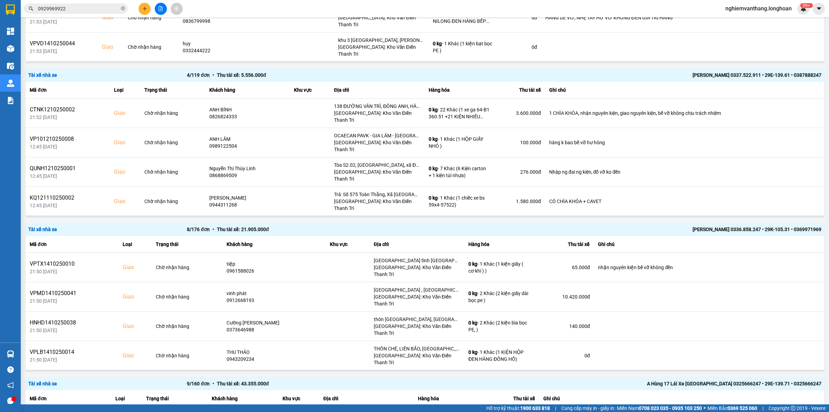
scroll to position [1444, 0]
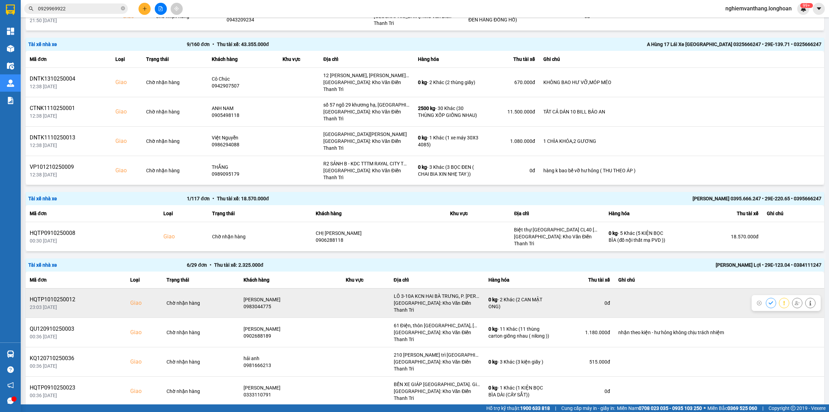
click at [795, 300] on icon at bounding box center [797, 302] width 5 height 5
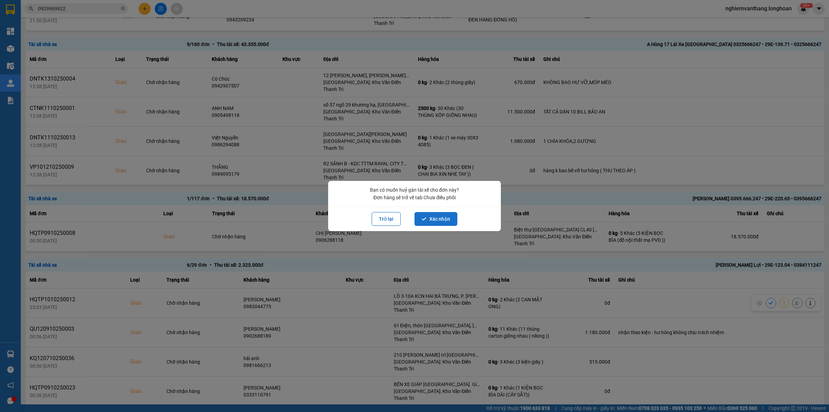
click at [441, 212] on button "Xác nhận" at bounding box center [436, 219] width 43 height 14
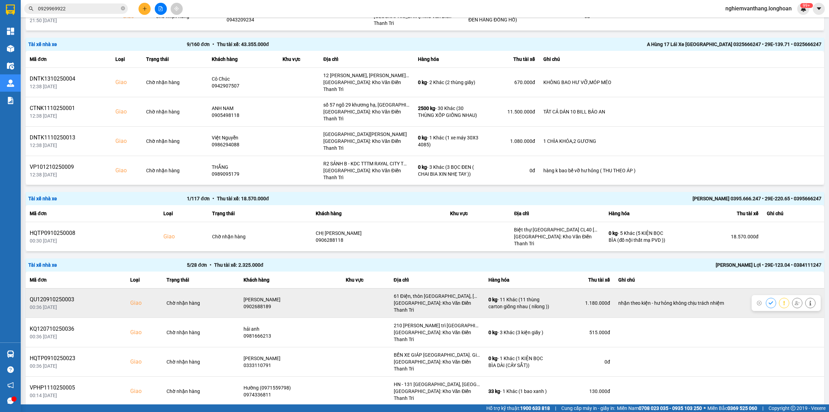
click at [795, 300] on icon at bounding box center [797, 302] width 5 height 5
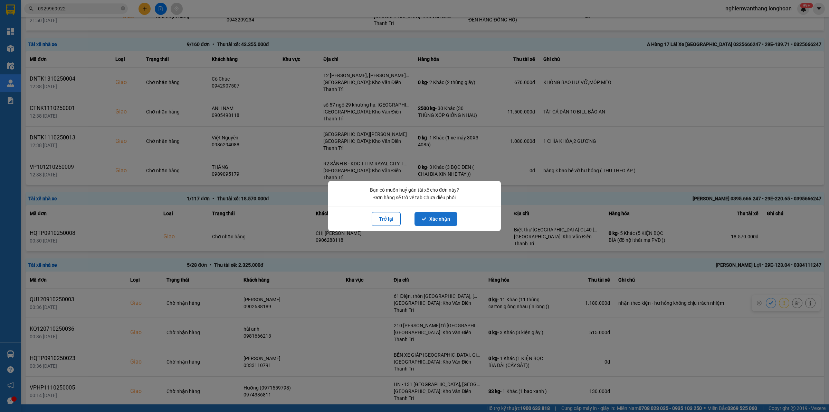
click at [445, 216] on button "Xác nhận" at bounding box center [436, 219] width 43 height 14
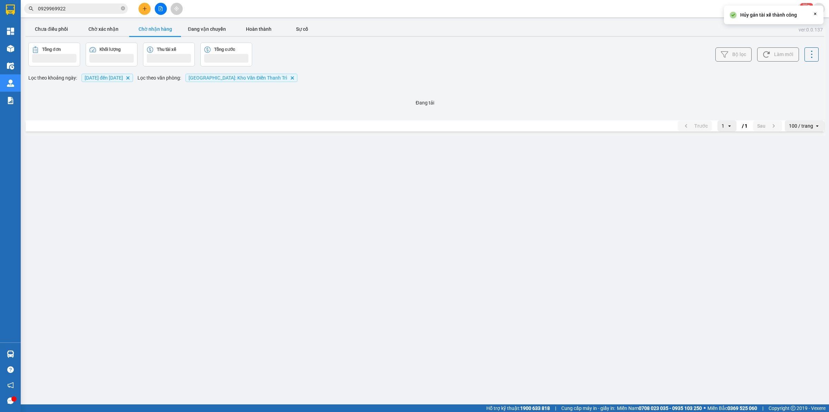
scroll to position [0, 0]
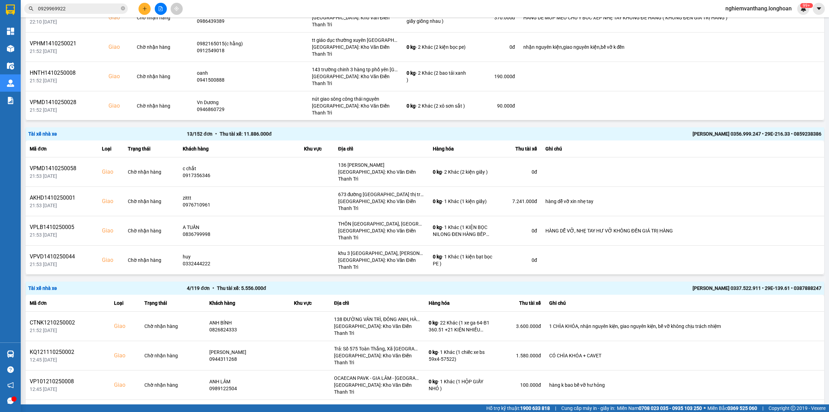
scroll to position [1422, 0]
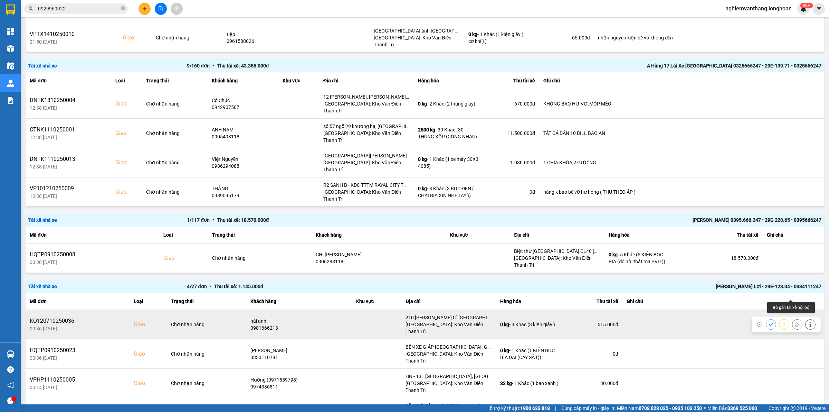
click at [795, 322] on icon at bounding box center [797, 324] width 5 height 5
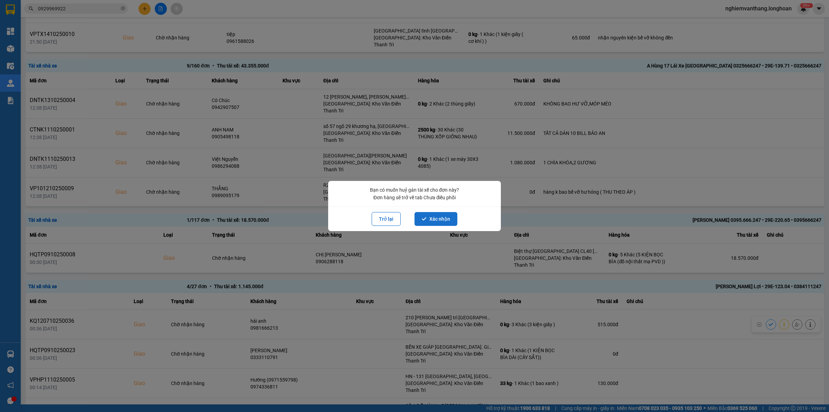
click at [427, 220] on button "Xác nhận" at bounding box center [436, 219] width 43 height 14
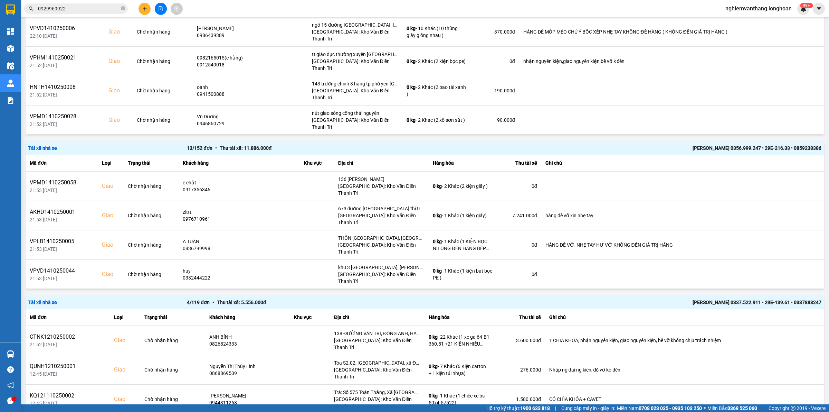
scroll to position [1398, 0]
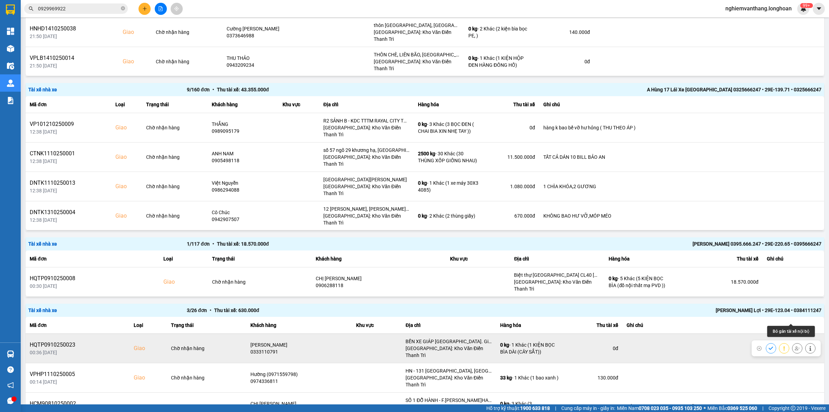
click at [793, 342] on button at bounding box center [798, 348] width 10 height 12
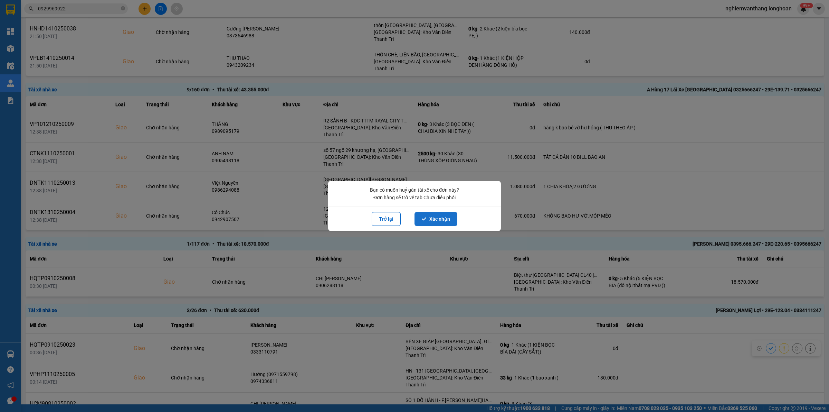
click at [437, 213] on button "Xác nhận" at bounding box center [436, 219] width 43 height 14
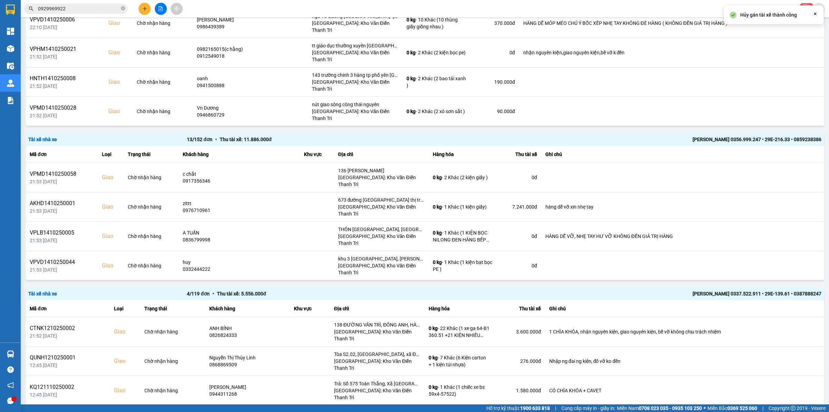
scroll to position [1375, 0]
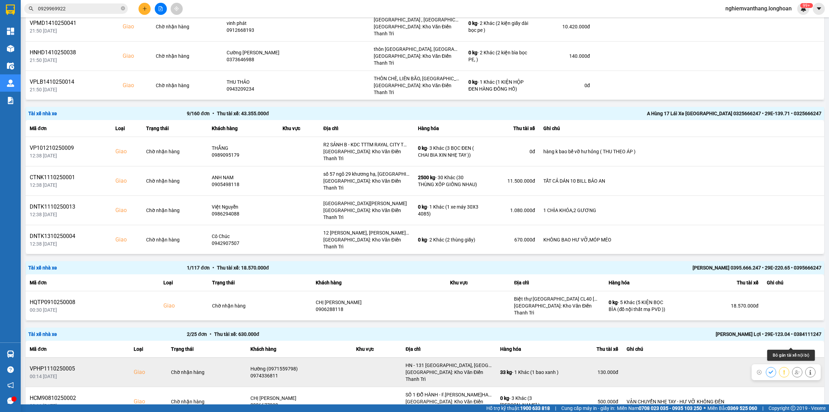
click at [795, 369] on icon at bounding box center [797, 371] width 5 height 5
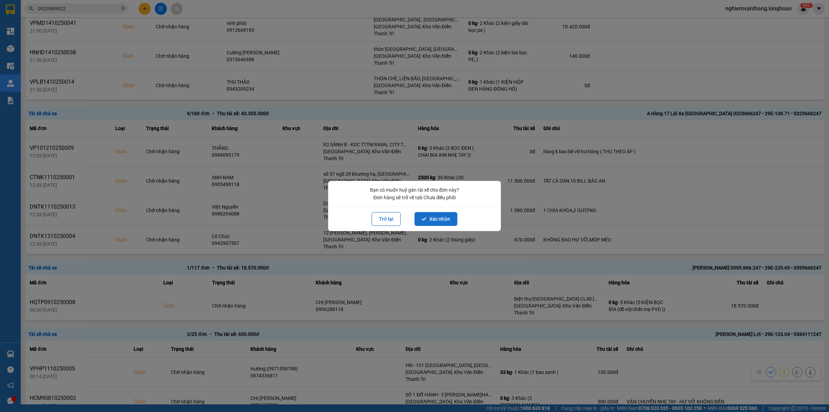
click at [426, 222] on button "Xác nhận" at bounding box center [436, 219] width 43 height 14
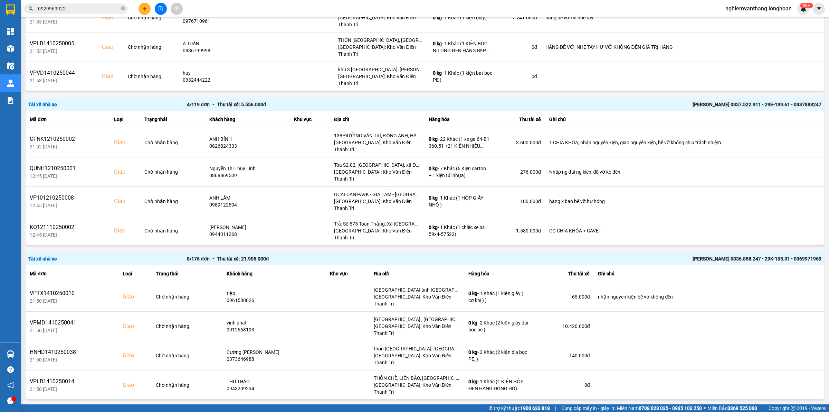
scroll to position [1350, 0]
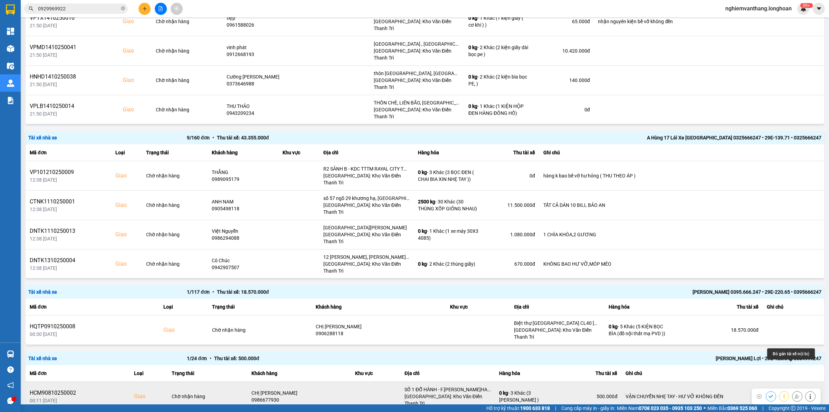
click at [795, 394] on icon at bounding box center [797, 396] width 5 height 5
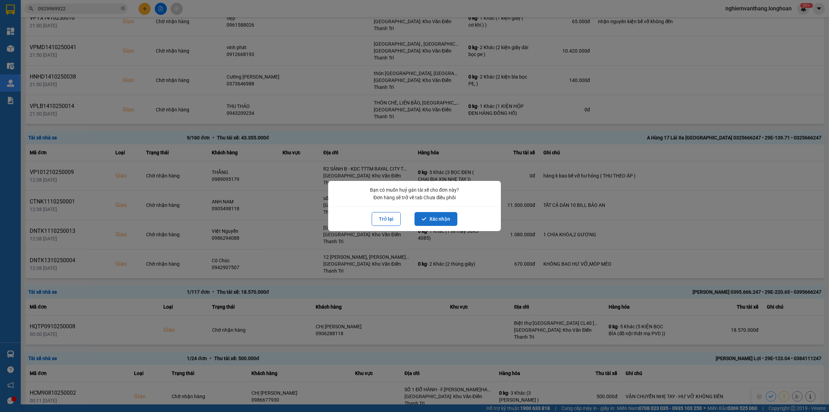
click at [427, 219] on button "Xác nhận" at bounding box center [436, 219] width 43 height 14
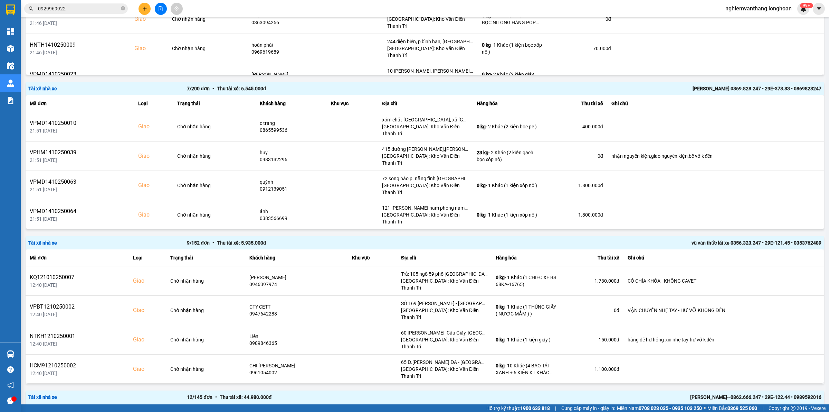
scroll to position [0, 0]
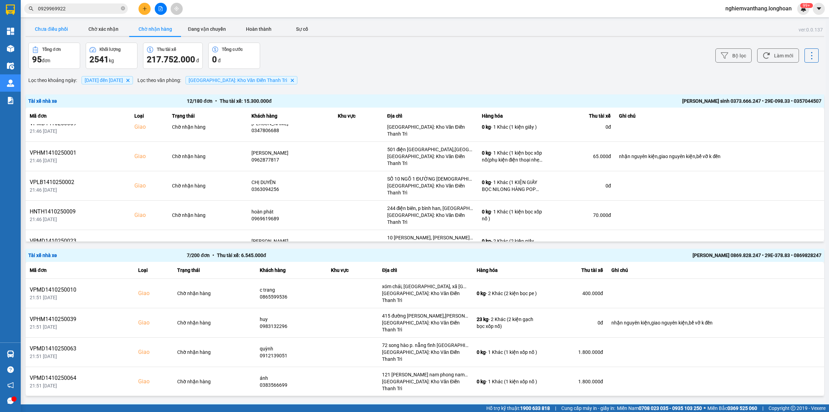
click at [63, 26] on button "Chưa điều phối" at bounding box center [52, 29] width 52 height 14
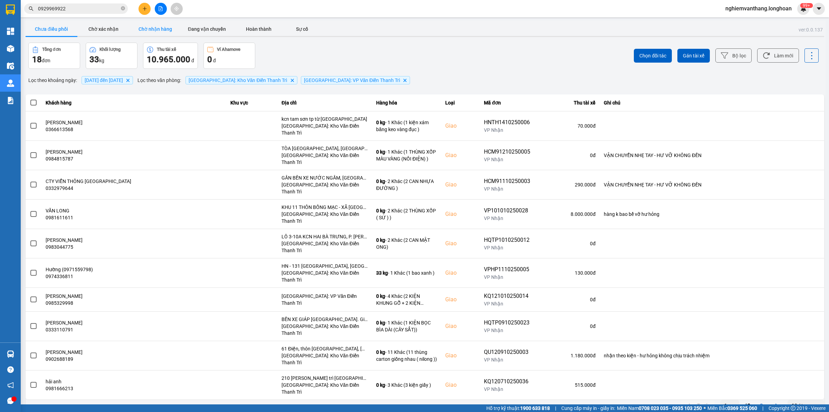
click at [154, 30] on button "Chờ nhận hàng" at bounding box center [155, 29] width 52 height 14
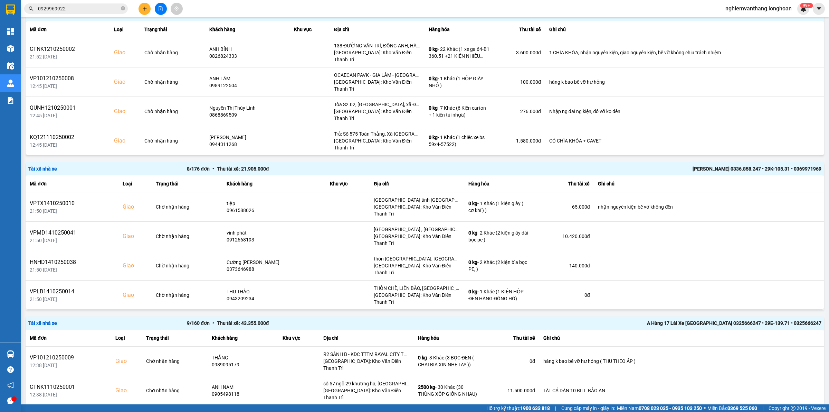
scroll to position [1229, 0]
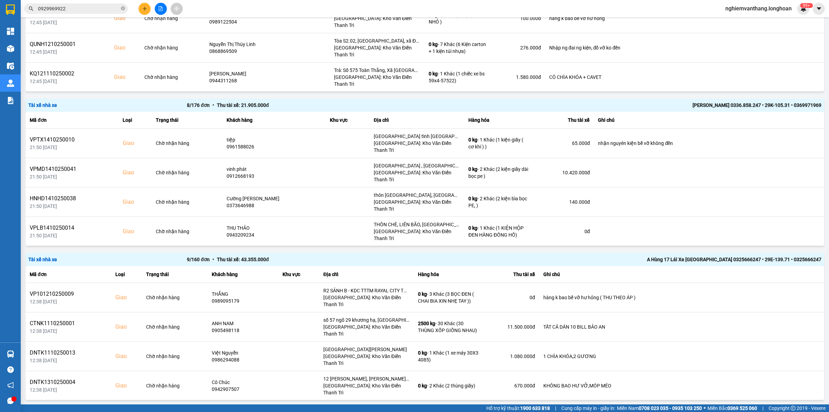
click at [815, 409] on icon "open" at bounding box center [818, 412] width 6 height 6
click at [802, 372] on div "100 / trang" at bounding box center [799, 375] width 25 height 7
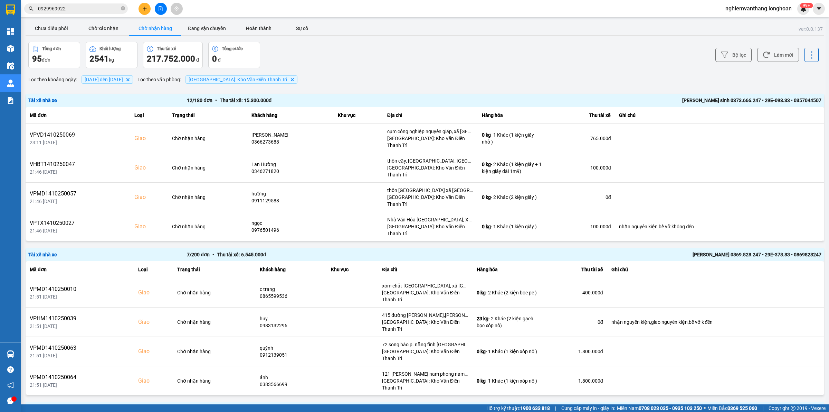
scroll to position [0, 0]
click at [196, 32] on button "Đang vận chuyển" at bounding box center [207, 29] width 52 height 14
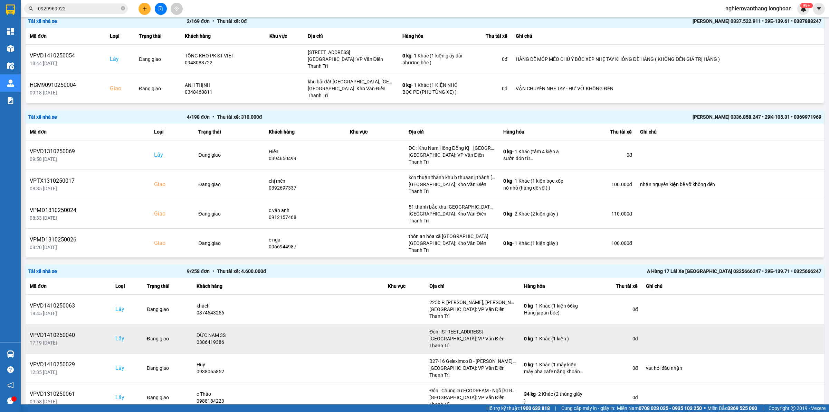
scroll to position [1160, 0]
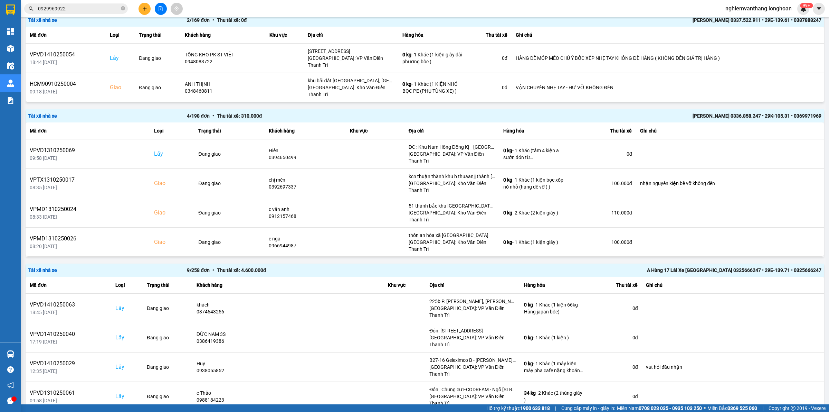
click at [797, 379] on div "100 / trang" at bounding box center [798, 375] width 28 height 7
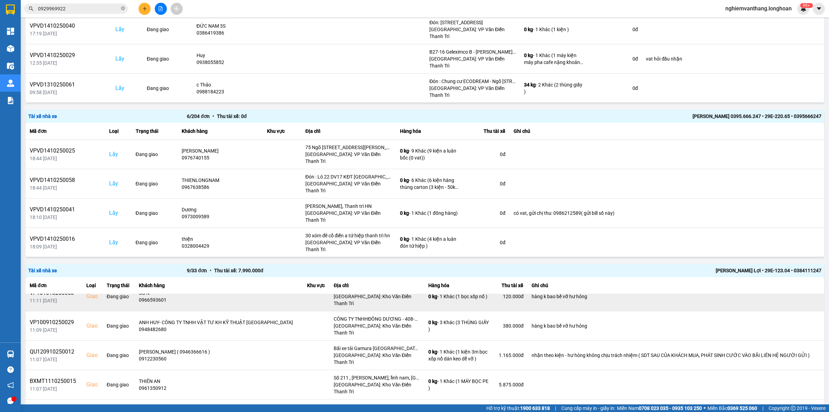
scroll to position [98, 0]
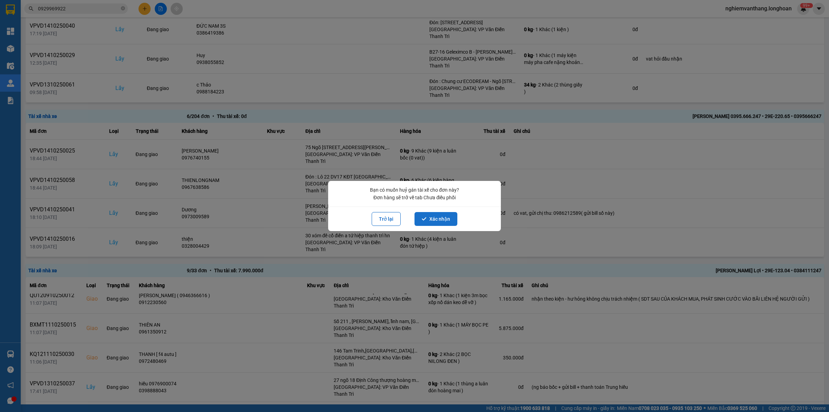
click at [422, 218] on icon "dialog" at bounding box center [424, 218] width 5 height 5
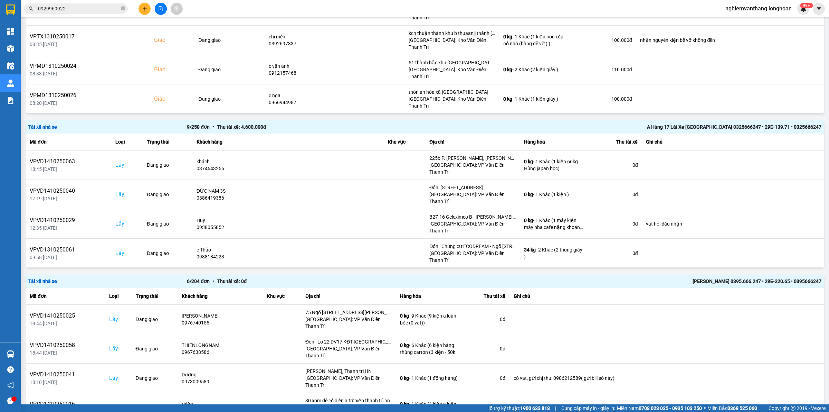
scroll to position [1467, 0]
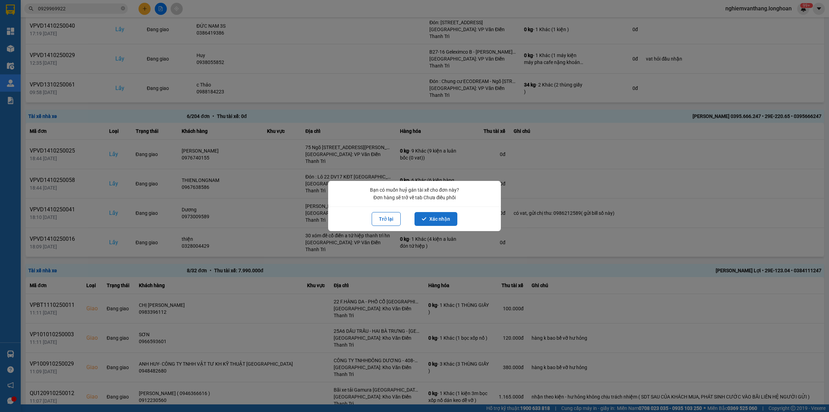
click at [444, 219] on button "Xác nhận" at bounding box center [436, 219] width 43 height 14
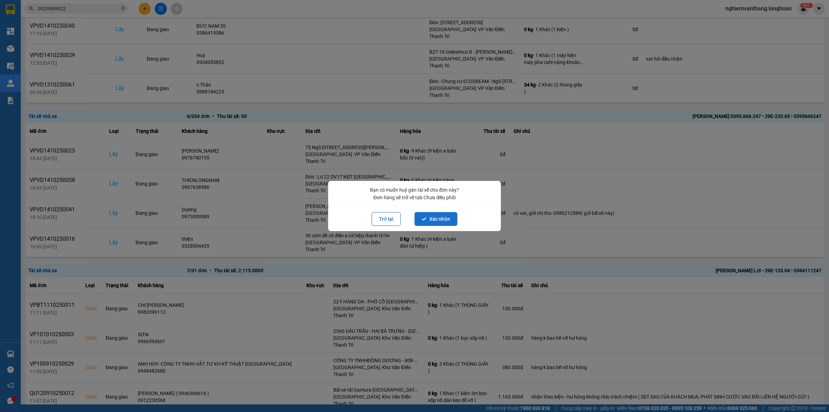
click at [432, 223] on button "Xác nhận" at bounding box center [436, 219] width 43 height 14
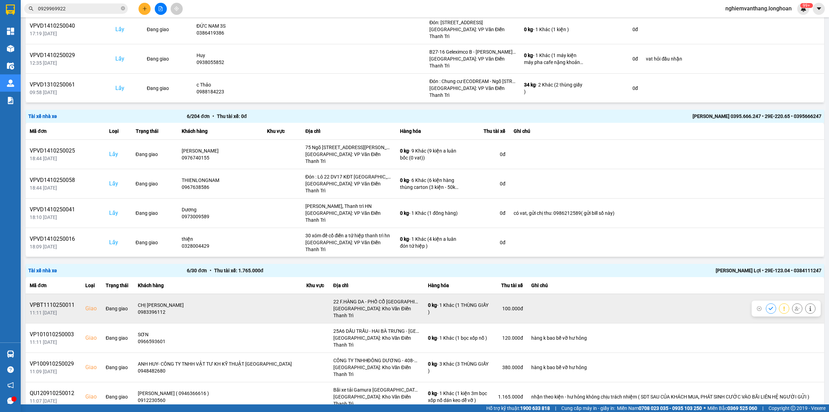
click at [795, 306] on icon at bounding box center [797, 308] width 5 height 5
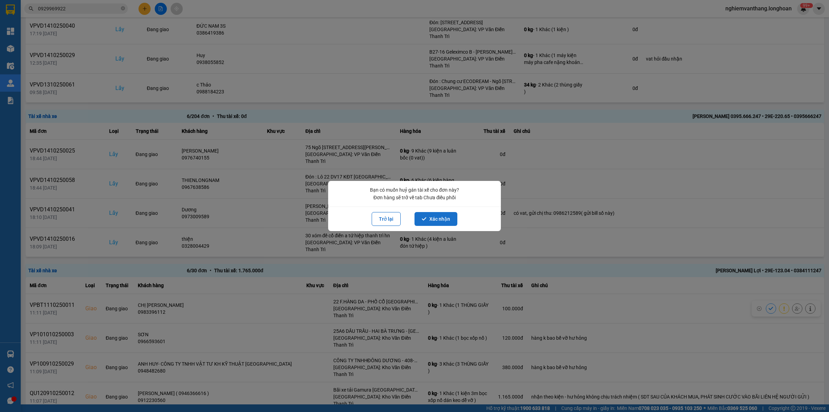
click at [442, 215] on button "Xác nhận" at bounding box center [436, 219] width 43 height 14
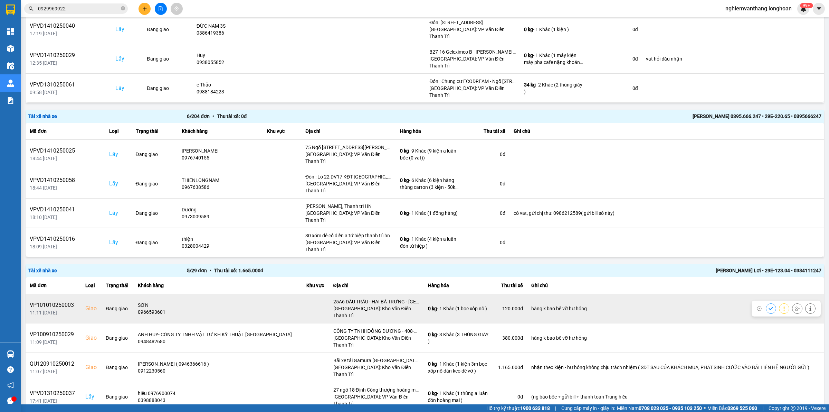
click at [795, 306] on icon at bounding box center [797, 308] width 5 height 4
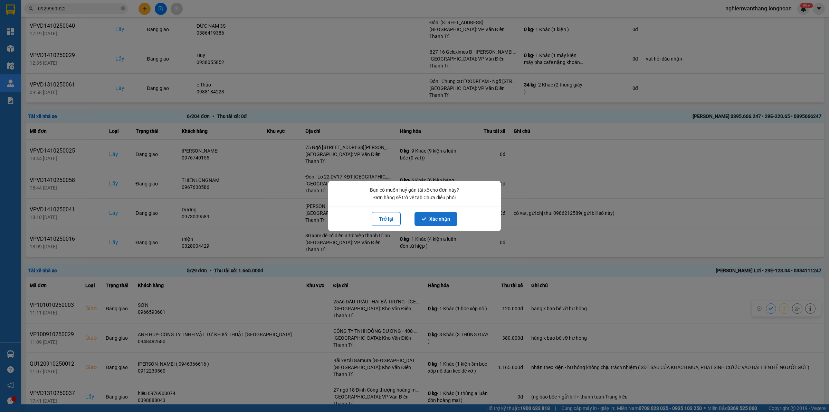
click at [424, 217] on icon "dialog" at bounding box center [424, 218] width 5 height 5
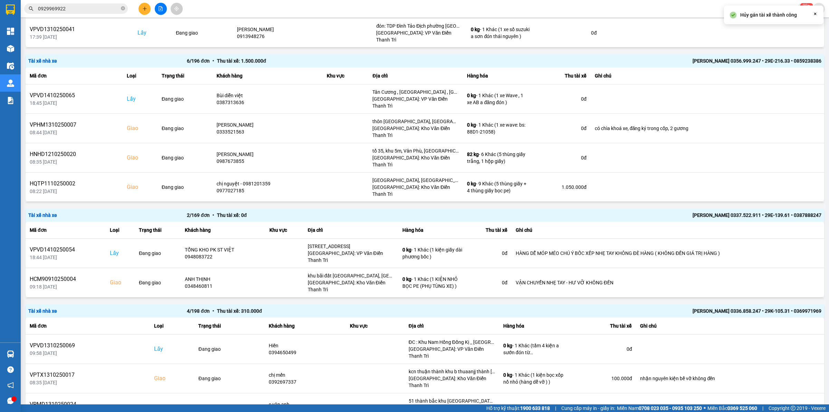
scroll to position [1446, 0]
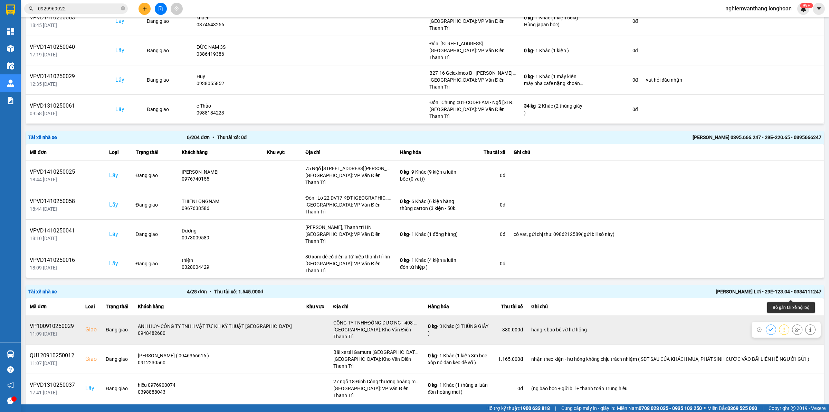
click at [795, 327] on icon at bounding box center [797, 329] width 5 height 5
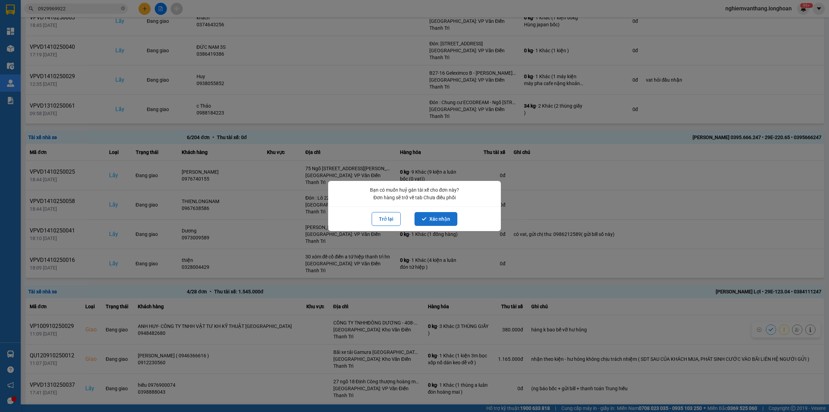
click at [444, 214] on button "Xác nhận" at bounding box center [436, 219] width 43 height 14
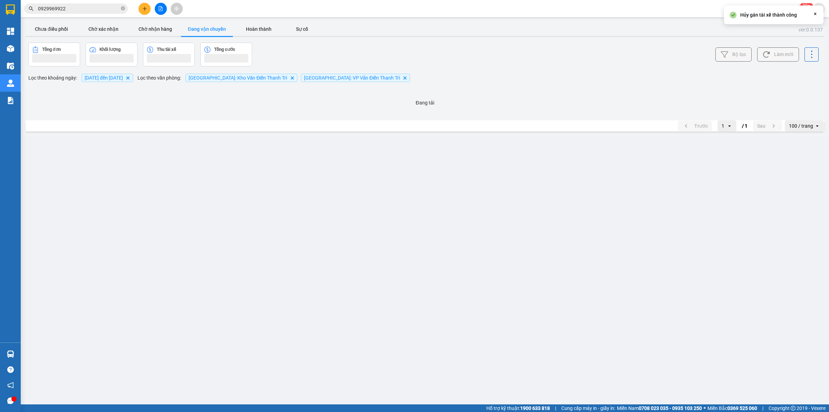
scroll to position [0, 0]
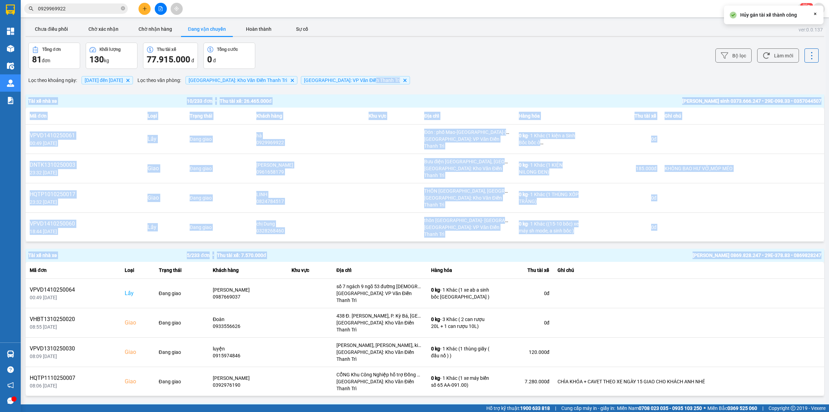
drag, startPoint x: 822, startPoint y: 69, endPoint x: 829, endPoint y: 120, distance: 51.3
click at [829, 244] on main "ver: 0.0.137 Chưa điều phối Chờ xác nhận Chờ nhận hàng Đang vận chuyển Hoàn thà…" at bounding box center [414, 202] width 829 height 404
click at [822, 61] on main "ver: 0.0.137 Chưa điều phối Chờ xác nhận Chờ nhận hàng Đang vận chuyển Hoàn thà…" at bounding box center [414, 202] width 829 height 404
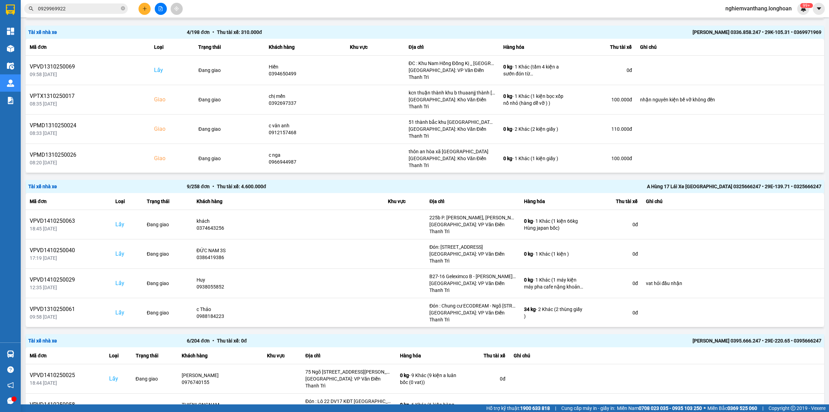
scroll to position [1422, 0]
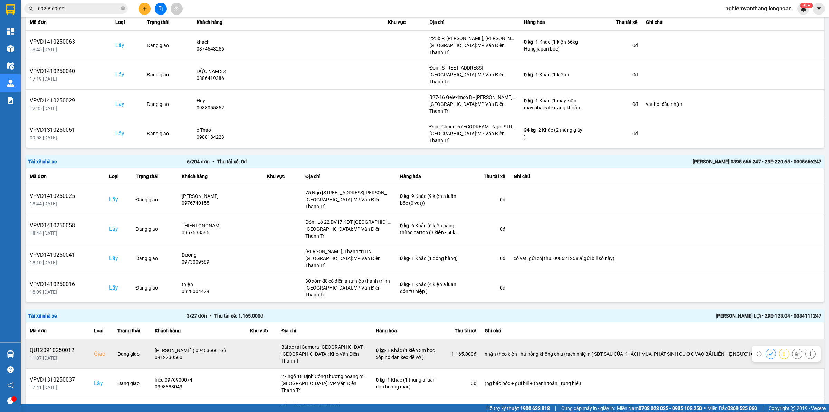
click at [795, 351] on icon at bounding box center [797, 353] width 5 height 5
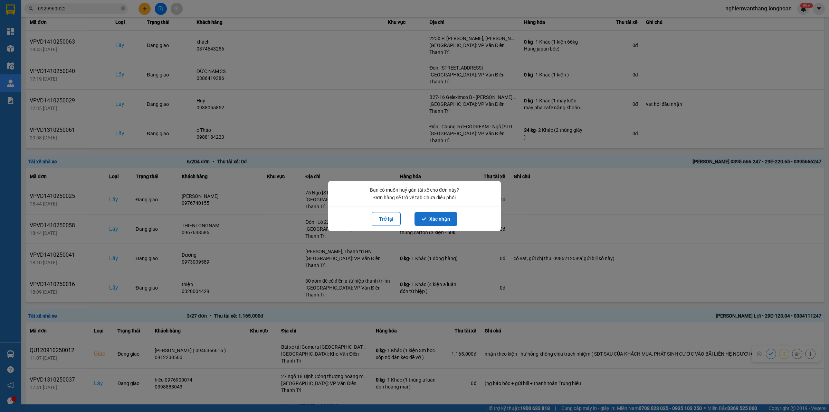
click at [428, 220] on button "Xác nhận" at bounding box center [436, 219] width 43 height 14
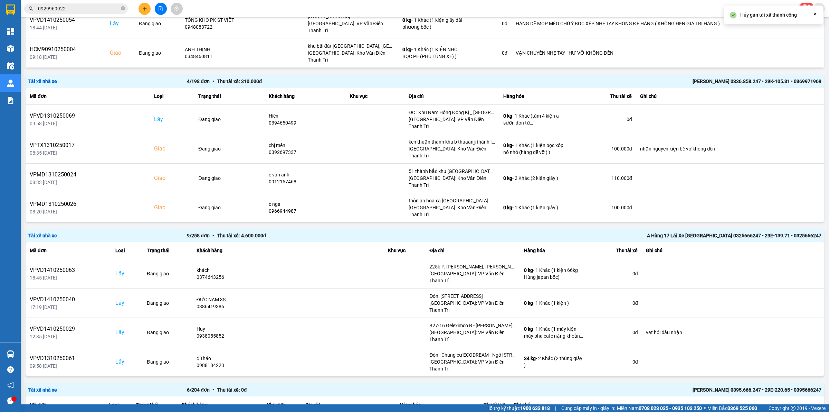
scroll to position [1398, 0]
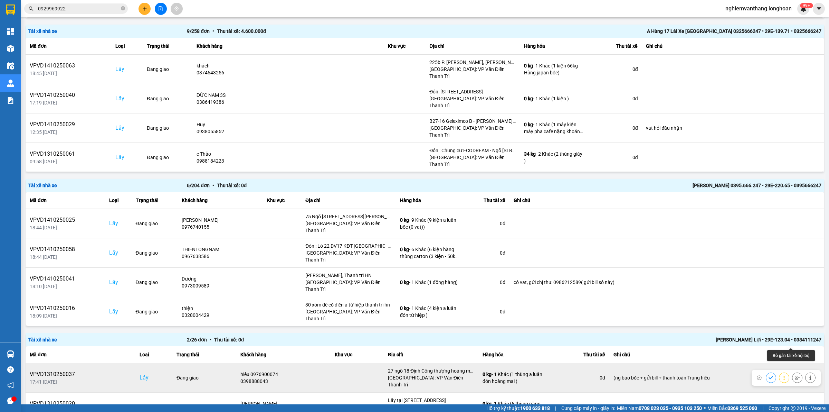
click at [795, 375] on icon at bounding box center [797, 377] width 5 height 4
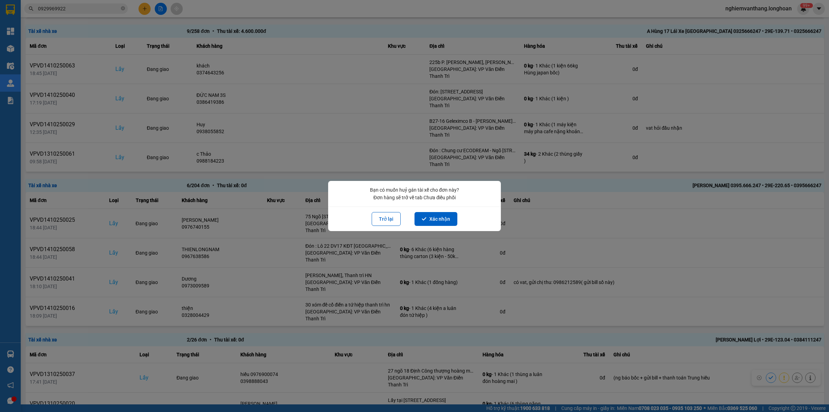
click at [442, 211] on div "Trở lại Xác nhận" at bounding box center [414, 218] width 173 height 25
click at [442, 218] on button "Xác nhận" at bounding box center [436, 219] width 43 height 14
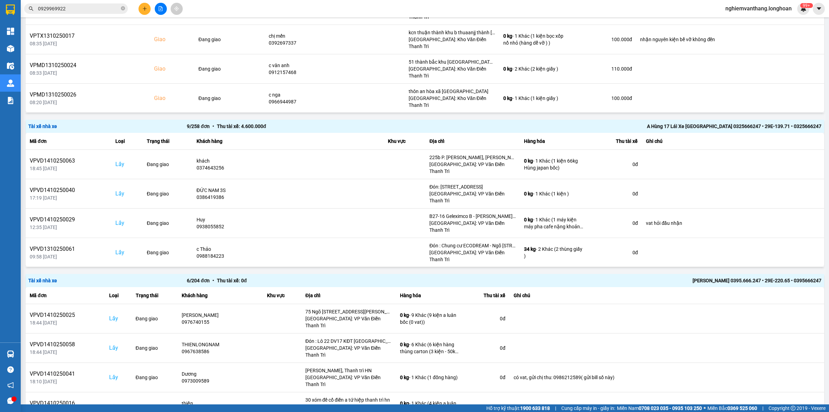
scroll to position [1375, 0]
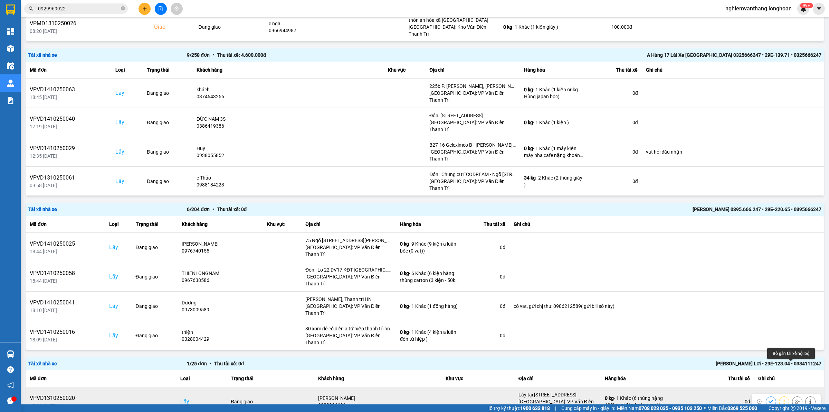
click at [793, 395] on button at bounding box center [798, 401] width 10 height 12
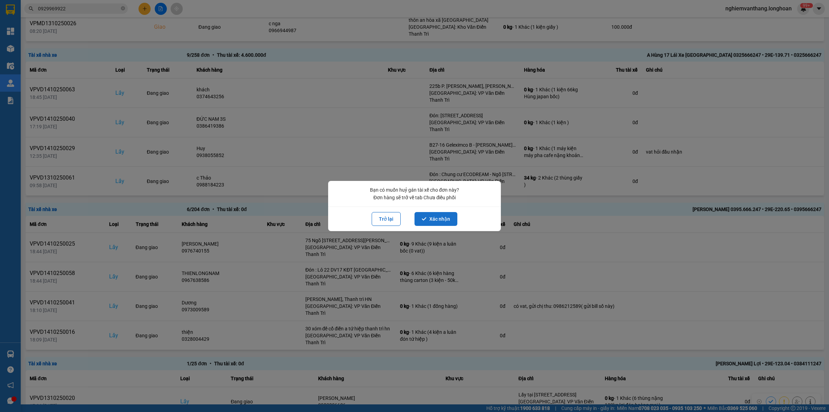
click at [438, 218] on button "Xác nhận" at bounding box center [436, 219] width 43 height 14
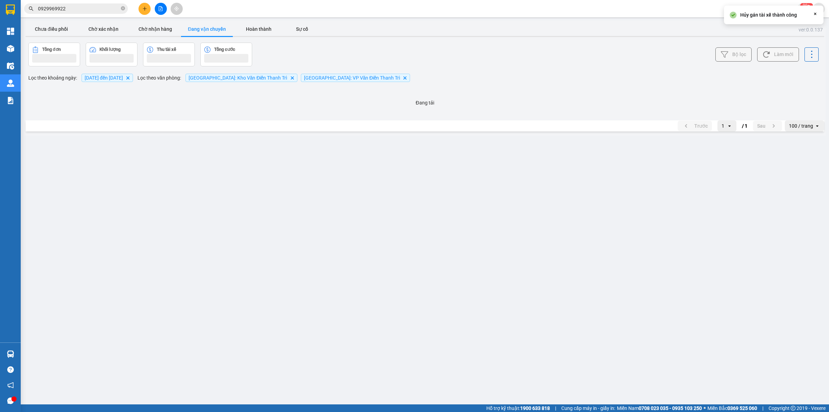
scroll to position [0, 0]
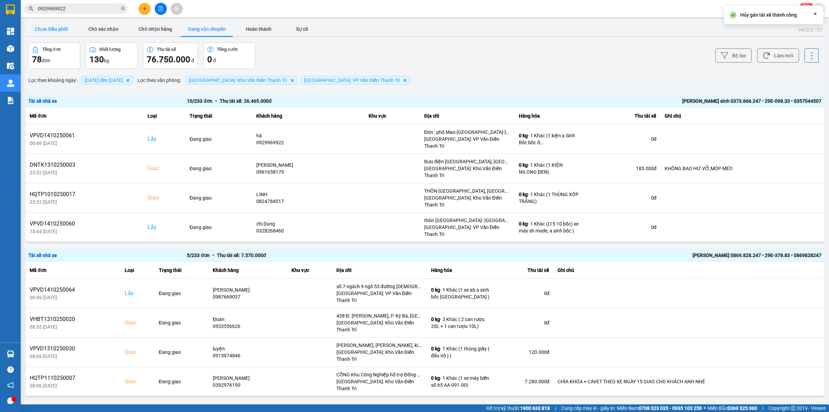
click at [49, 25] on button "Chưa điều phối" at bounding box center [52, 29] width 52 height 14
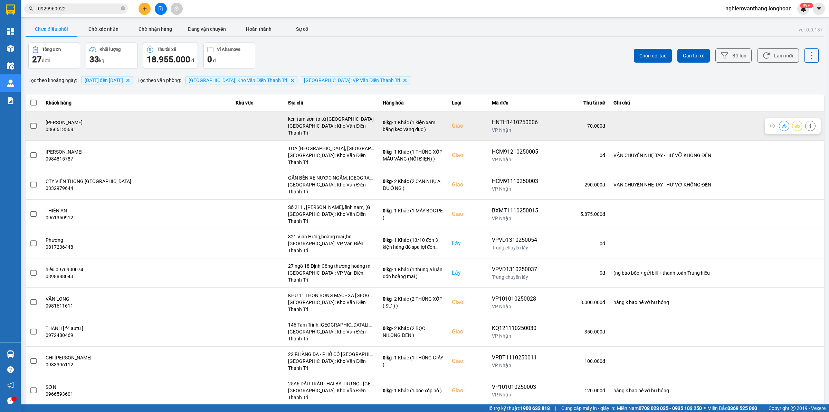
click at [492, 120] on div "HNTH1410250006" at bounding box center [515, 122] width 46 height 8
copy div "HNTH1410250006"
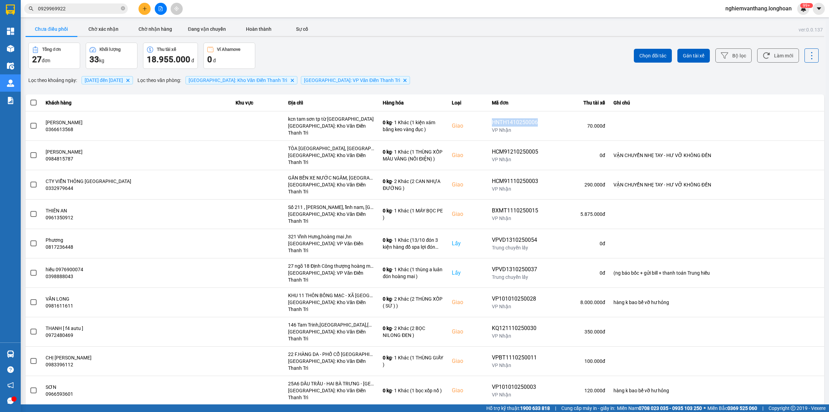
click at [70, 10] on input "0929969922" at bounding box center [79, 9] width 82 height 8
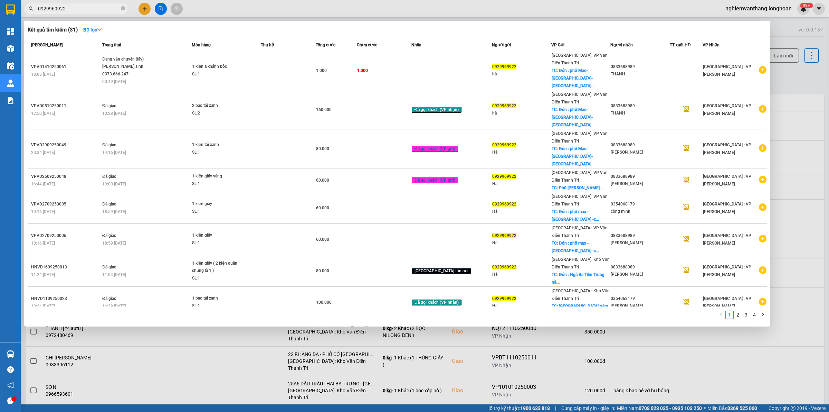
click at [70, 10] on input "0929969922" at bounding box center [79, 9] width 82 height 8
paste input "HNTH1410250006"
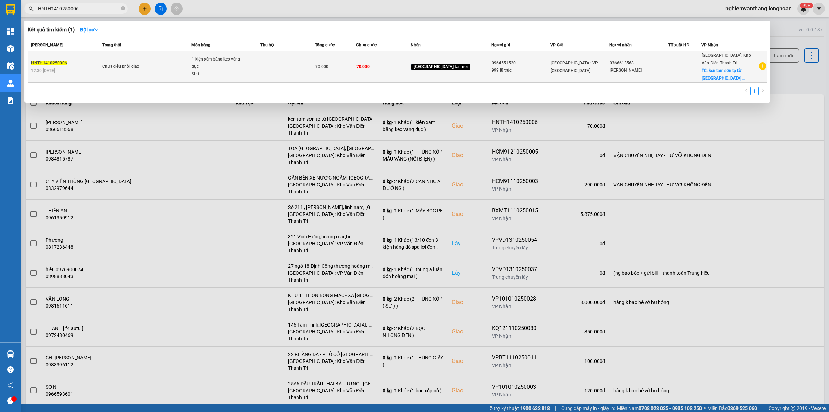
type input "HNTH1410250006"
click at [289, 60] on td at bounding box center [288, 66] width 55 height 31
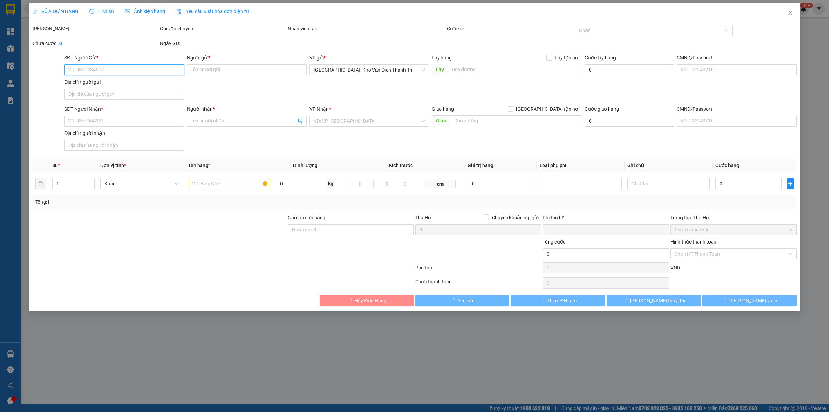
type input "0964551520"
type input "999 lũ trúc"
type input "0366613568"
type input "[PERSON_NAME]"
checkbox input "true"
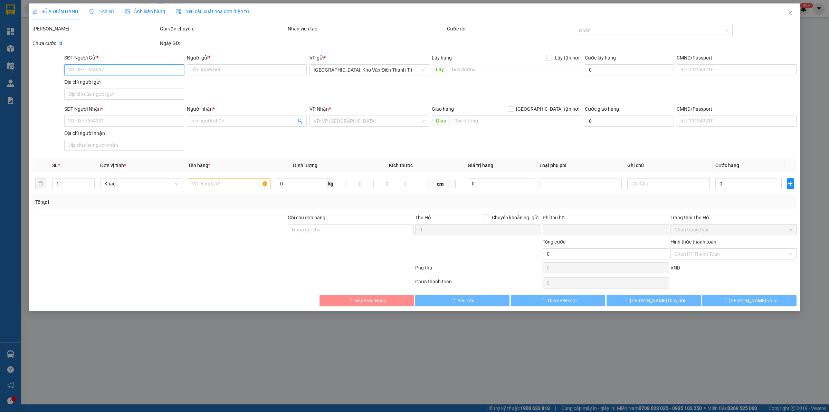
type input "kcn tam sơn tp từ [GEOGRAPHIC_DATA]"
type input "0"
type input "70.000"
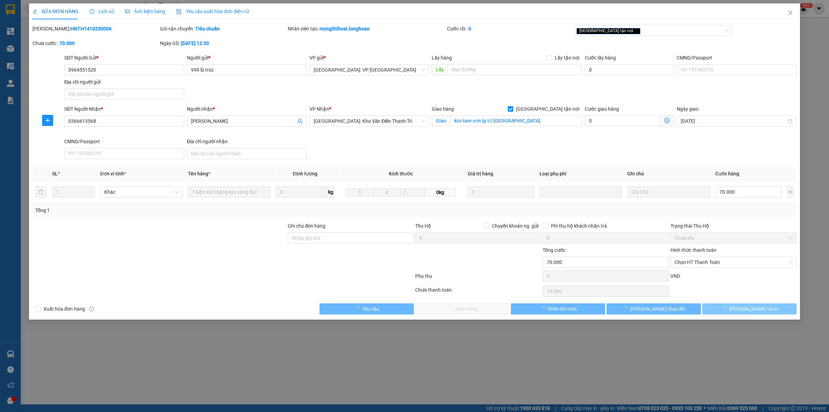
click at [749, 312] on span "[PERSON_NAME] và In" at bounding box center [753, 309] width 48 height 8
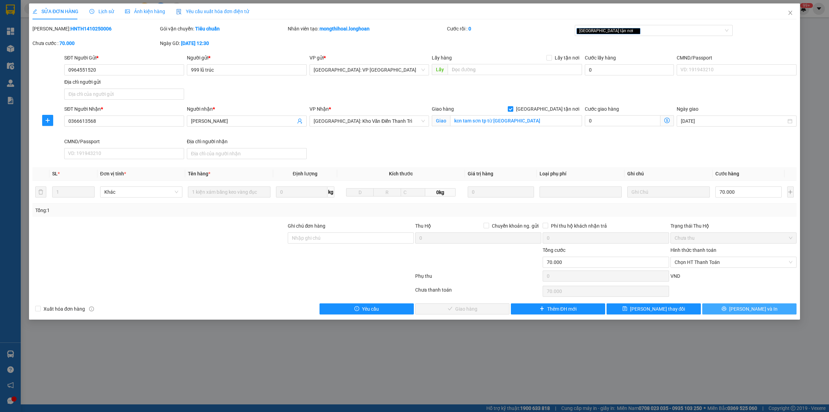
click at [749, 312] on span "[PERSON_NAME] và In" at bounding box center [753, 309] width 48 height 8
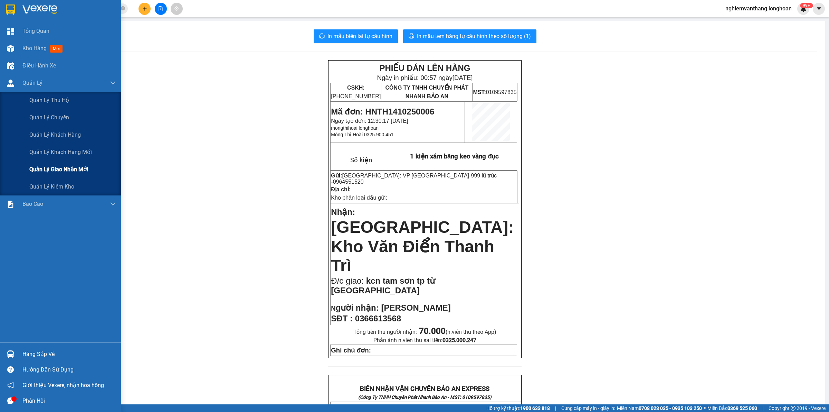
click at [58, 170] on span "Quản lý giao nhận mới" at bounding box center [58, 169] width 59 height 9
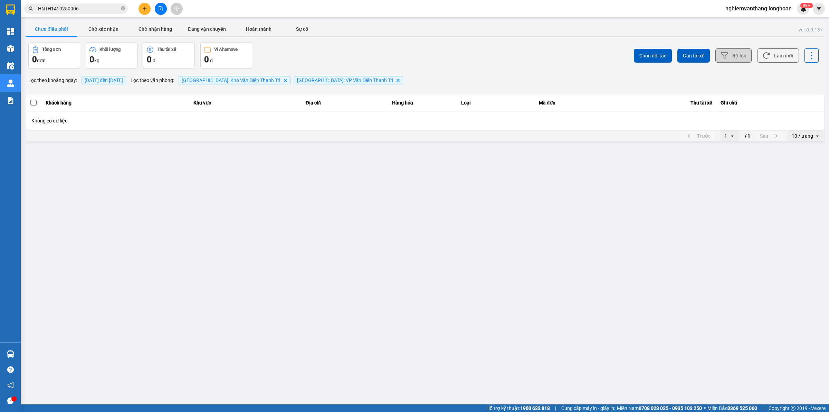
click at [728, 57] on icon at bounding box center [724, 55] width 7 height 7
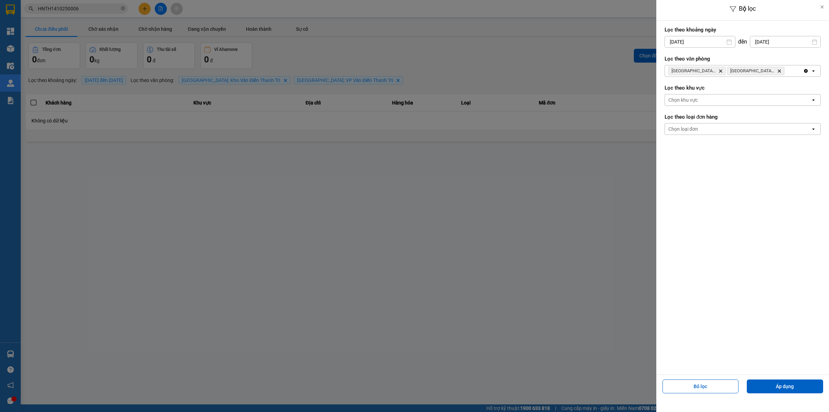
click at [700, 143] on div "Bộ lọc Lọc theo khoảng ngày 15/10/2025 Press the down arrow key to interact wit…" at bounding box center [425, 143] width 802 height 0
click at [696, 94] on div "1" at bounding box center [697, 92] width 10 height 8
type input "[DATE]"
drag, startPoint x: 776, startPoint y: 389, endPoint x: 784, endPoint y: 384, distance: 9.9
click at [776, 389] on button "Áp dụng" at bounding box center [785, 386] width 76 height 14
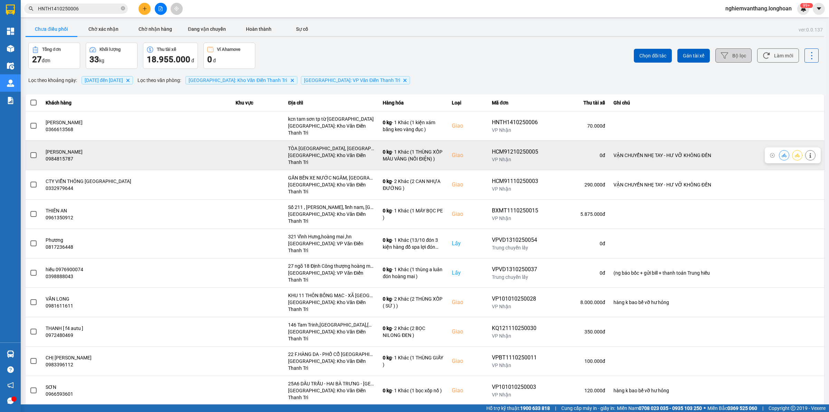
click at [34, 152] on span at bounding box center [33, 155] width 6 height 6
click at [30, 151] on input "checkbox" at bounding box center [30, 151] width 0 height 0
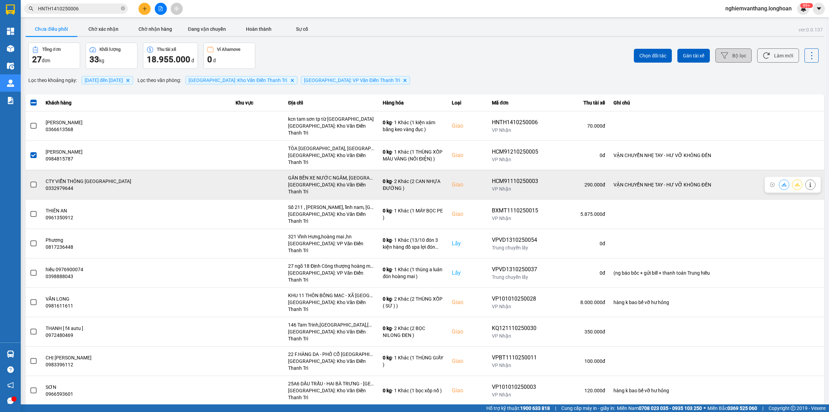
click at [36, 170] on td at bounding box center [34, 184] width 16 height 29
click at [34, 181] on span at bounding box center [33, 184] width 6 height 6
click at [30, 181] on input "checkbox" at bounding box center [30, 181] width 0 height 0
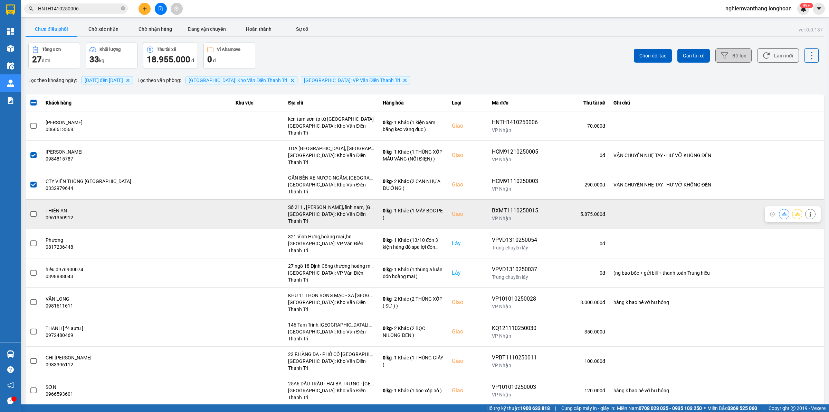
click at [32, 211] on span at bounding box center [33, 214] width 6 height 6
click at [30, 210] on input "checkbox" at bounding box center [30, 210] width 0 height 0
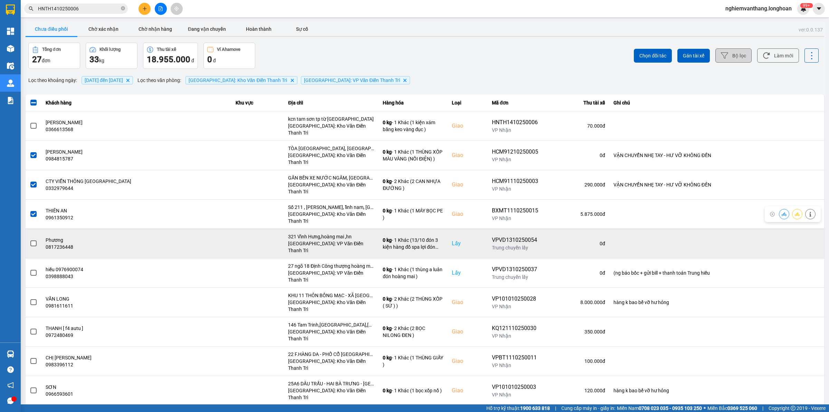
click at [35, 240] on span at bounding box center [33, 243] width 6 height 6
click at [30, 239] on input "checkbox" at bounding box center [30, 239] width 0 height 0
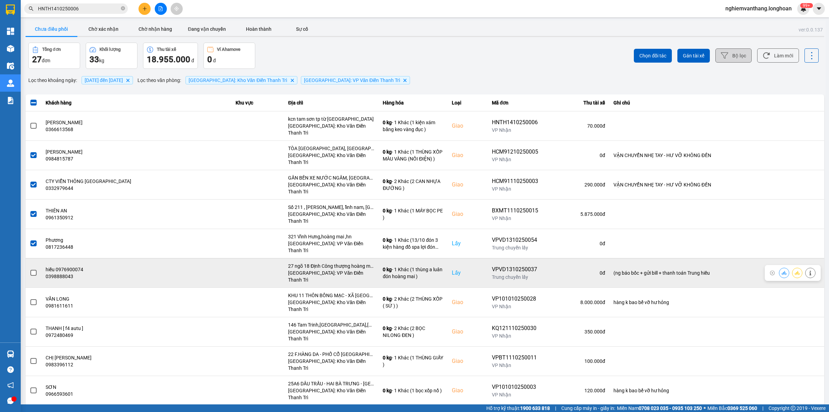
click at [37, 258] on td at bounding box center [34, 272] width 16 height 29
click at [31, 270] on span at bounding box center [33, 273] width 6 height 6
click at [30, 269] on input "checkbox" at bounding box center [30, 269] width 0 height 0
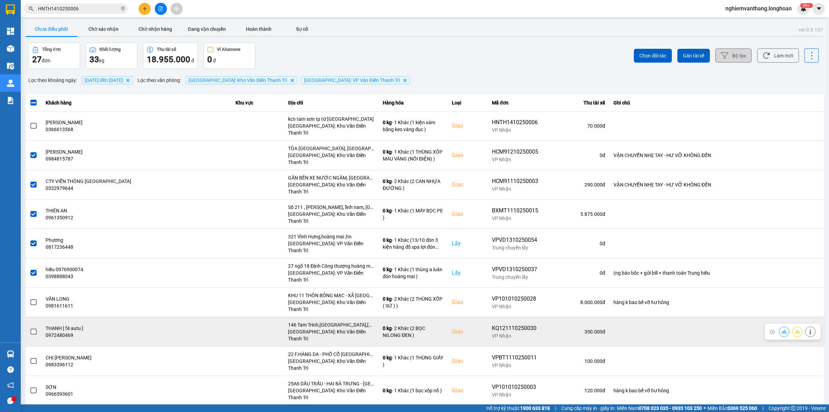
click at [35, 328] on span at bounding box center [33, 331] width 6 height 6
click at [30, 328] on input "checkbox" at bounding box center [30, 328] width 0 height 0
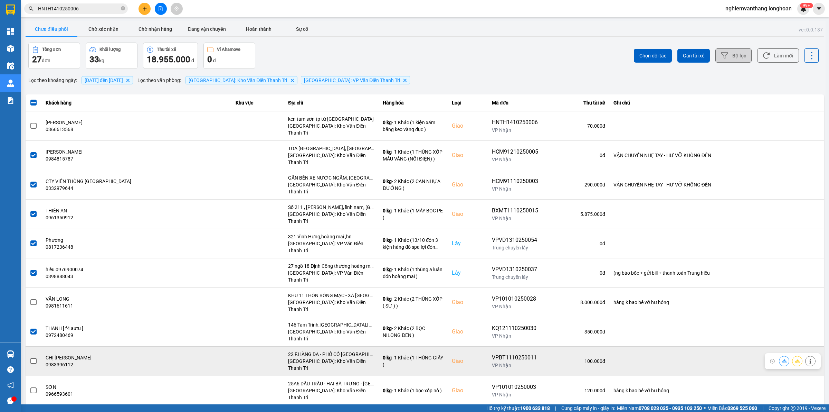
click at [32, 358] on span at bounding box center [33, 361] width 6 height 6
click at [30, 357] on input "checkbox" at bounding box center [30, 357] width 0 height 0
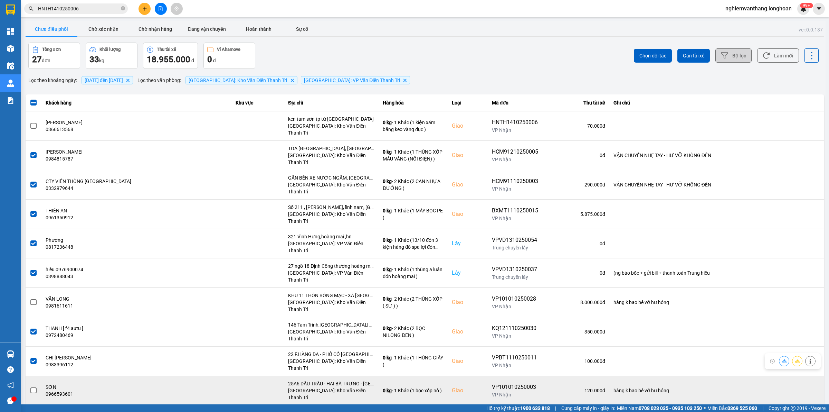
click at [35, 387] on span at bounding box center [33, 390] width 6 height 6
click at [30, 386] on input "checkbox" at bounding box center [30, 386] width 0 height 0
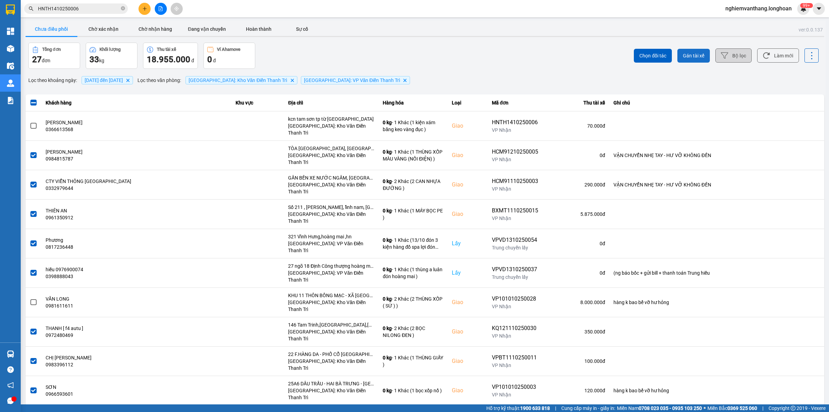
click at [695, 51] on button "Gán tài xế" at bounding box center [694, 56] width 32 height 14
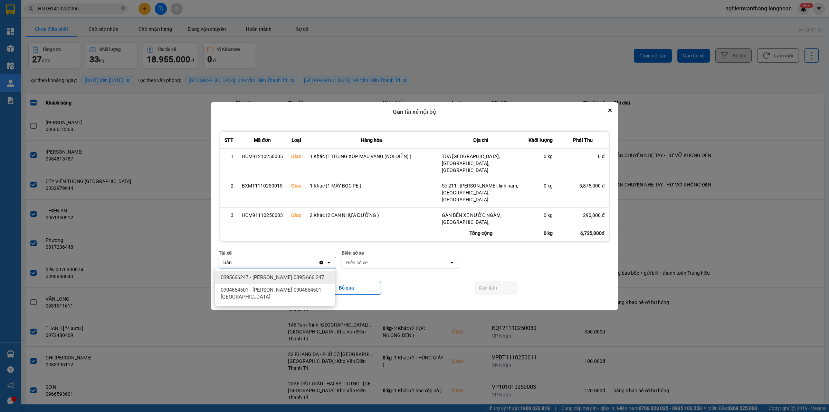
type input "luân"
click at [296, 276] on span "0395666247 - [PERSON_NAME] 0395.666.247" at bounding box center [272, 277] width 103 height 7
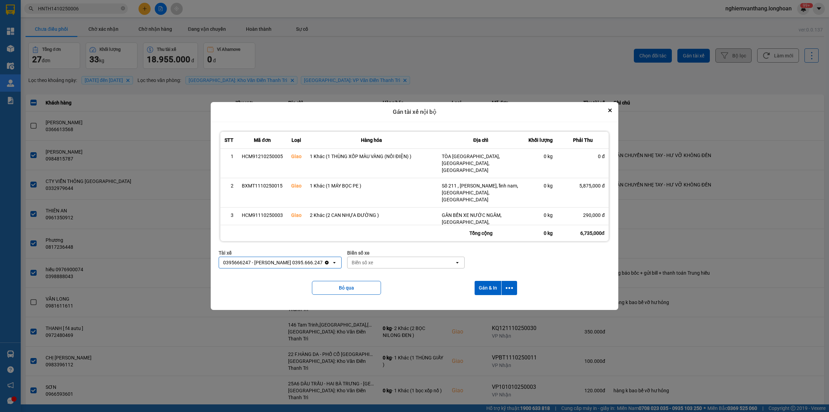
click at [372, 265] on div "Biển số xe" at bounding box center [401, 262] width 107 height 11
type input "65"
click at [370, 275] on span "29E-220.65" at bounding box center [358, 277] width 25 height 7
drag, startPoint x: 512, startPoint y: 285, endPoint x: 507, endPoint y: 295, distance: 10.7
click at [512, 284] on icon "dialog" at bounding box center [509, 287] width 7 height 7
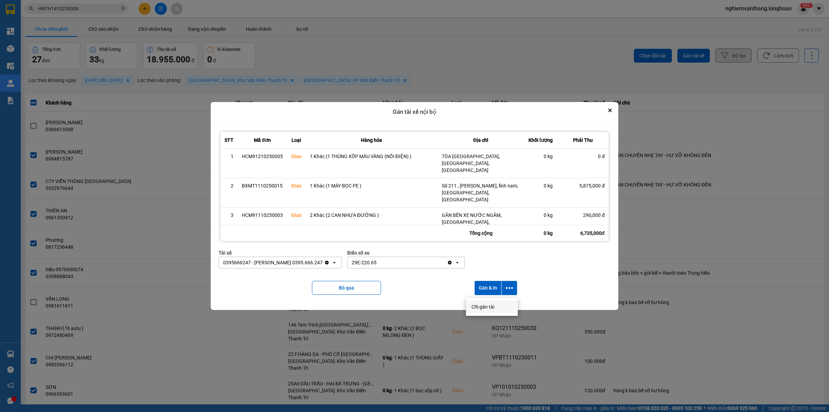
click at [495, 303] on div "Chỉ gán tài" at bounding box center [492, 306] width 41 height 7
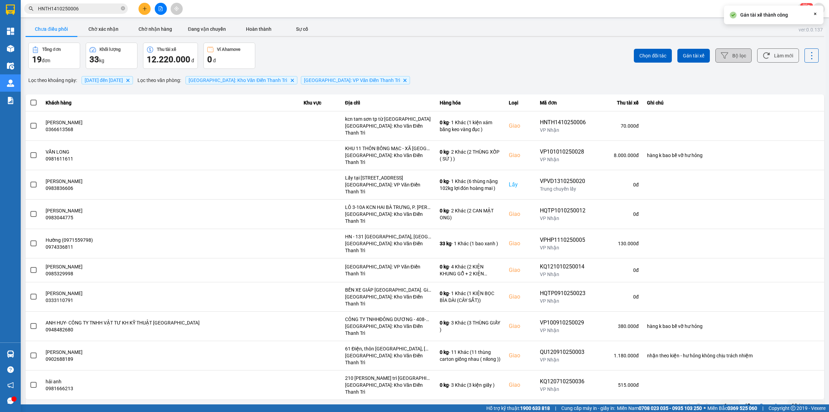
click at [812, 402] on div "10 / trang" at bounding box center [802, 405] width 21 height 7
click at [805, 344] on li "100 / trang" at bounding box center [806, 341] width 36 height 12
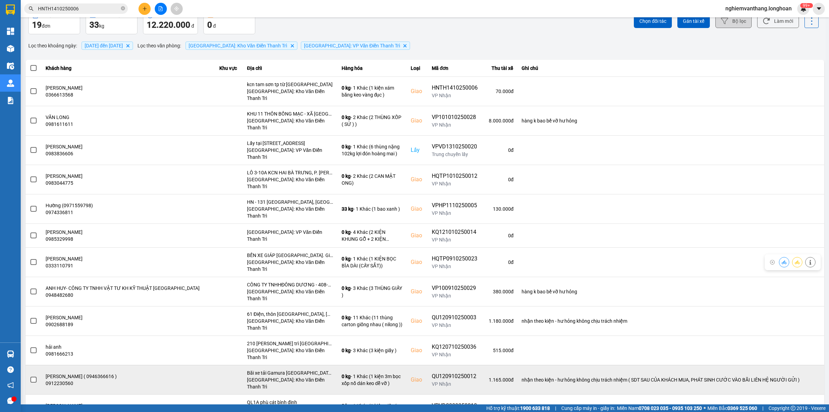
scroll to position [86, 0]
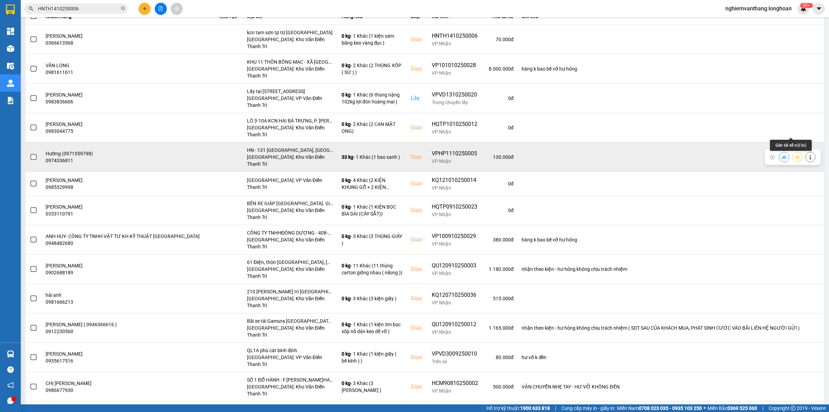
click at [795, 154] on icon at bounding box center [797, 156] width 5 height 5
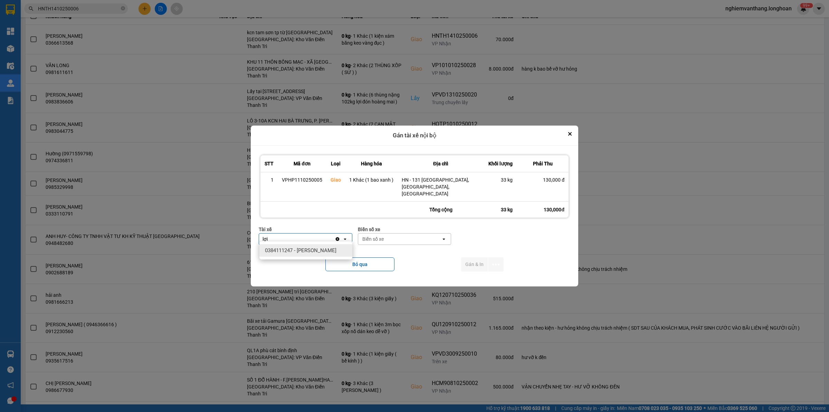
type input "lợi"
click at [325, 247] on span "0384111247 - Trần Khắc Lợi" at bounding box center [301, 250] width 72 height 7
click at [397, 237] on div "Biển số xe" at bounding box center [399, 238] width 83 height 11
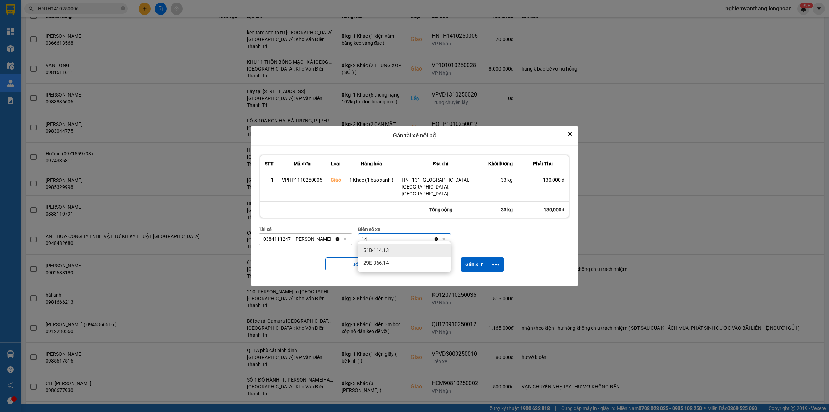
type input "14"
click at [392, 259] on div "29E-366.14" at bounding box center [404, 262] width 93 height 12
click at [488, 258] on button "dialog" at bounding box center [496, 264] width 16 height 14
click at [497, 261] on icon "dialog" at bounding box center [495, 264] width 7 height 7
click at [495, 262] on icon "dialog" at bounding box center [495, 264] width 7 height 7
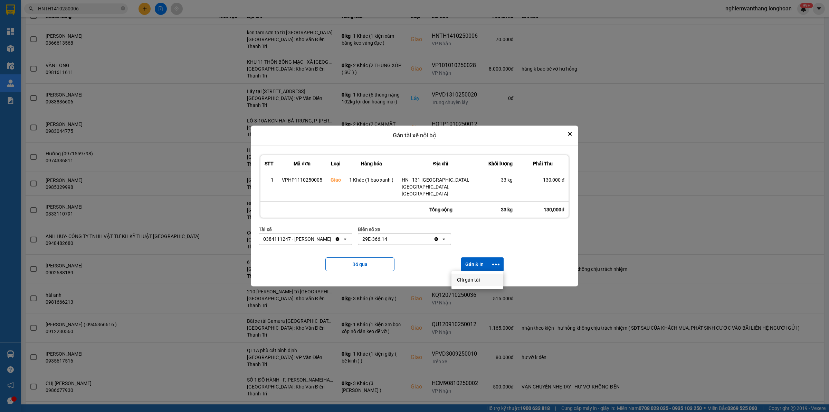
click at [481, 279] on div "Chỉ gán tài" at bounding box center [477, 279] width 41 height 7
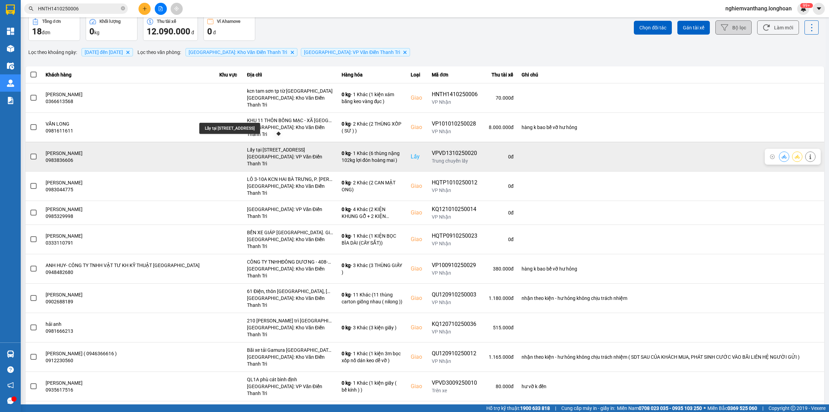
scroll to position [43, 0]
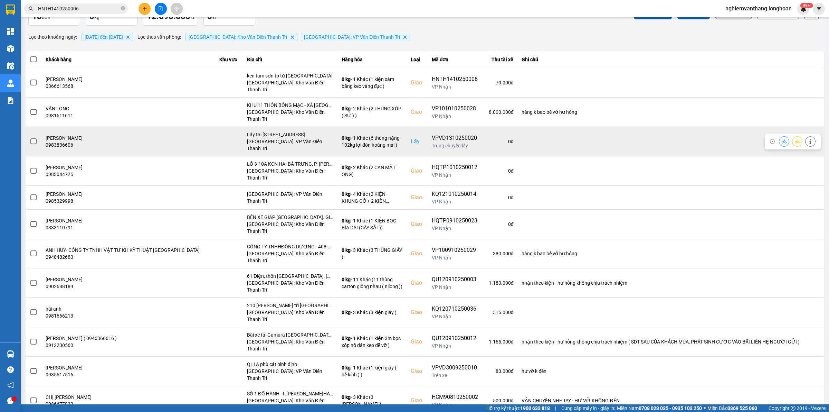
click at [34, 138] on span at bounding box center [33, 141] width 6 height 6
click at [30, 138] on input "checkbox" at bounding box center [30, 138] width 0 height 0
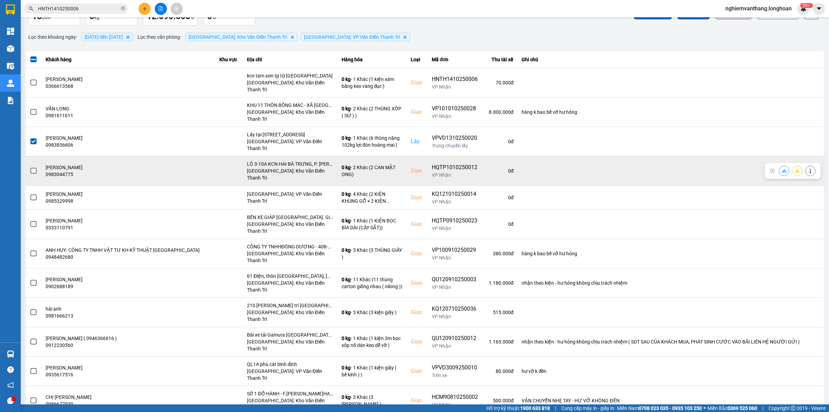
click at [30, 167] on label at bounding box center [34, 171] width 8 height 8
click at [30, 167] on input "checkbox" at bounding box center [30, 167] width 0 height 0
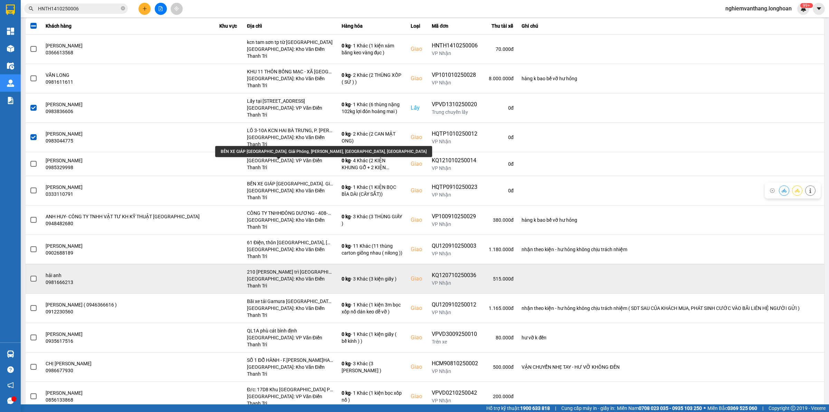
scroll to position [130, 0]
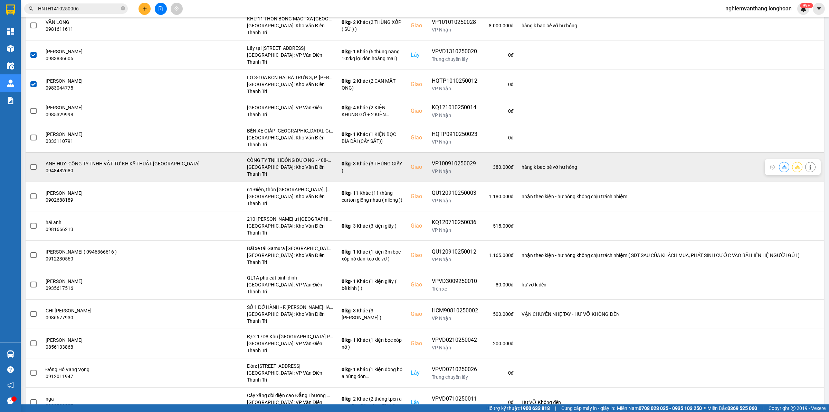
click at [37, 152] on td at bounding box center [34, 166] width 16 height 29
click at [32, 164] on span at bounding box center [33, 167] width 6 height 6
click at [30, 163] on input "checkbox" at bounding box center [30, 163] width 0 height 0
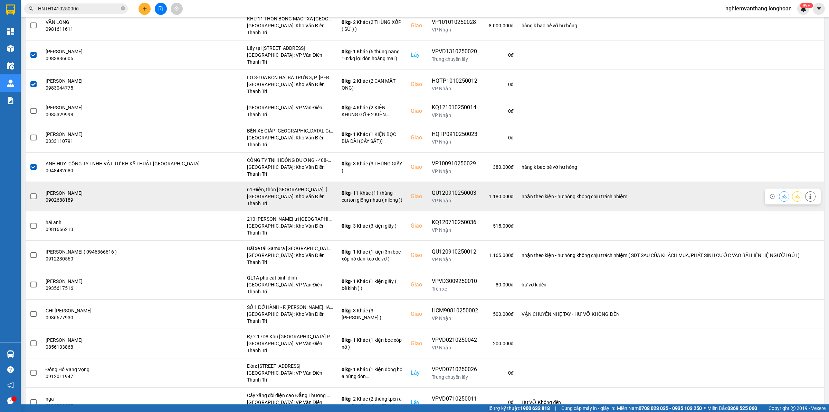
click at [31, 193] on span at bounding box center [33, 196] width 6 height 6
click at [30, 192] on input "checkbox" at bounding box center [30, 192] width 0 height 0
click at [33, 193] on span at bounding box center [33, 196] width 6 height 6
click at [30, 192] on input "checkbox" at bounding box center [30, 192] width 0 height 0
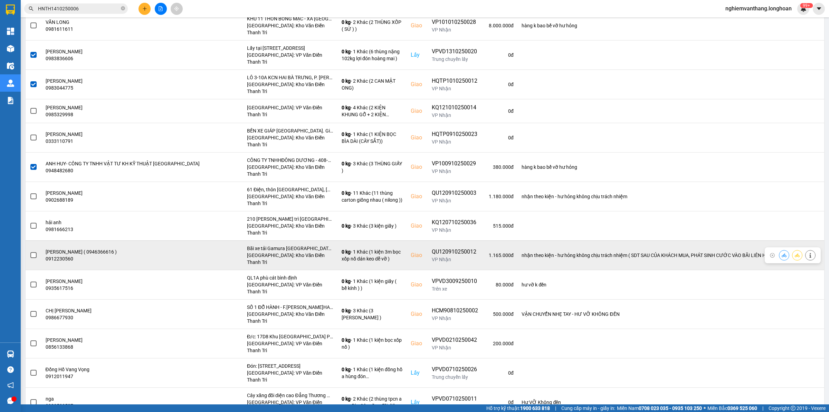
click at [35, 252] on span at bounding box center [33, 255] width 6 height 6
click at [30, 251] on input "checkbox" at bounding box center [30, 251] width 0 height 0
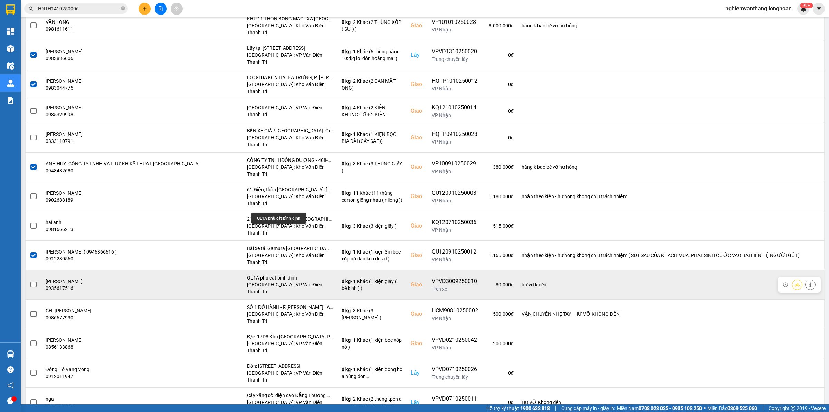
scroll to position [154, 0]
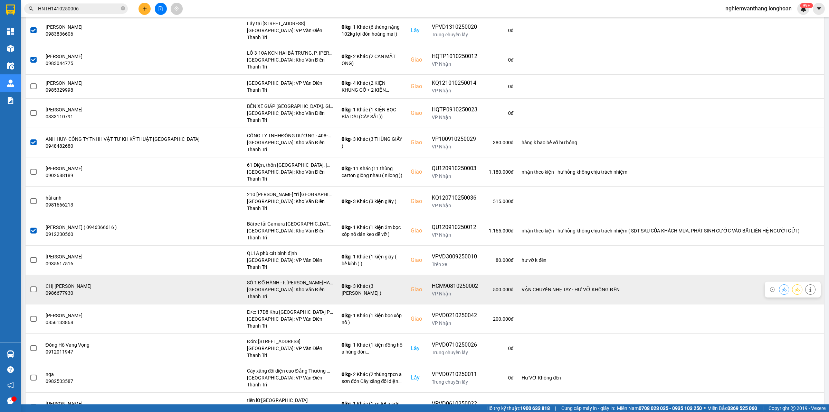
click at [37, 274] on td at bounding box center [34, 288] width 16 height 29
click at [31, 286] on span at bounding box center [33, 289] width 6 height 6
click at [30, 285] on input "checkbox" at bounding box center [30, 285] width 0 height 0
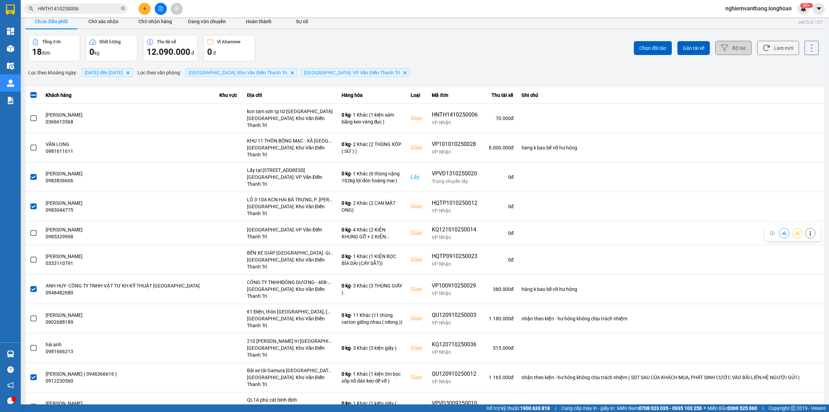
scroll to position [0, 0]
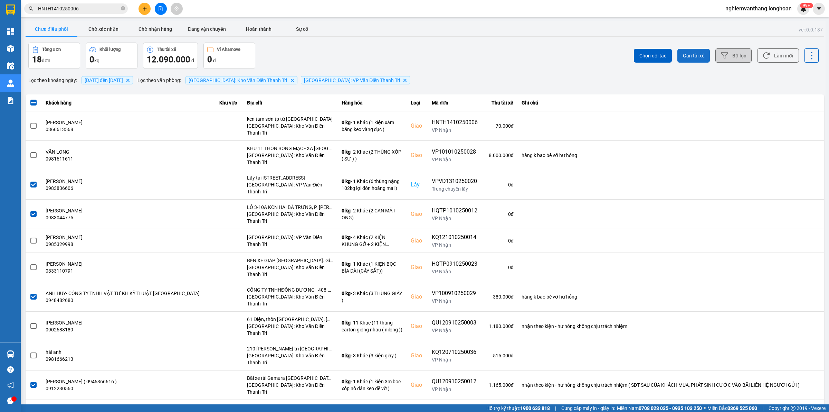
click at [695, 58] on span "Gán tài xế" at bounding box center [693, 55] width 21 height 7
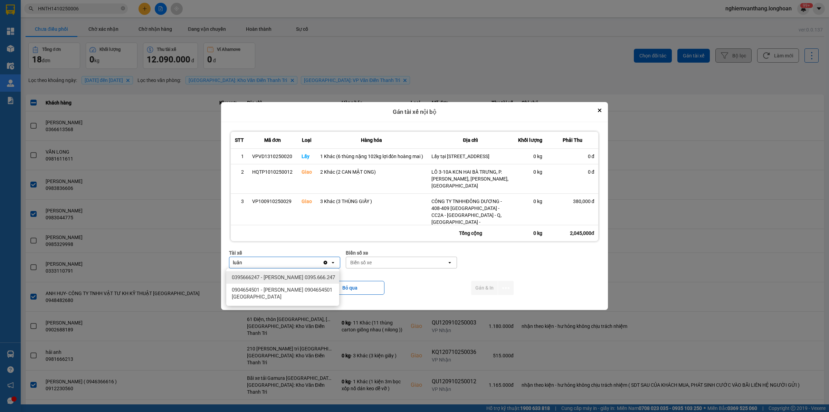
type input "luân"
click at [293, 277] on span "0395666247 - [PERSON_NAME] 0395.666.247" at bounding box center [283, 277] width 103 height 7
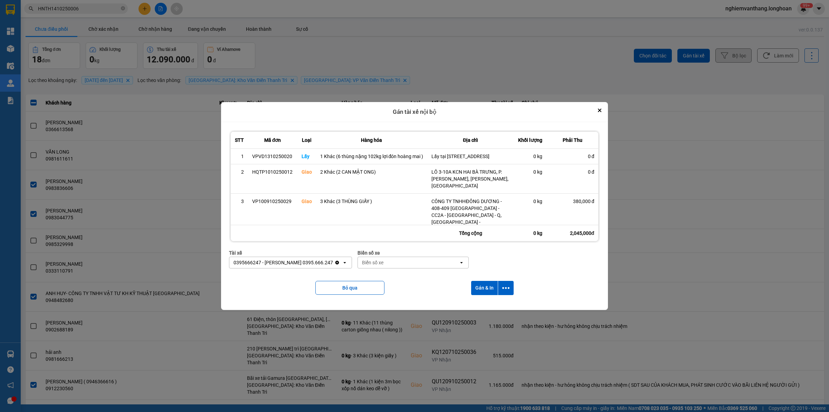
click at [408, 258] on div "Biển số xe" at bounding box center [408, 262] width 101 height 11
type input "65"
click at [386, 275] on div "29E-220.65" at bounding box center [407, 277] width 113 height 12
drag, startPoint x: 504, startPoint y: 282, endPoint x: 508, endPoint y: 296, distance: 15.4
click at [505, 283] on button "dialog" at bounding box center [506, 288] width 16 height 14
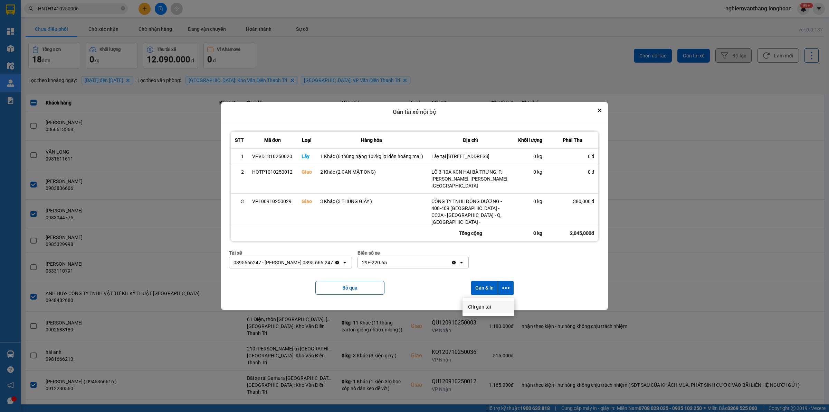
click at [488, 305] on span "Chỉ gán tài" at bounding box center [479, 306] width 23 height 7
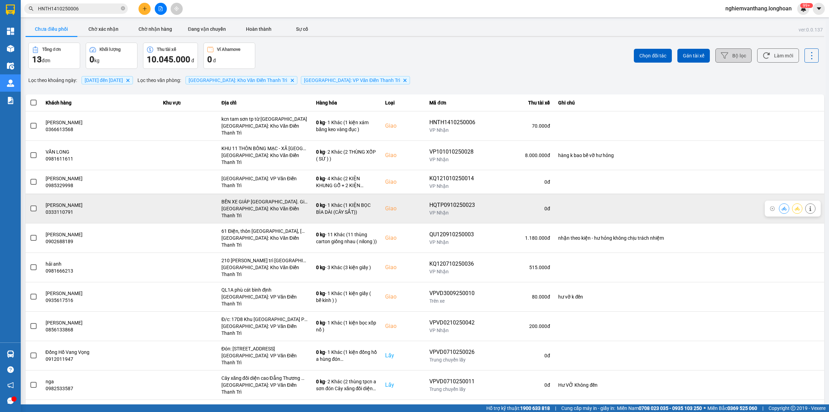
click at [795, 206] on icon at bounding box center [797, 208] width 5 height 5
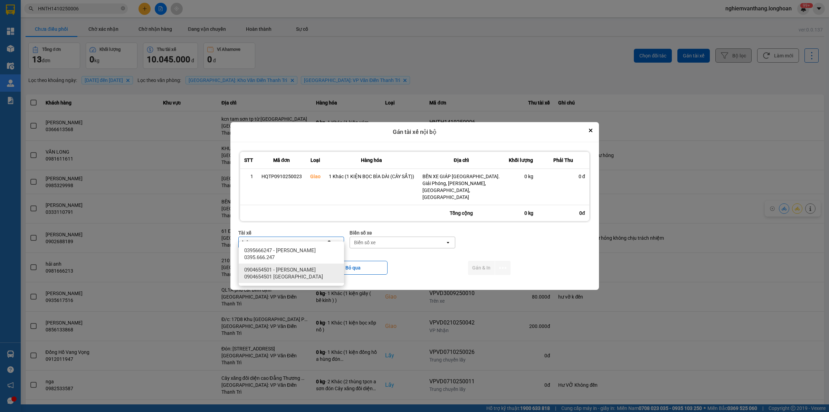
type input "luân"
click at [294, 257] on span "0395666247 - [PERSON_NAME] 0395.666.247" at bounding box center [292, 254] width 97 height 14
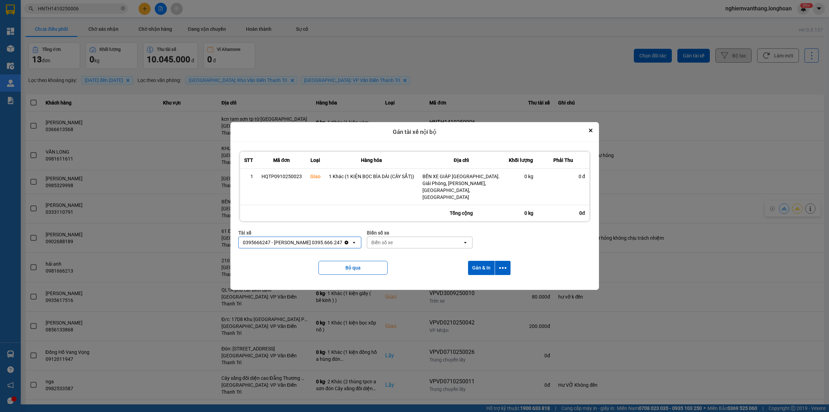
click at [404, 239] on div "Biển số xe" at bounding box center [414, 242] width 95 height 11
type input "65"
drag, startPoint x: 398, startPoint y: 252, endPoint x: 448, endPoint y: 256, distance: 50.3
click at [398, 252] on div "29E-220.65" at bounding box center [415, 250] width 105 height 12
click at [499, 264] on icon "dialog" at bounding box center [502, 267] width 7 height 7
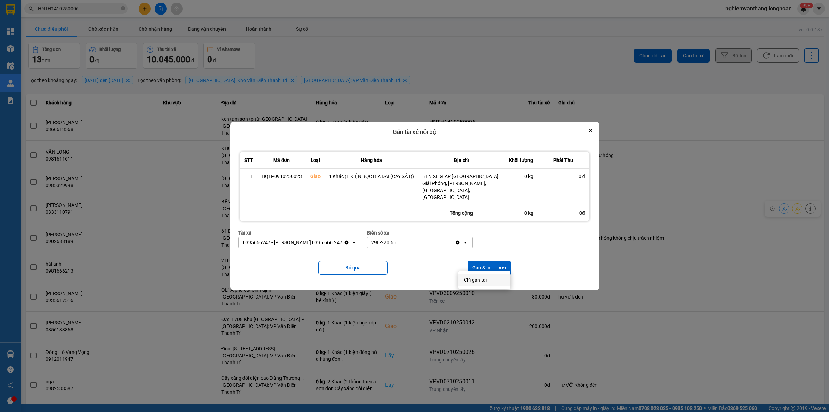
click at [476, 279] on span "Chỉ gán tài" at bounding box center [475, 279] width 23 height 7
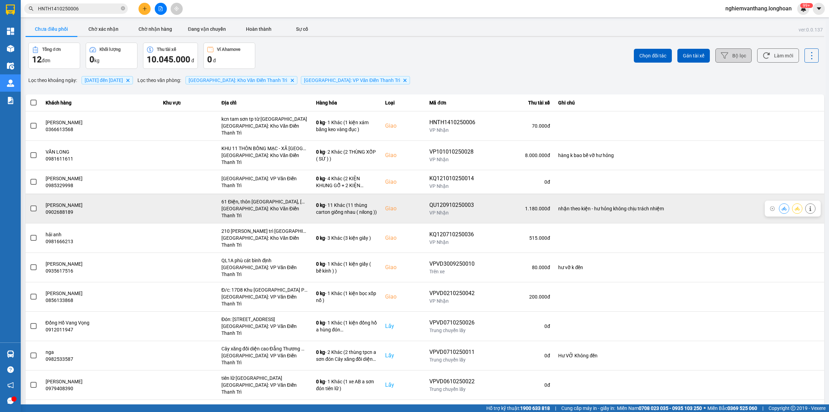
click at [31, 205] on span at bounding box center [33, 208] width 6 height 6
click at [30, 205] on input "checkbox" at bounding box center [30, 205] width 0 height 0
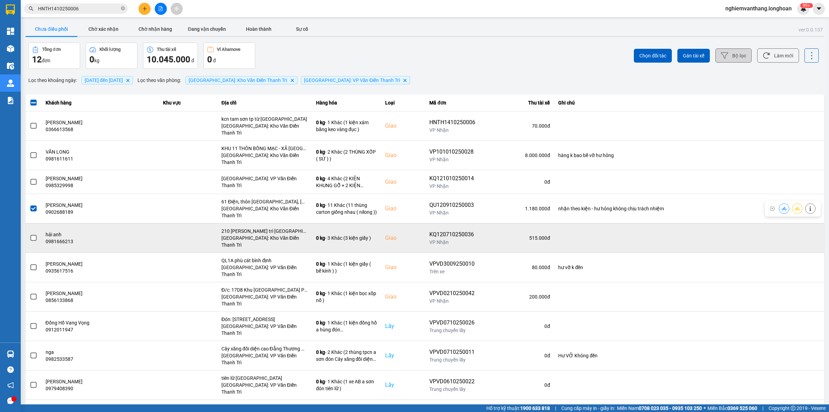
click at [35, 235] on span at bounding box center [33, 238] width 6 height 6
click at [30, 234] on input "checkbox" at bounding box center [30, 234] width 0 height 0
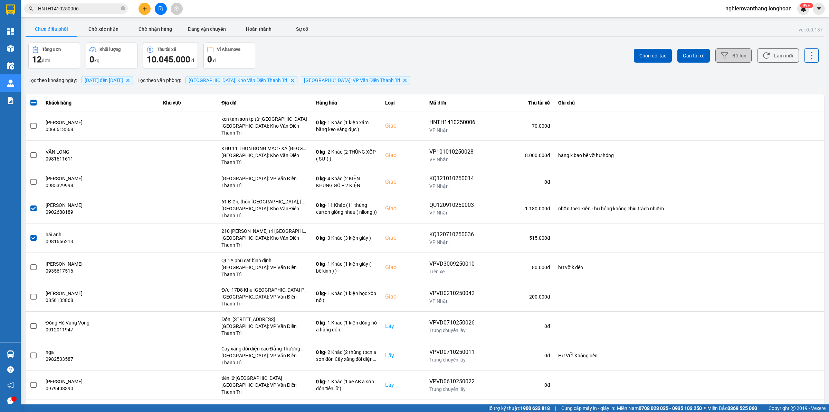
click at [686, 63] on div "Chọn đối tác Gán tài xế Bộ lọc Làm mới" at bounding box center [621, 56] width 395 height 26
click at [690, 56] on span "Gán tài xế" at bounding box center [693, 55] width 21 height 7
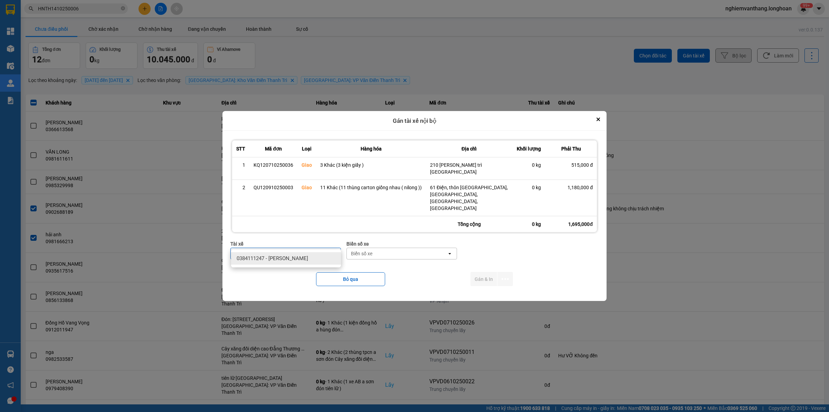
type input "lợi"
click at [282, 261] on span "0384111247 - Trần Khắc Lợi" at bounding box center [273, 258] width 72 height 7
click at [404, 248] on div "Biển số xe" at bounding box center [397, 253] width 100 height 11
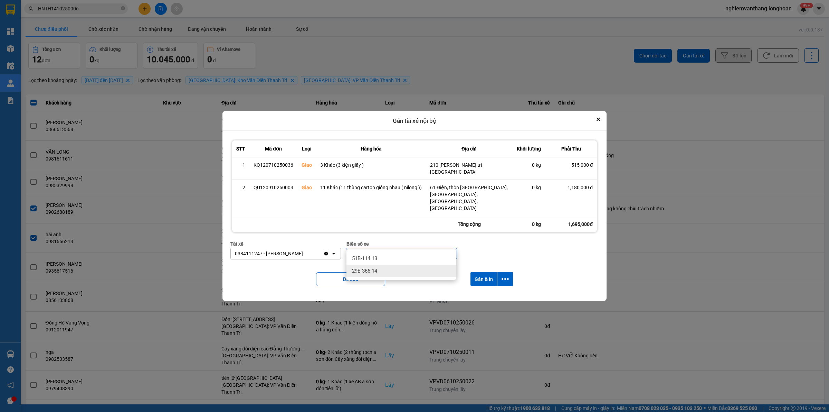
type input "14"
click at [380, 275] on div "29E-366.14" at bounding box center [402, 270] width 110 height 12
click at [504, 275] on icon "dialog" at bounding box center [505, 278] width 7 height 7
click at [481, 289] on span "Chỉ gán tài" at bounding box center [477, 287] width 23 height 7
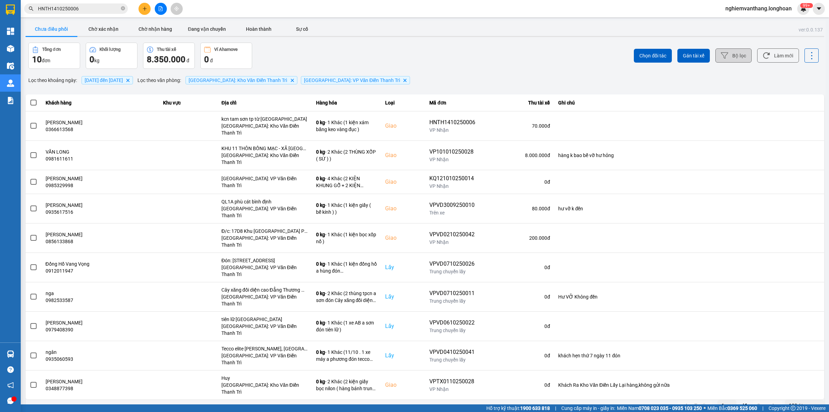
click at [161, 7] on icon "file-add" at bounding box center [161, 8] width 4 height 5
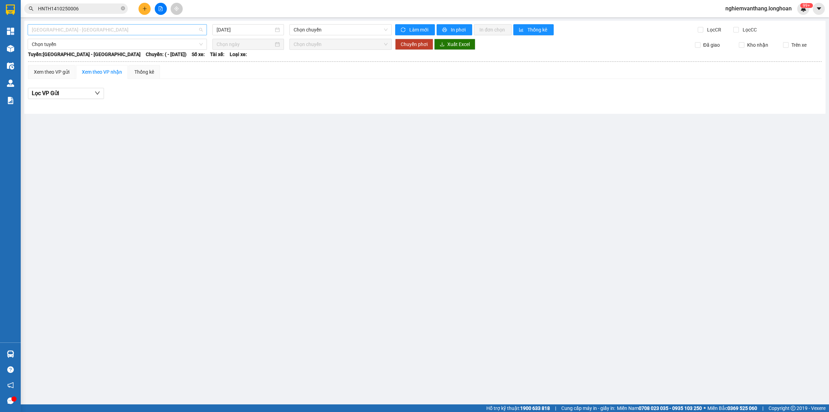
click at [102, 32] on span "[GEOGRAPHIC_DATA] - [GEOGRAPHIC_DATA]" at bounding box center [117, 30] width 171 height 10
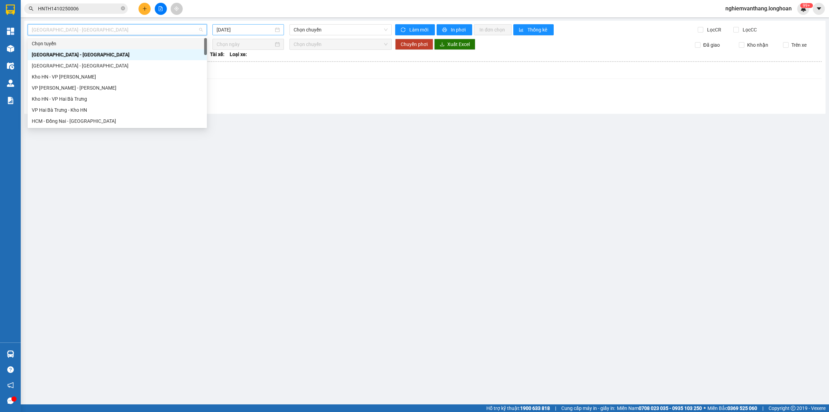
click at [256, 28] on input "[DATE]" at bounding box center [245, 30] width 57 height 8
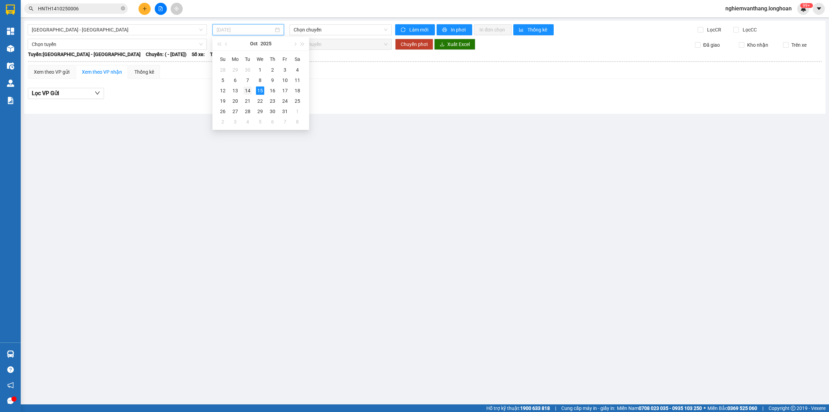
click at [247, 85] on td "14" at bounding box center [248, 90] width 12 height 10
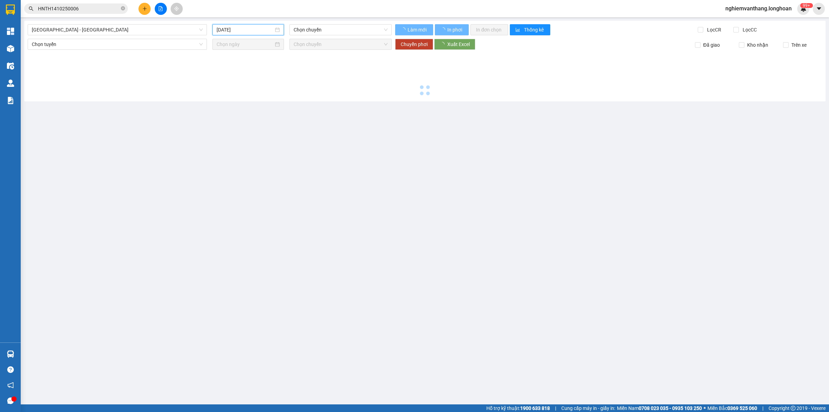
type input "[DATE]"
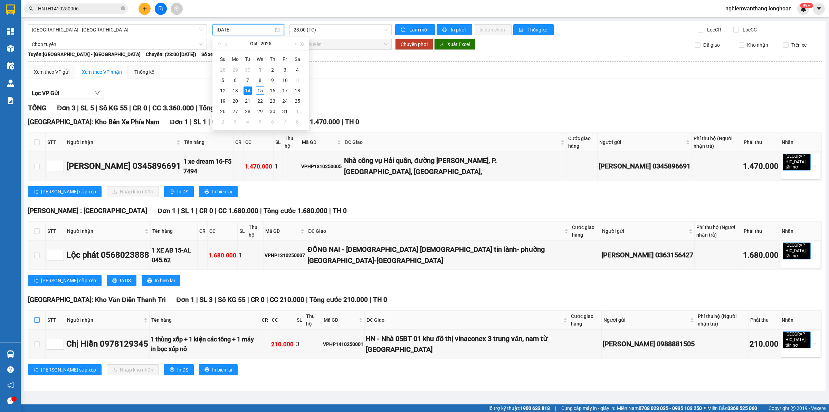
drag, startPoint x: 36, startPoint y: 304, endPoint x: 61, endPoint y: 319, distance: 29.3
click at [36, 317] on input "checkbox" at bounding box center [37, 320] width 6 height 6
checkbox input "true"
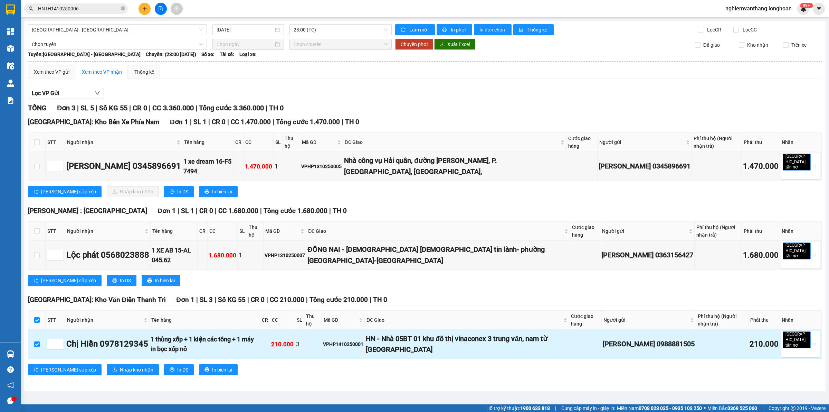
checkbox input "true"
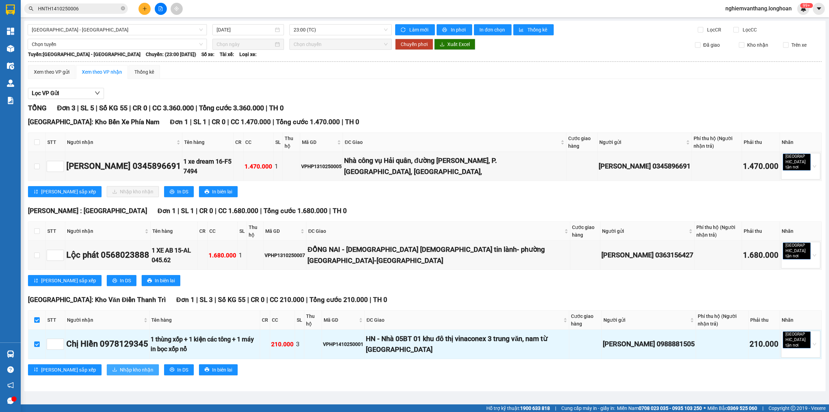
click at [120, 366] on span "Nhập kho nhận" at bounding box center [137, 370] width 34 height 8
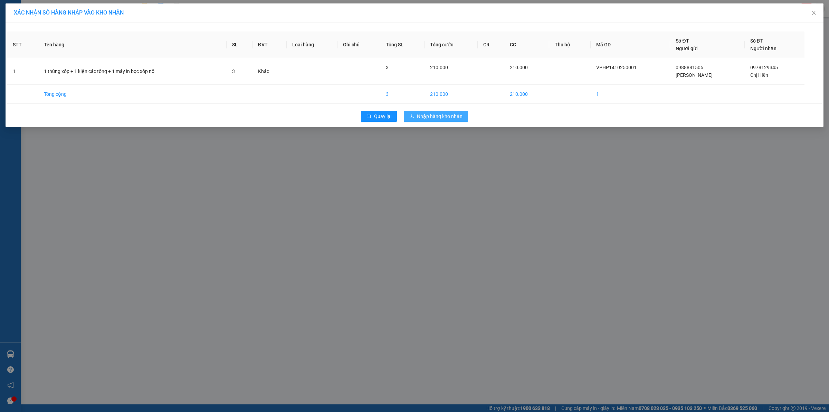
click at [427, 117] on span "Nhập hàng kho nhận" at bounding box center [440, 116] width 46 height 8
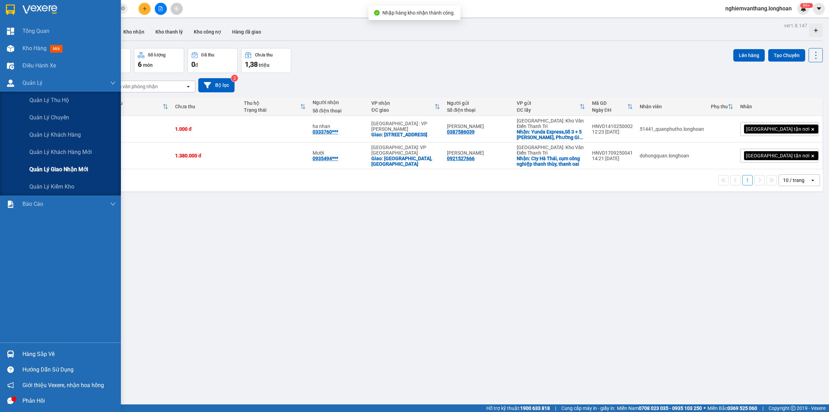
click at [55, 165] on span "Quản lý giao nhận mới" at bounding box center [58, 169] width 59 height 9
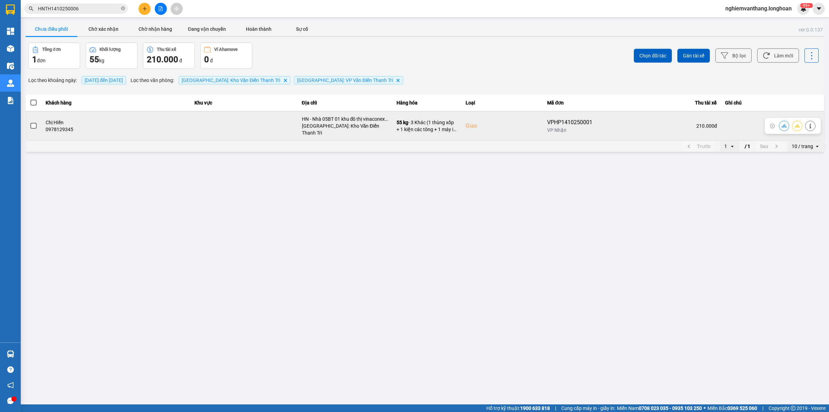
click at [799, 124] on icon at bounding box center [797, 126] width 5 height 4
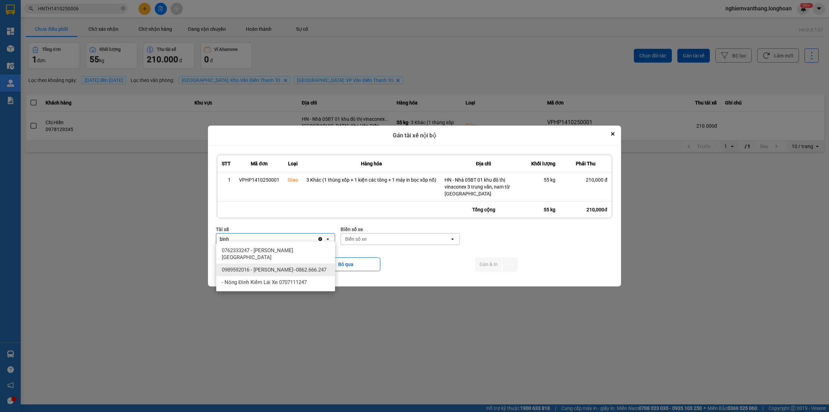
type input "bình"
click at [287, 266] on span "0989592016 - [PERSON_NAME]--0862.666.247" at bounding box center [274, 269] width 105 height 7
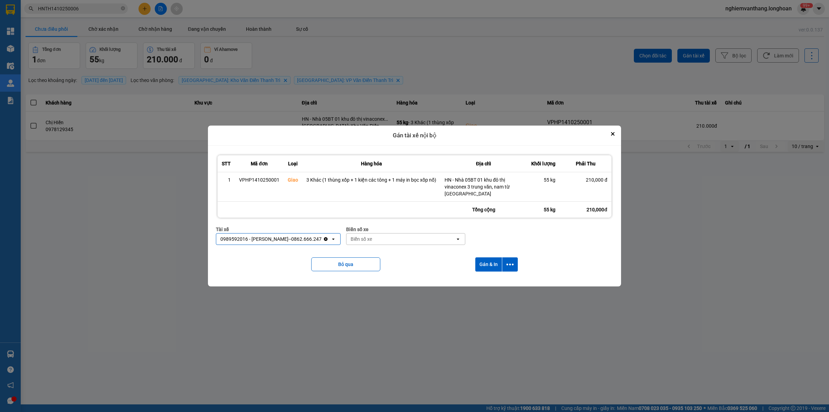
click at [380, 239] on div "Biển số xe" at bounding box center [401, 238] width 109 height 11
type input "44"
click at [368, 246] on div "29E-122.44" at bounding box center [403, 250] width 119 height 12
click at [515, 257] on button "dialog" at bounding box center [510, 264] width 16 height 14
click at [493, 283] on li "Chỉ gán tài" at bounding box center [492, 279] width 52 height 12
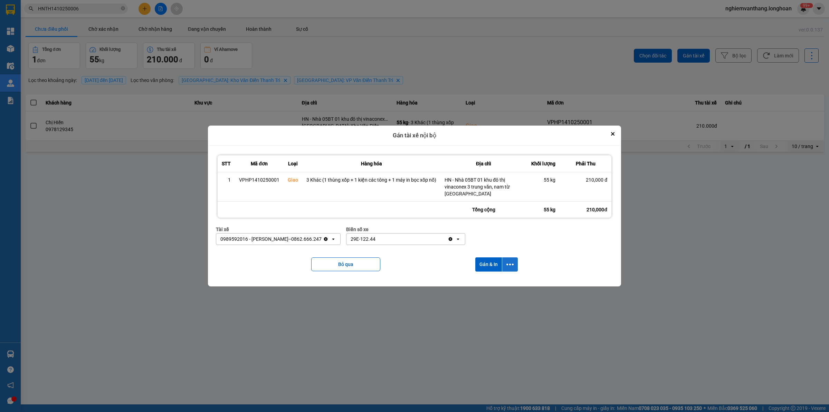
click at [510, 263] on icon "dialog" at bounding box center [510, 264] width 7 height 2
click at [498, 275] on li "Chỉ gán tài" at bounding box center [492, 279] width 52 height 12
drag, startPoint x: 510, startPoint y: 259, endPoint x: 504, endPoint y: 267, distance: 10.0
click at [510, 261] on icon "dialog" at bounding box center [510, 264] width 7 height 7
click at [491, 275] on li "Chỉ gán tài" at bounding box center [492, 279] width 52 height 12
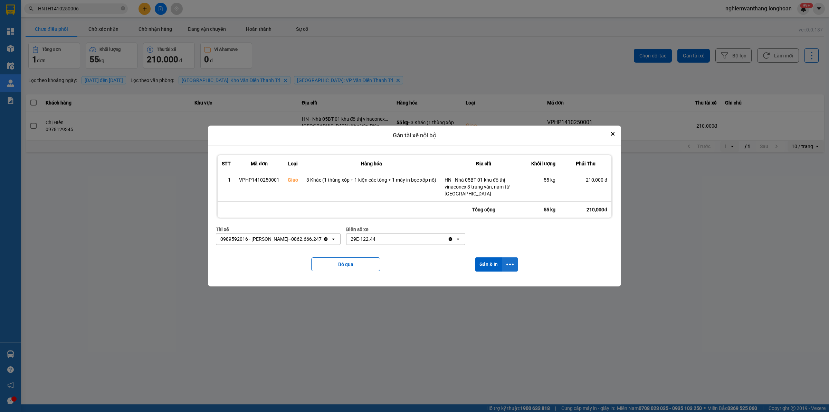
drag, startPoint x: 512, startPoint y: 265, endPoint x: 509, endPoint y: 268, distance: 4.2
click at [512, 265] on button "dialog" at bounding box center [510, 264] width 16 height 14
click at [485, 279] on span "Chỉ gán tài" at bounding box center [482, 279] width 23 height 7
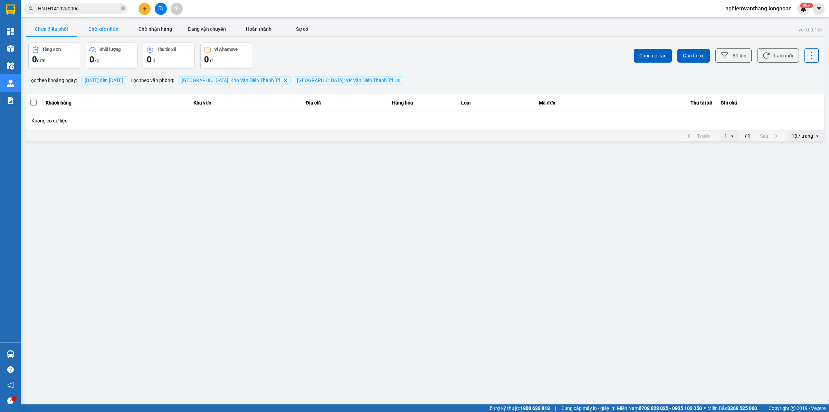
click at [109, 25] on button "Chờ xác nhận" at bounding box center [103, 29] width 52 height 14
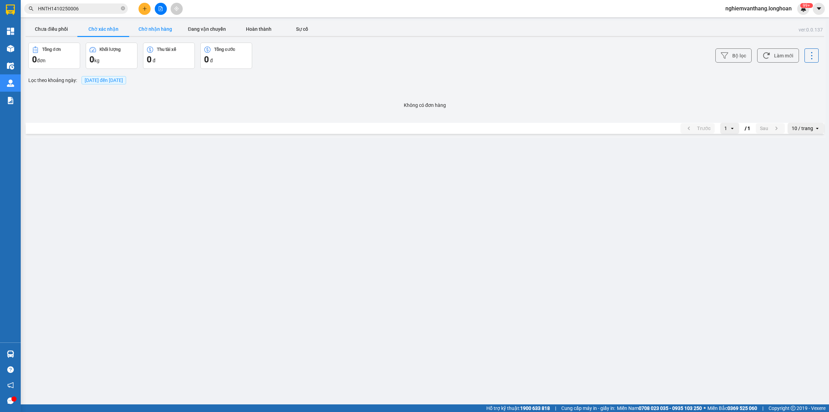
click at [155, 25] on button "Chờ nhận hàng" at bounding box center [155, 29] width 52 height 14
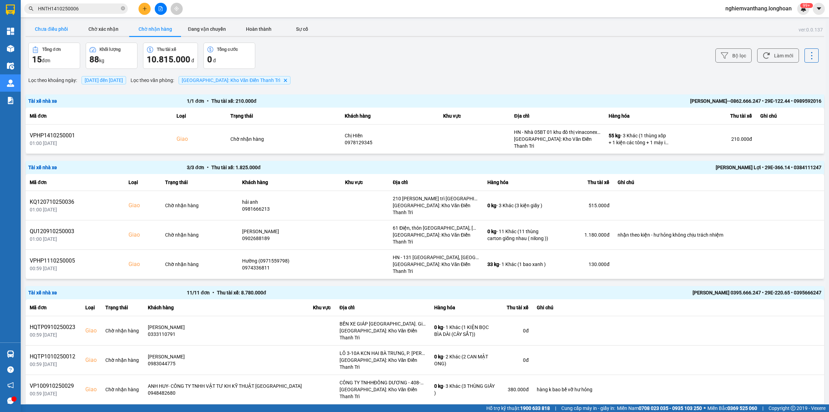
click at [63, 31] on button "Chưa điều phối" at bounding box center [52, 29] width 52 height 14
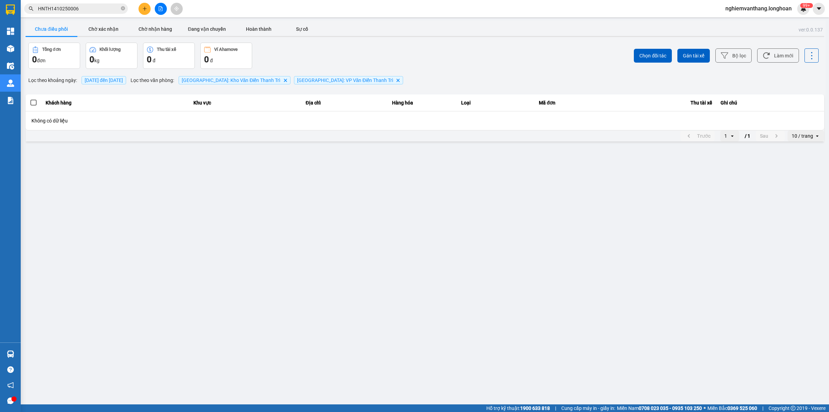
click at [754, 54] on div "Chọn đối tác Gán tài xế Bộ lọc Làm mới" at bounding box center [621, 56] width 395 height 26
click at [745, 54] on button "Bộ lọc" at bounding box center [734, 55] width 36 height 14
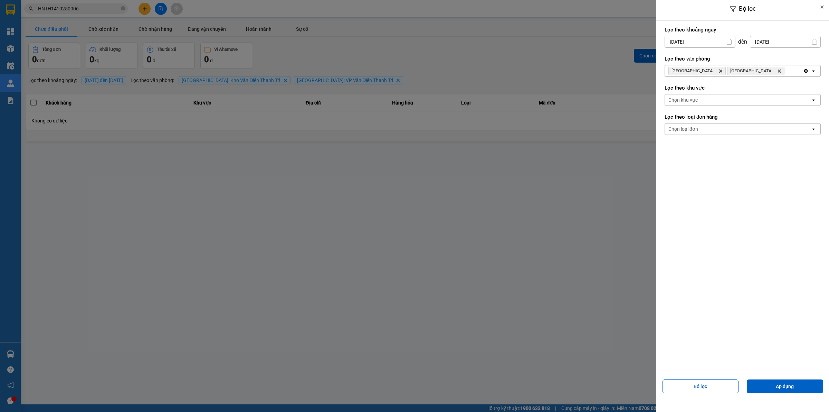
click at [714, 38] on input "[DATE]" at bounding box center [700, 41] width 70 height 11
click at [700, 94] on div "1" at bounding box center [697, 92] width 10 height 8
type input "[DATE]"
click at [786, 377] on div "Bỏ lọc Áp dụng" at bounding box center [742, 388] width 169 height 25
click at [785, 383] on button "Áp dụng" at bounding box center [785, 386] width 76 height 14
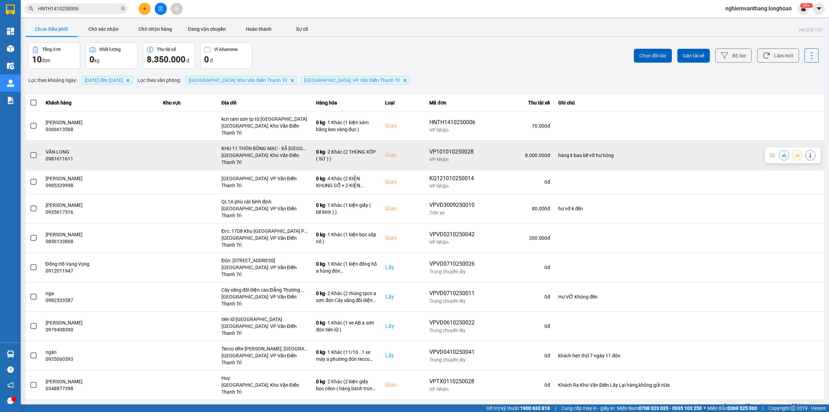
click at [809, 153] on icon at bounding box center [810, 155] width 5 height 5
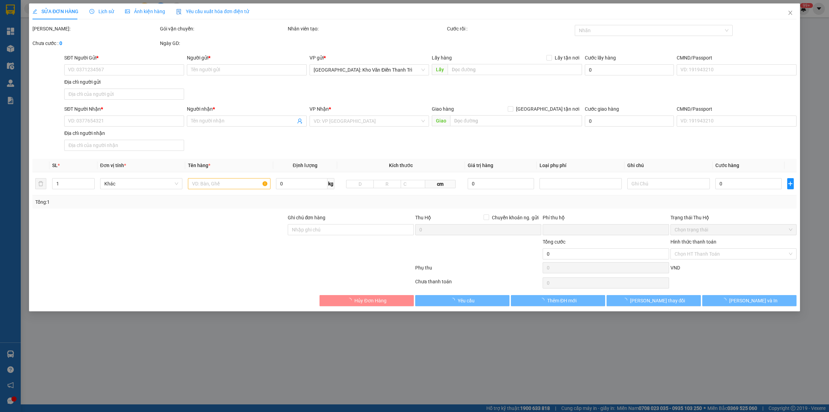
type input "0908934935"
type input "A Hơn"
type input "0981611611"
type input "VĂN LONG"
checkbox input "true"
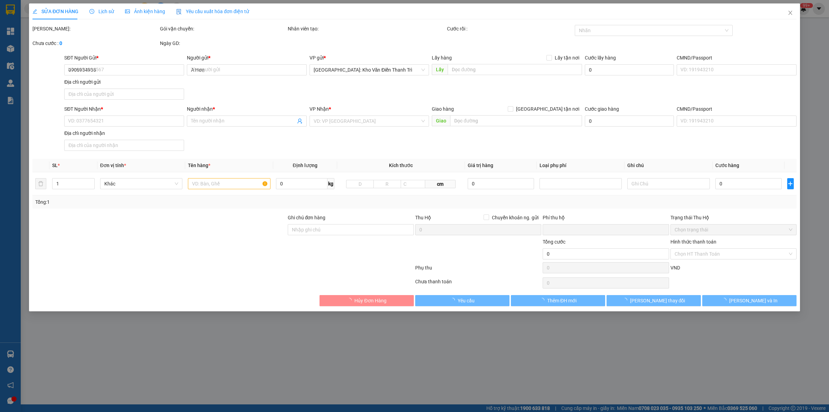
type input "KHU 11 THÔN BỒNG MẠC - XÃ [GEOGRAPHIC_DATA] - [GEOGRAPHIC_DATA] - [GEOGRAPHIC_D…"
type input "hàng k bao bể vỡ hư hỏng"
type input "1.000.000"
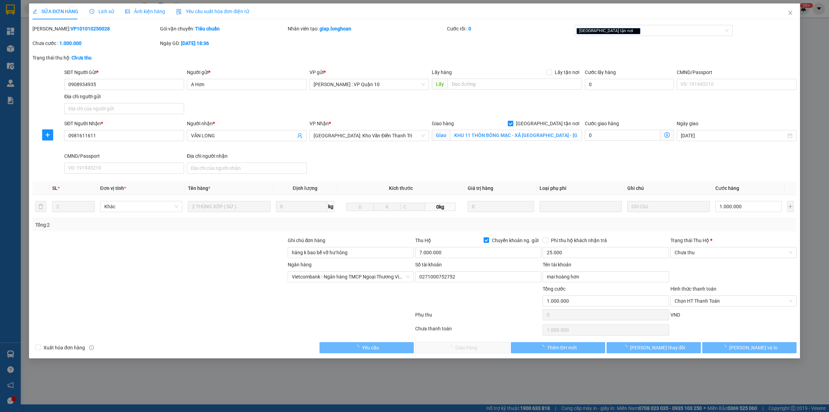
click at [107, 11] on span "Lịch sử" at bounding box center [101, 12] width 25 height 6
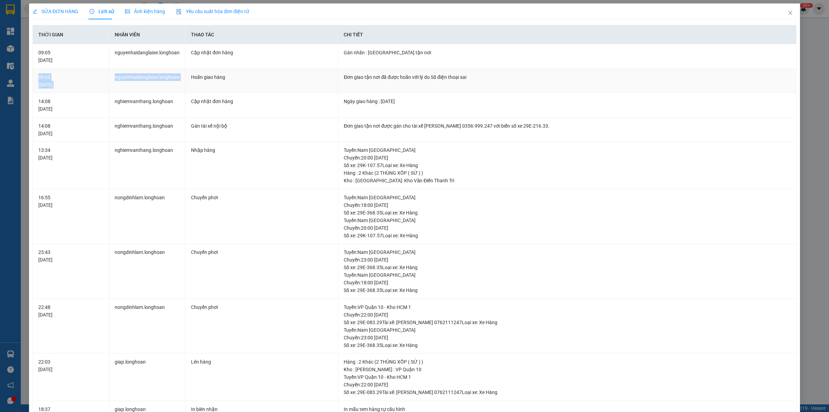
drag, startPoint x: 101, startPoint y: 77, endPoint x: 197, endPoint y: 79, distance: 96.1
click at [192, 78] on tr "09:05 14/10/2025 nguyenhaidanglaixe.longhoan Hoãn giao hàng Đơn giao tận nơi đã…" at bounding box center [415, 81] width 764 height 25
click at [195, 81] on div "Hoãn giao hàng" at bounding box center [261, 77] width 141 height 8
drag, startPoint x: 40, startPoint y: 75, endPoint x: 81, endPoint y: 83, distance: 41.9
click at [63, 81] on div "09:05 14/10/2025" at bounding box center [70, 80] width 65 height 15
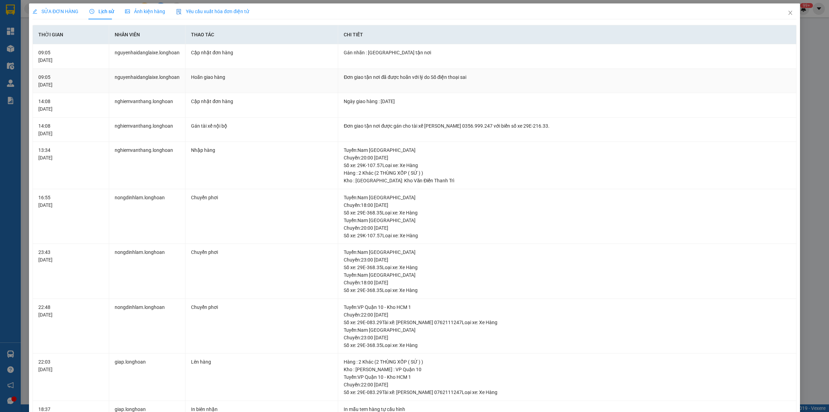
click at [355, 83] on td "Đơn giao tận nơi đã được hoãn với lý do Số điện thoại sai" at bounding box center [567, 81] width 459 height 25
drag, startPoint x: 419, startPoint y: 76, endPoint x: 480, endPoint y: 82, distance: 61.4
click at [474, 80] on div "Đơn giao tận nơi đã được hoãn với lý do Số điện thoại sai" at bounding box center [567, 77] width 447 height 8
click at [788, 10] on icon "close" at bounding box center [791, 13] width 6 height 6
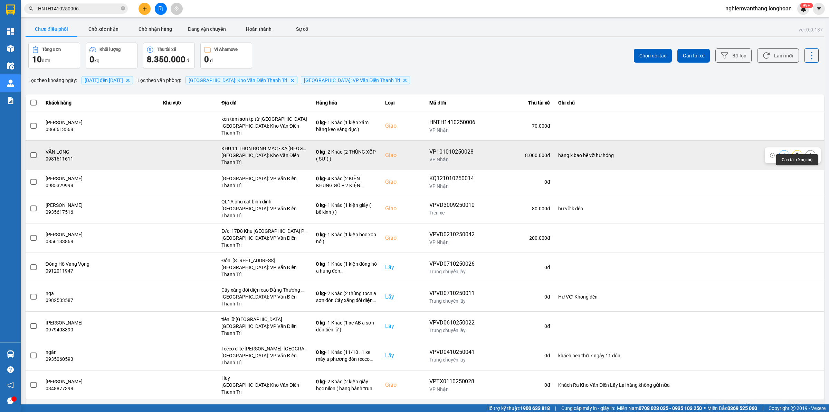
click at [797, 153] on icon at bounding box center [797, 155] width 5 height 4
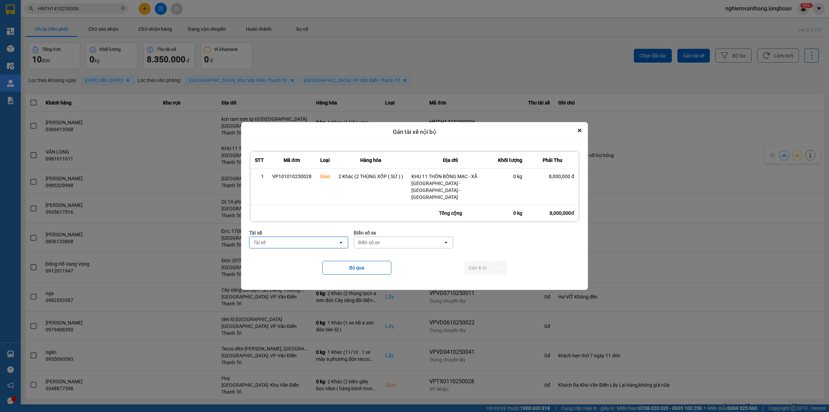
type input "d"
type input "đăng"
drag, startPoint x: 287, startPoint y: 251, endPoint x: 385, endPoint y: 241, distance: 98.0
click at [291, 249] on span "0859238386 - nguyễn hải đăng 0356.999.247" at bounding box center [300, 254] width 91 height 14
click at [407, 237] on div "Biển số xe" at bounding box center [422, 242] width 89 height 11
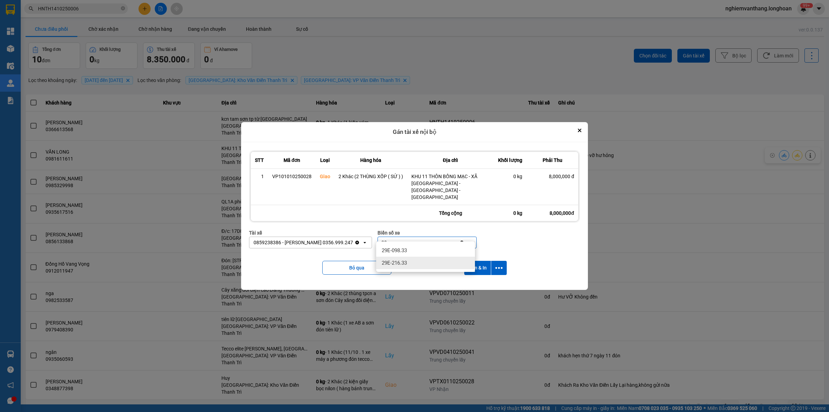
type input "33"
click at [412, 261] on div "29E-216.33" at bounding box center [425, 262] width 99 height 12
click at [500, 264] on icon "dialog" at bounding box center [498, 267] width 7 height 7
click at [484, 278] on div "Chỉ gán tài" at bounding box center [480, 279] width 41 height 7
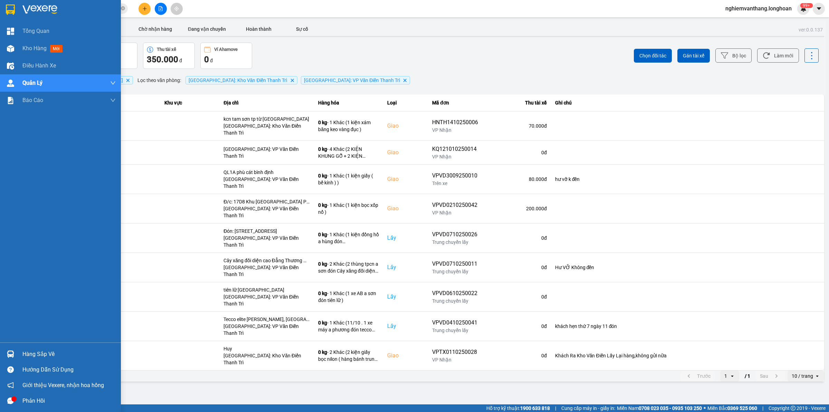
click at [4, 11] on div at bounding box center [10, 9] width 12 height 12
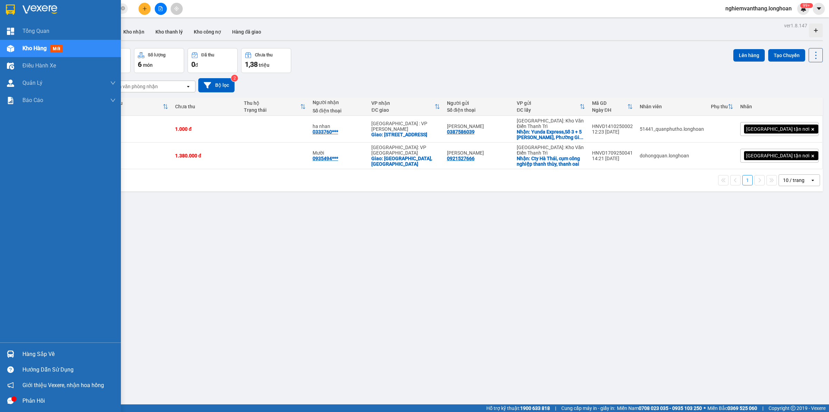
click at [10, 12] on img at bounding box center [10, 9] width 9 height 10
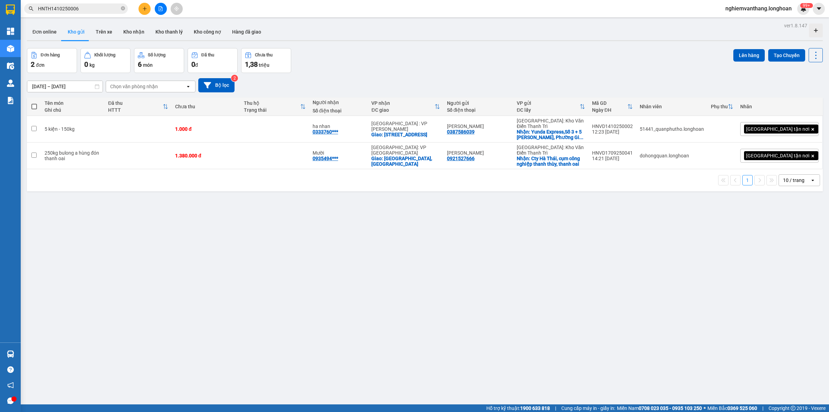
drag, startPoint x: 236, startPoint y: 90, endPoint x: 227, endPoint y: 75, distance: 16.9
click at [235, 85] on div "16/09/2025 – 15/10/2025 Press the down arrow key to interact with the calendar …" at bounding box center [425, 85] width 796 height 14
click at [227, 77] on div "16/09/2025 – 15/10/2025 Press the down arrow key to interact with the calendar …" at bounding box center [425, 85] width 796 height 25
click at [253, 84] on div "16/09/2025 – 15/10/2025 Press the down arrow key to interact with the calendar …" at bounding box center [425, 85] width 796 height 14
click at [203, 82] on button "Bộ lọc" at bounding box center [216, 85] width 36 height 14
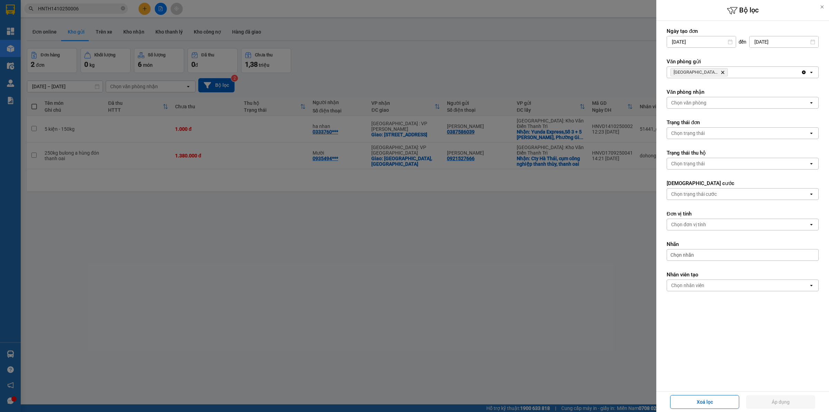
click at [738, 72] on div "[GEOGRAPHIC_DATA]: [PERSON_NAME] Trì Delete" at bounding box center [734, 72] width 134 height 11
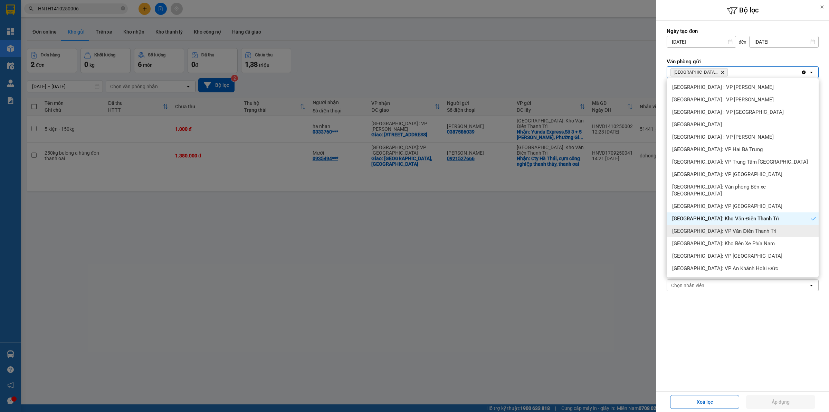
click at [720, 227] on span "[GEOGRAPHIC_DATA]: VP Văn Điển Thanh Trì" at bounding box center [724, 230] width 104 height 7
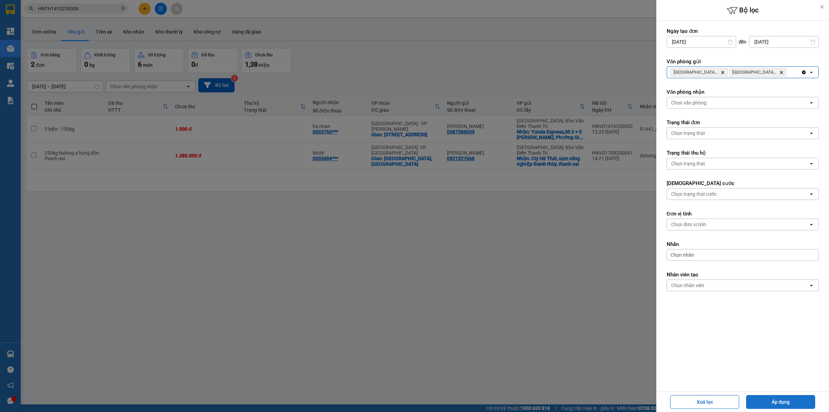
drag, startPoint x: 771, startPoint y: 408, endPoint x: 771, endPoint y: 404, distance: 3.8
click at [771, 404] on button "Áp dụng" at bounding box center [780, 402] width 69 height 14
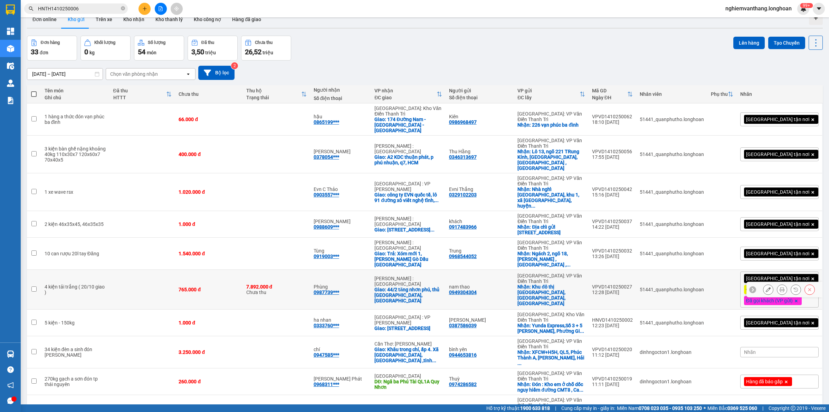
scroll to position [32, 0]
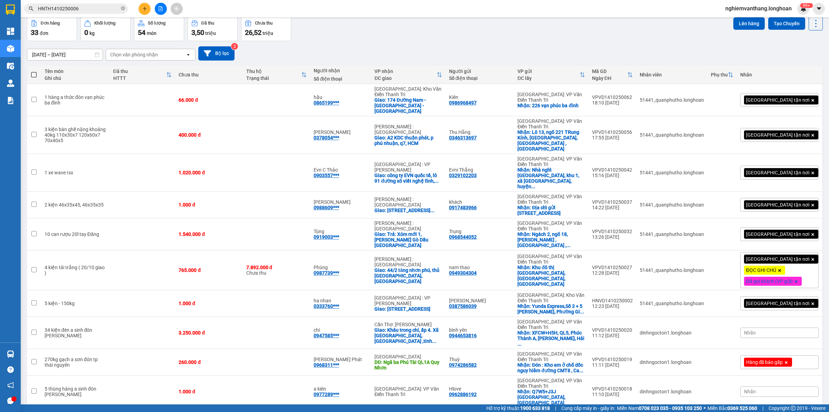
click at [810, 411] on icon "open" at bounding box center [813, 419] width 6 height 6
click at [790, 336] on span "100 / trang" at bounding box center [790, 338] width 25 height 7
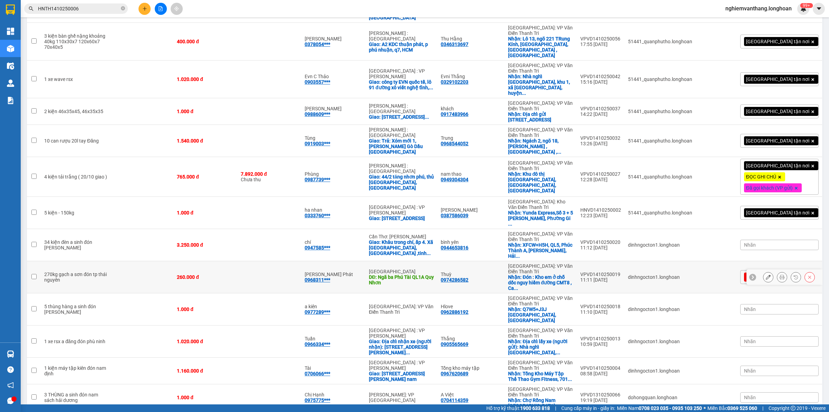
scroll to position [0, 0]
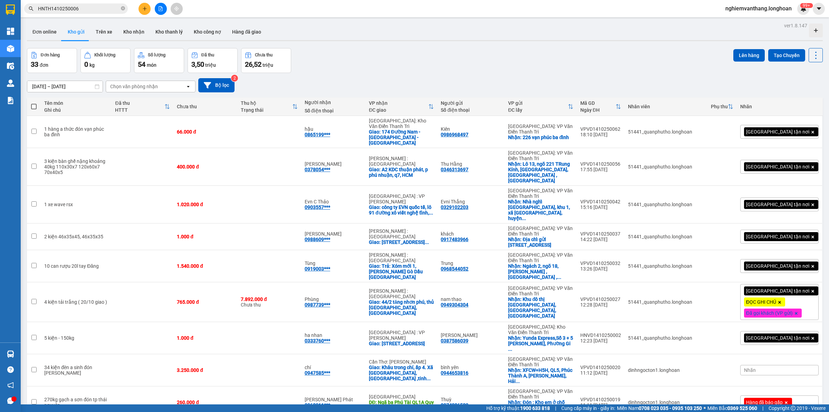
click at [158, 4] on button at bounding box center [161, 9] width 12 height 12
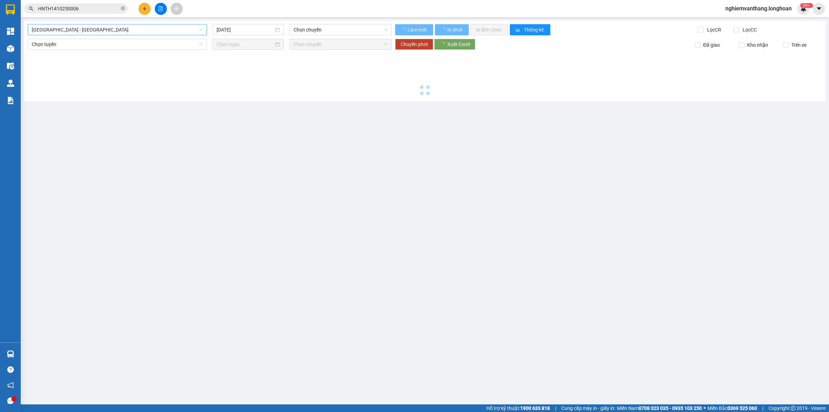
type input "[DATE]"
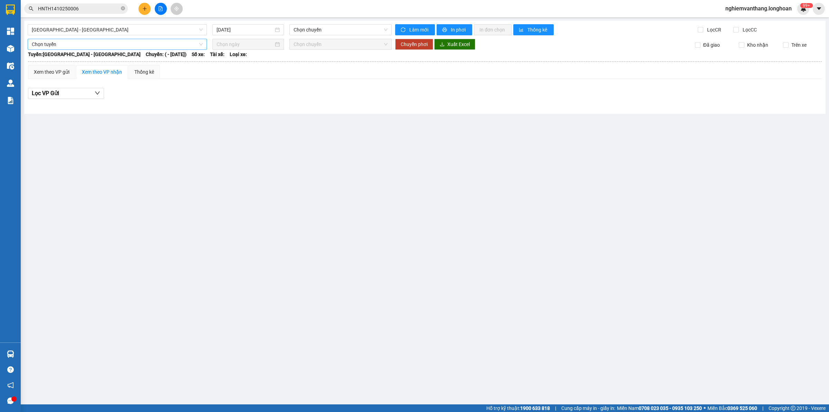
drag, startPoint x: 75, startPoint y: 44, endPoint x: 66, endPoint y: 40, distance: 9.9
click at [74, 44] on span "Chọn tuyến" at bounding box center [117, 44] width 171 height 10
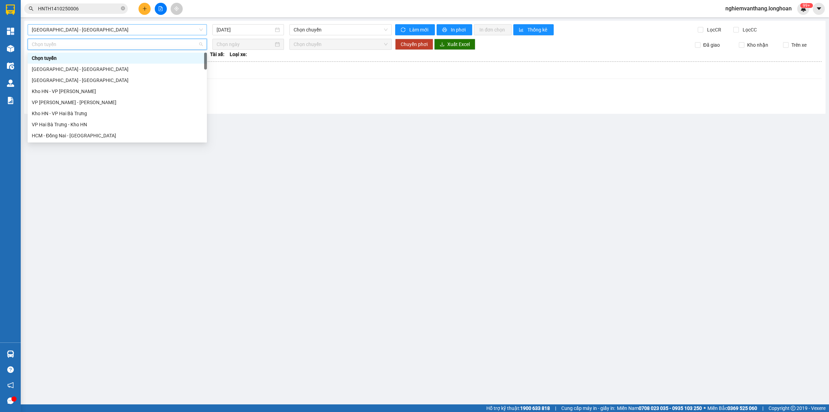
click at [71, 31] on span "[GEOGRAPHIC_DATA] - [GEOGRAPHIC_DATA]" at bounding box center [117, 30] width 171 height 10
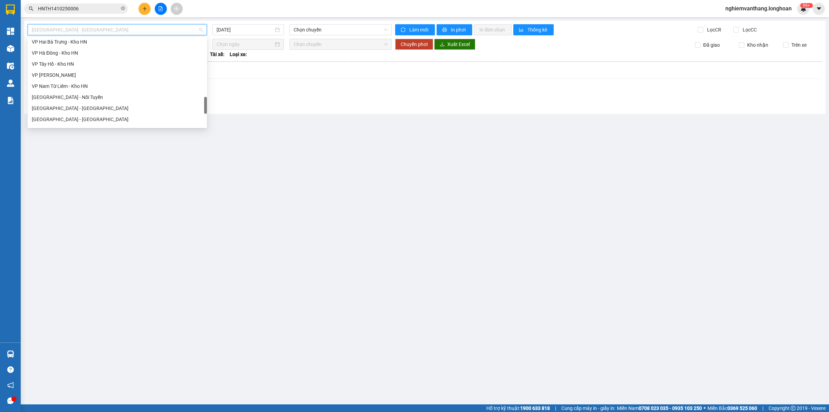
scroll to position [486, 0]
click at [78, 78] on div "Bắc [GEOGRAPHIC_DATA] QL1A" at bounding box center [117, 77] width 171 height 8
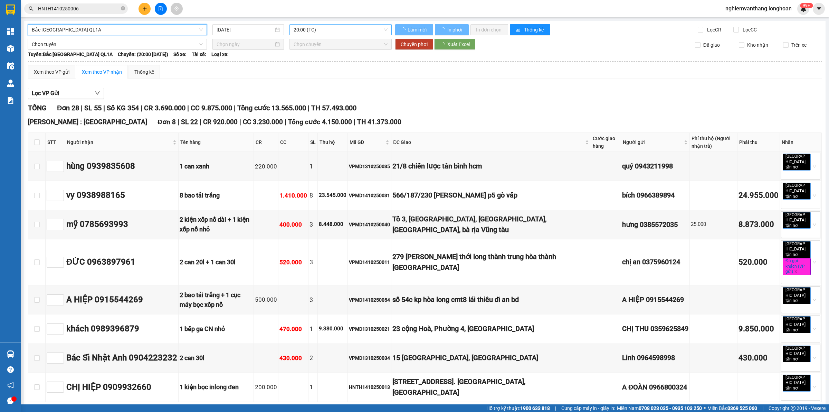
click at [313, 30] on span "20:00 (TC)" at bounding box center [341, 30] width 94 height 10
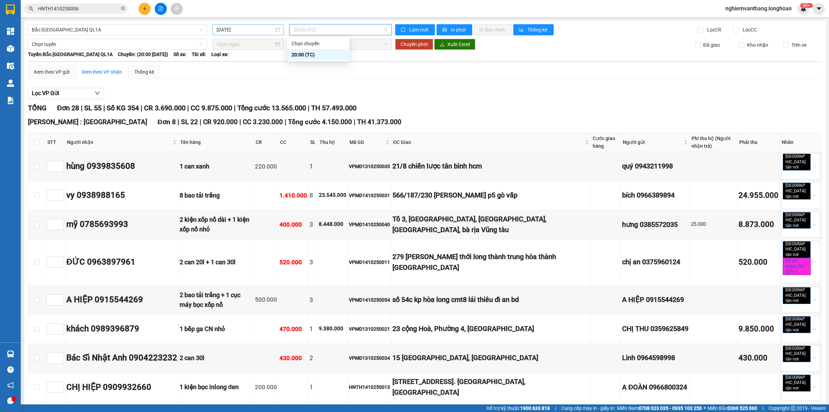
click at [256, 28] on input "[DATE]" at bounding box center [245, 30] width 57 height 8
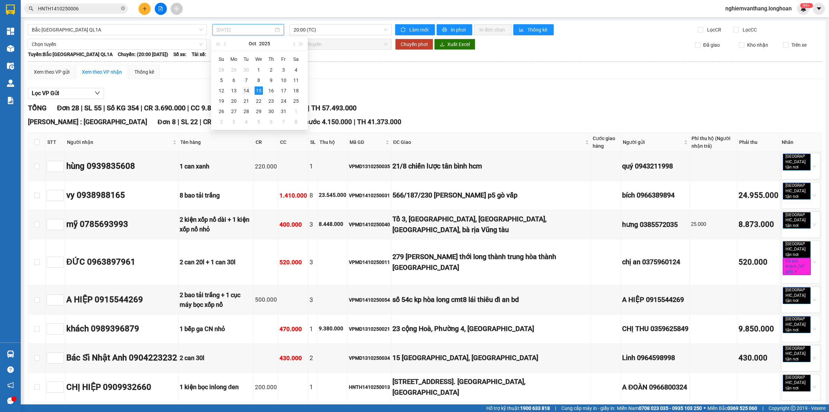
click at [249, 87] on div "14" at bounding box center [246, 90] width 8 height 8
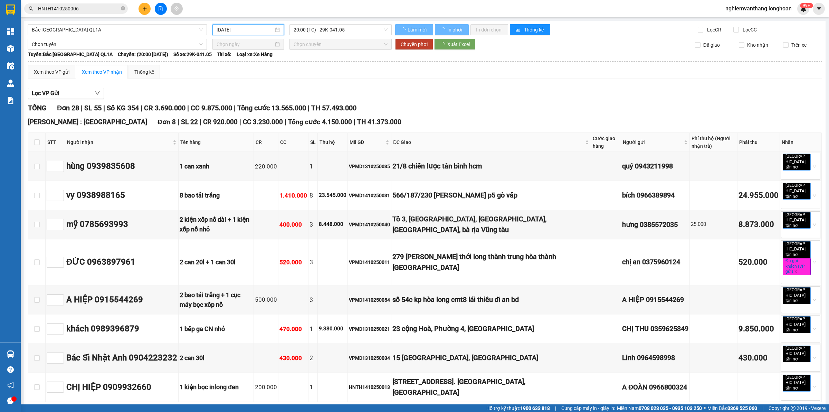
type input "[DATE]"
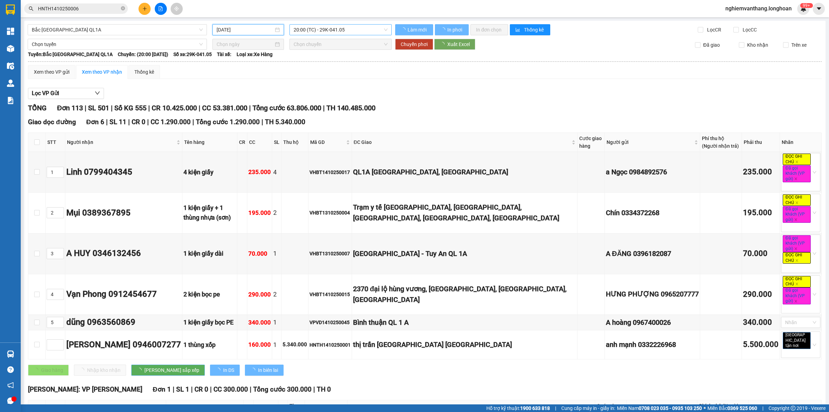
click at [330, 26] on span "20:00 (TC) - 29K-041.05" at bounding box center [341, 30] width 94 height 10
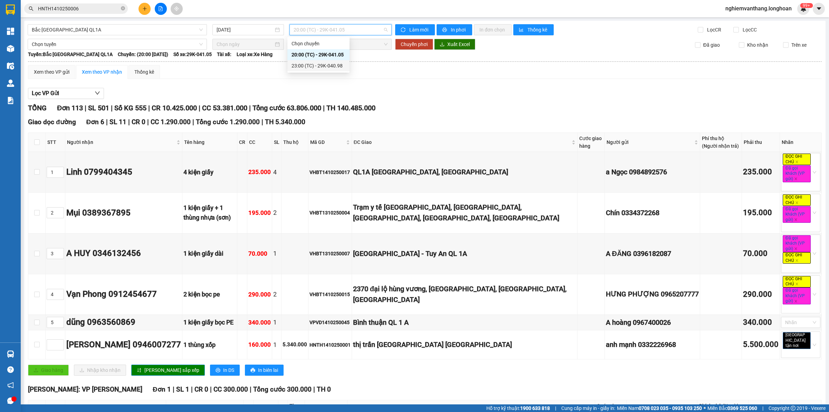
click at [329, 65] on div "23:00 (TC) - 29K-040.98" at bounding box center [319, 66] width 54 height 8
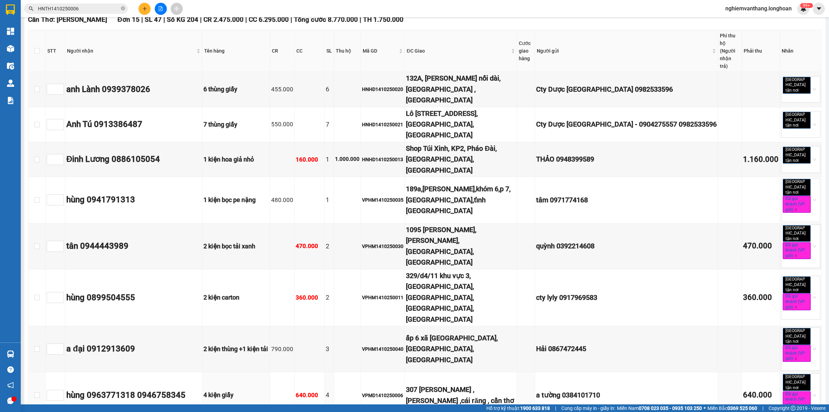
scroll to position [3283, 0]
